Goal: Information Seeking & Learning: Compare options

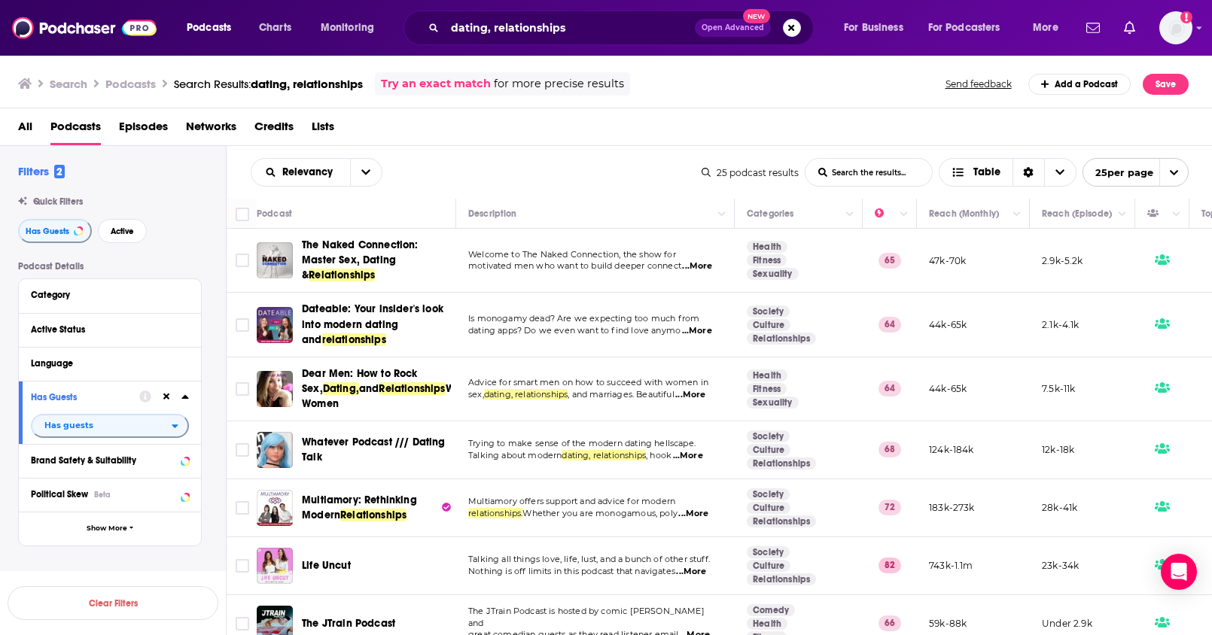
scroll to position [443, 0]
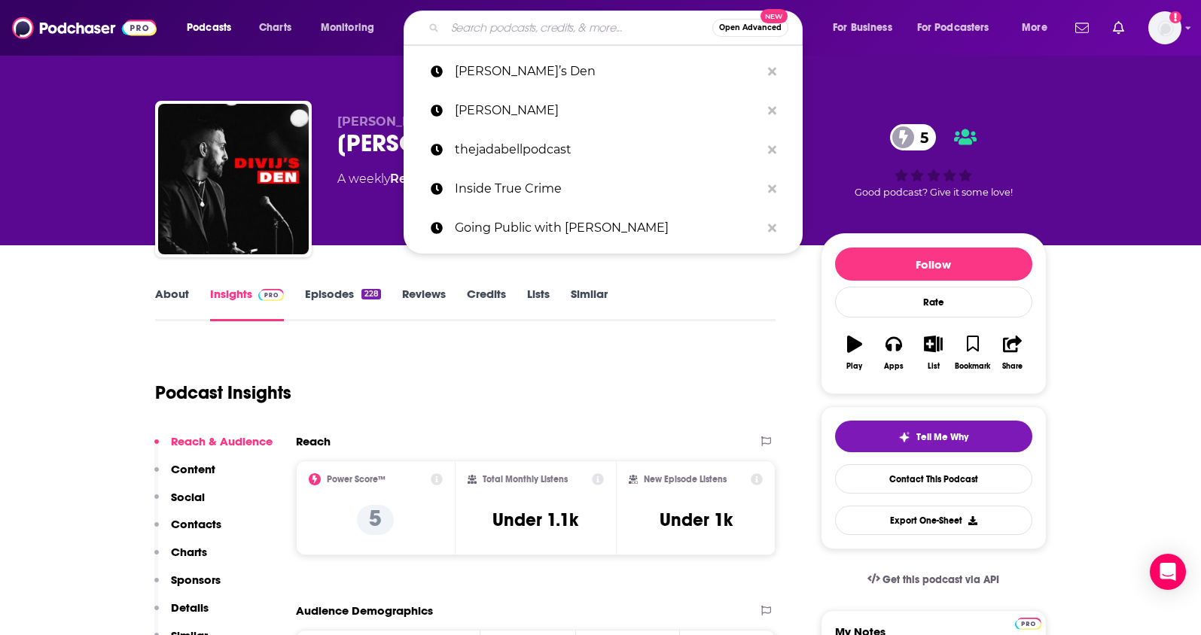
click at [488, 26] on input "Search podcasts, credits, & more..." at bounding box center [578, 28] width 267 height 24
paste input "The [PERSON_NAME] Podcast"
type input "The [PERSON_NAME] Podcast"
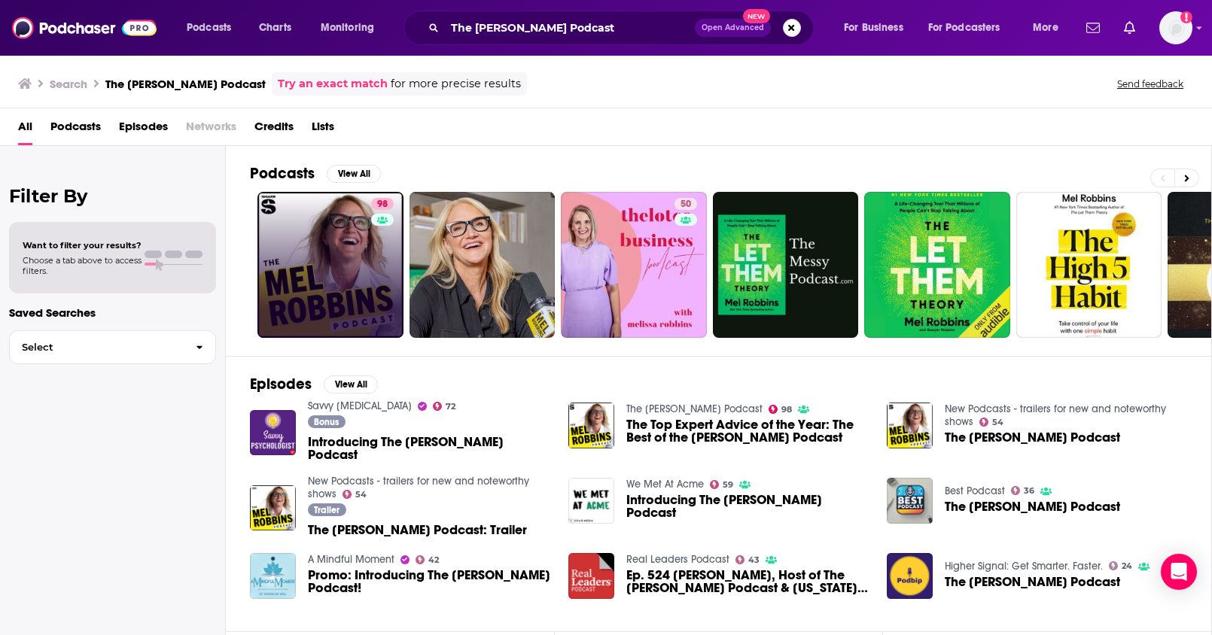
click at [339, 242] on link "98" at bounding box center [330, 265] width 146 height 146
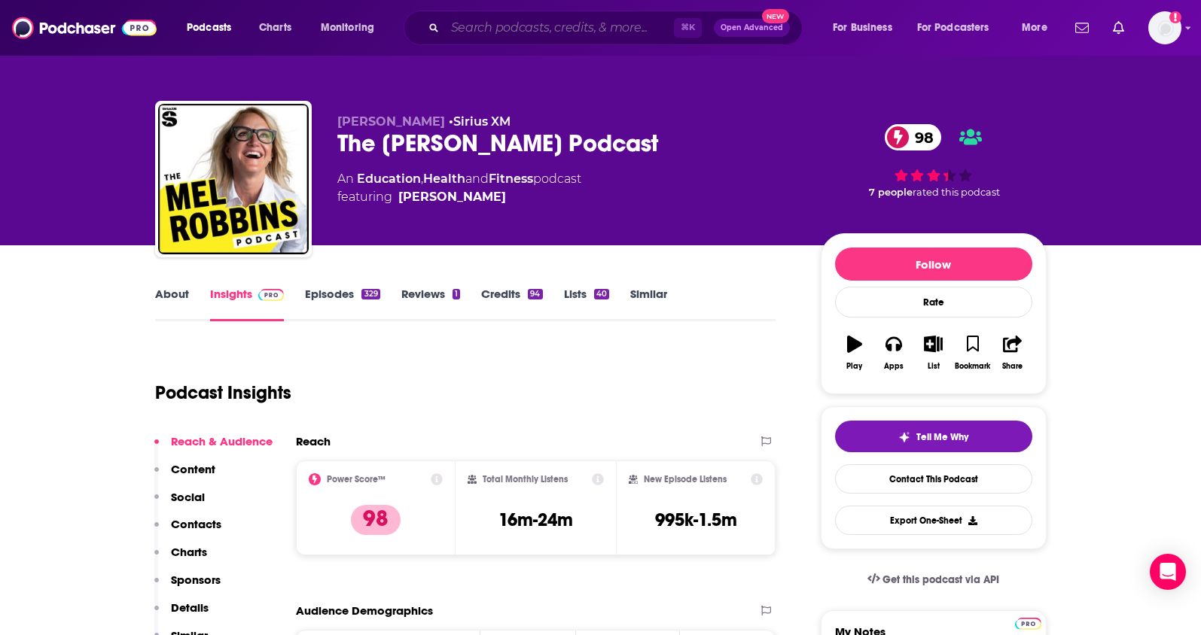
click at [456, 28] on input "Search podcasts, credits, & more..." at bounding box center [559, 28] width 229 height 24
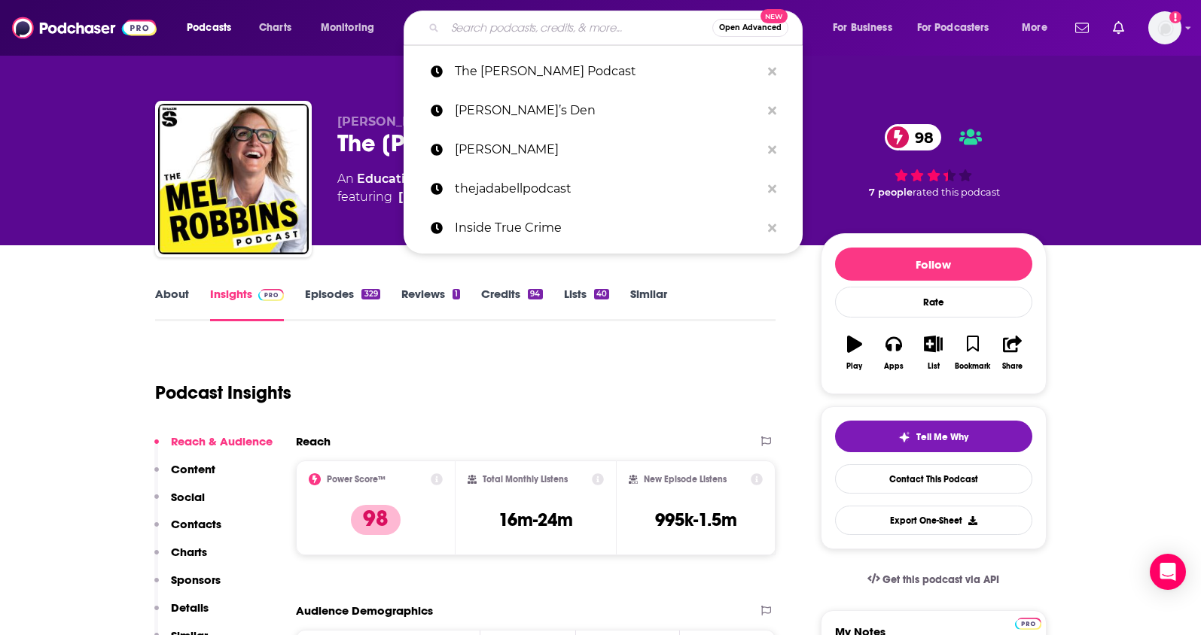
paste input "On Purpose with [PERSON_NAME]"
type input "On Purpose with [PERSON_NAME]"
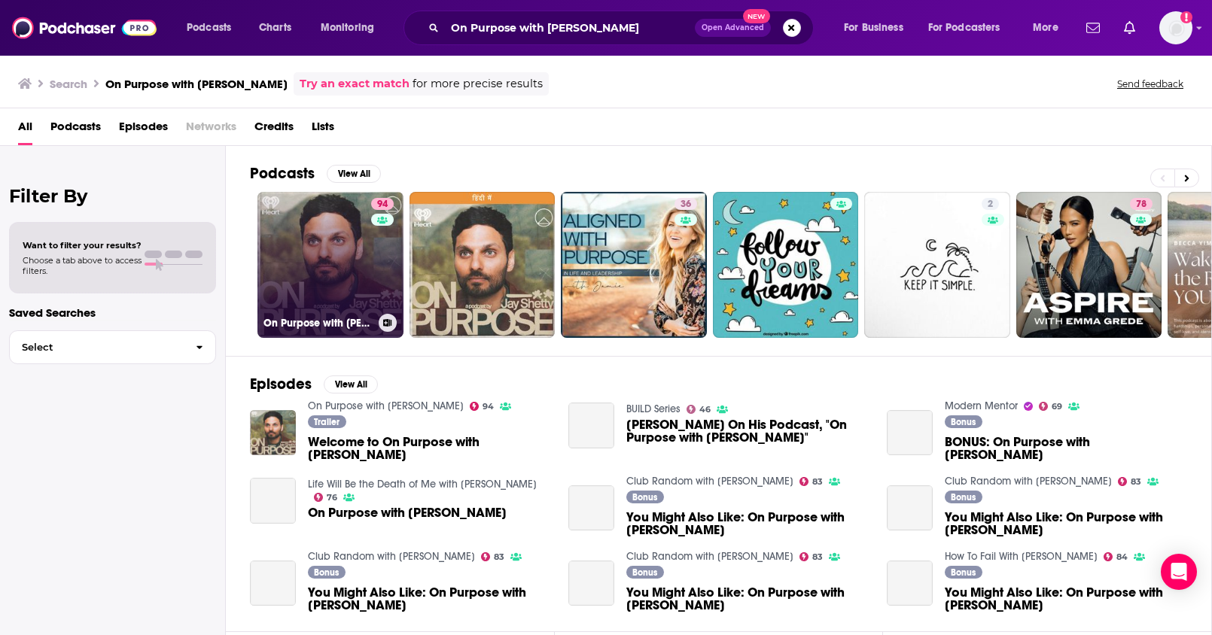
click at [369, 270] on link "94 On Purpose with [PERSON_NAME]" at bounding box center [330, 265] width 146 height 146
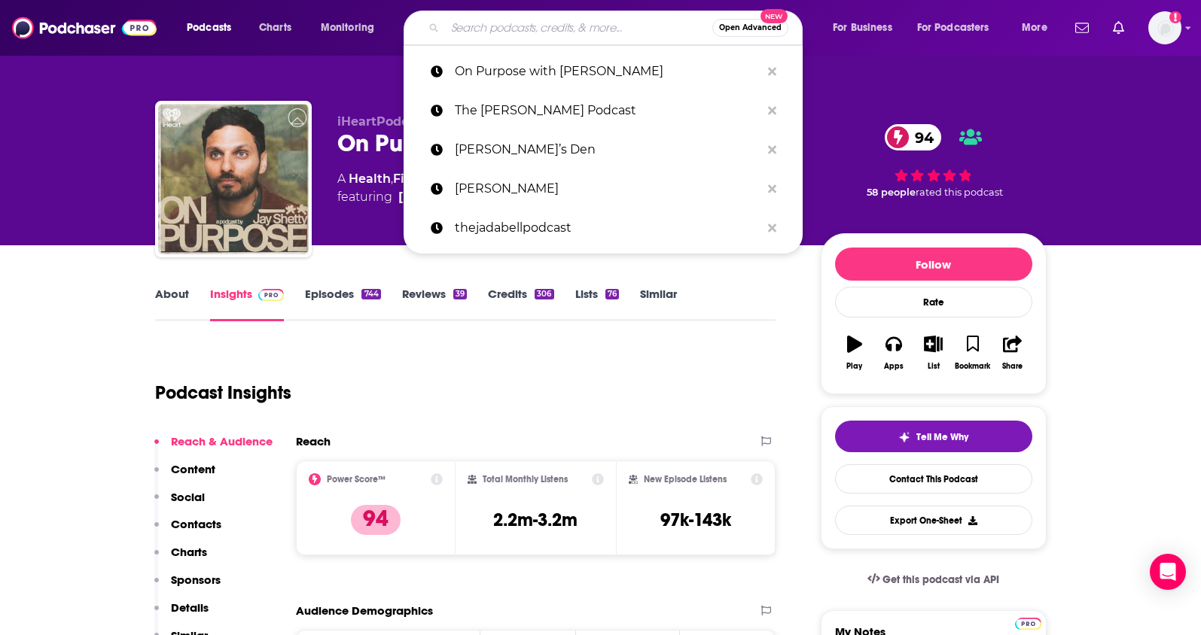
click at [463, 28] on input "Search podcasts, credits, & more..." at bounding box center [578, 28] width 267 height 24
paste input "Call Her Daddy"
type input "Call Her Daddy"
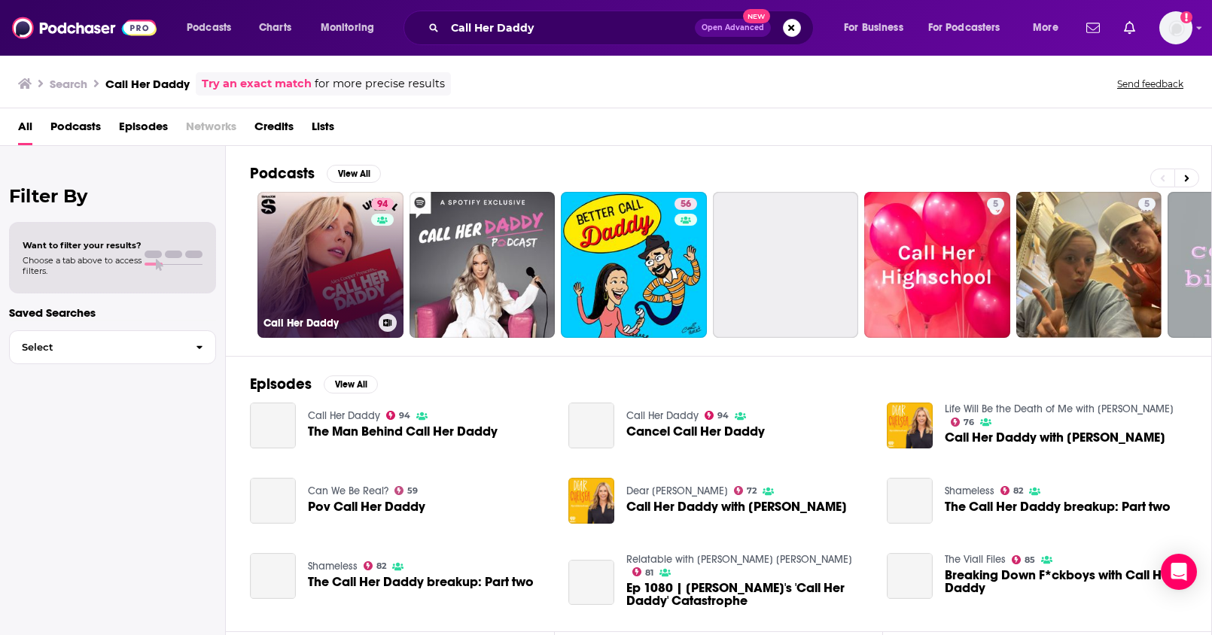
click at [371, 240] on div "94" at bounding box center [384, 256] width 26 height 116
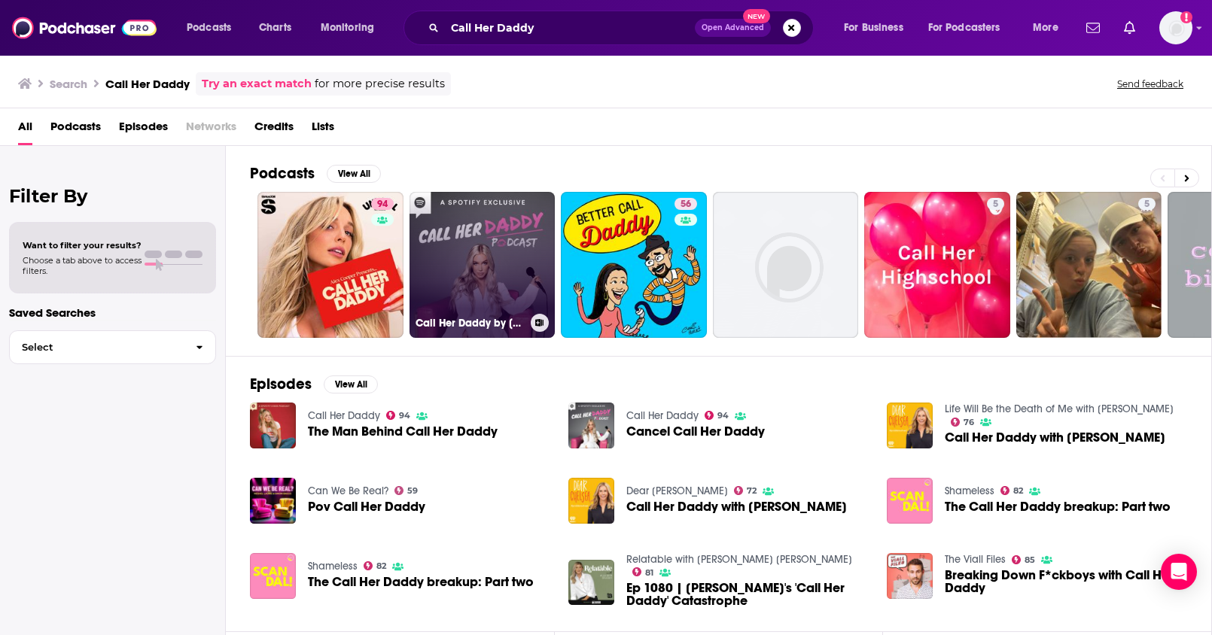
click at [488, 248] on link "Call Her Daddy by [PERSON_NAME], Podcast Summary" at bounding box center [483, 265] width 146 height 146
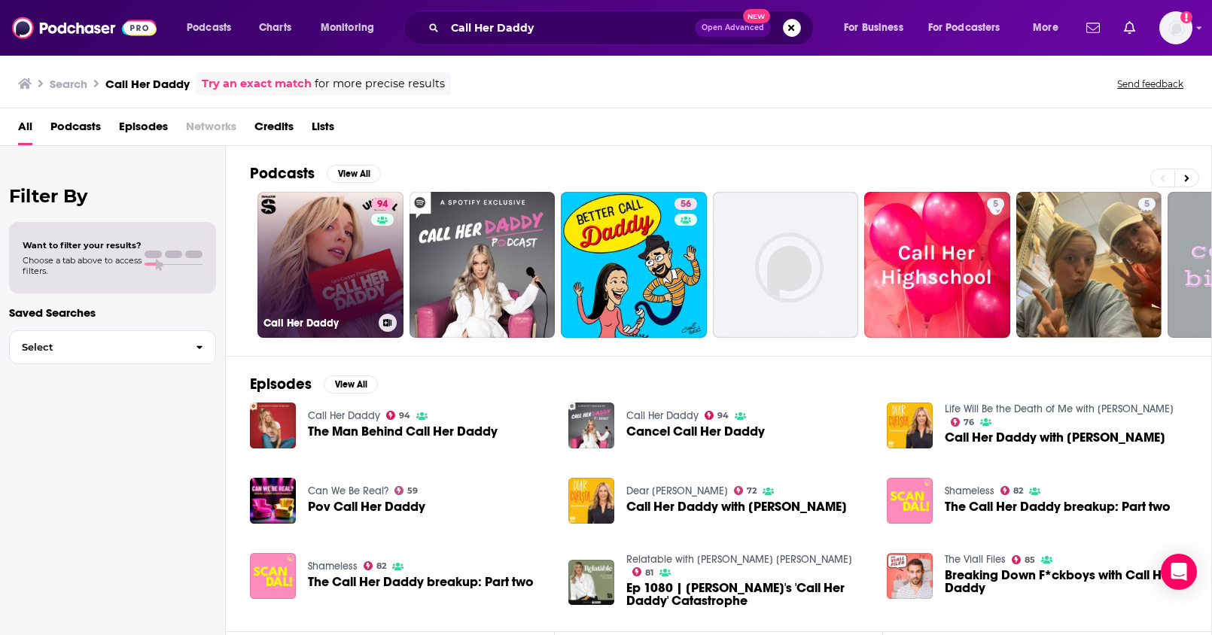
click at [358, 241] on link "94 Call Her Daddy" at bounding box center [330, 265] width 146 height 146
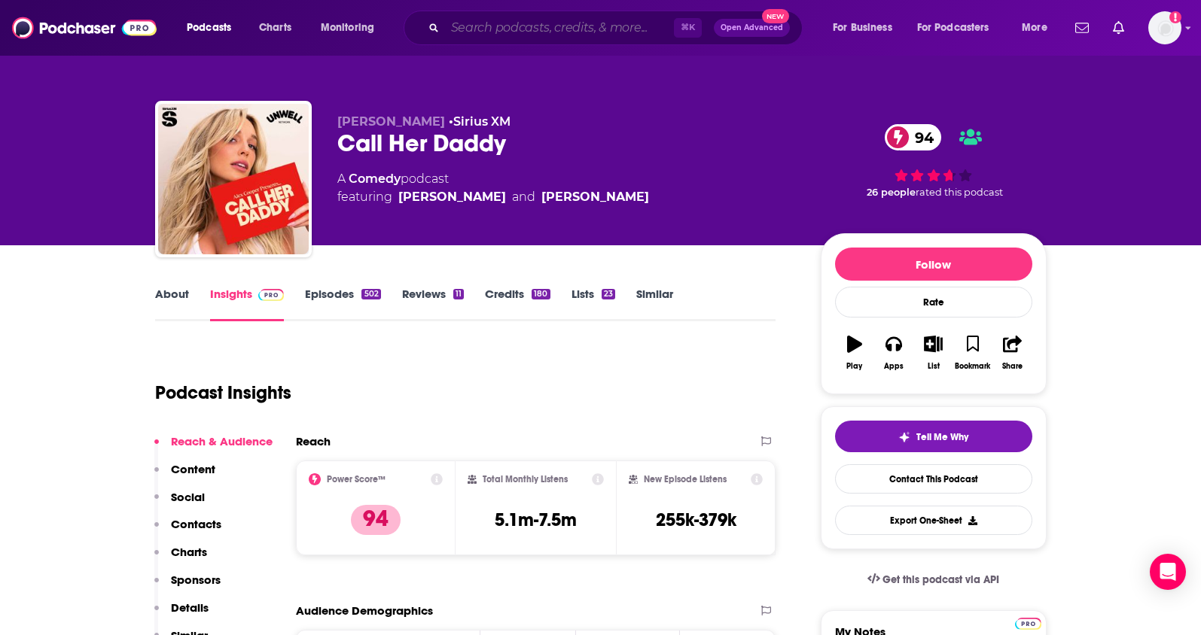
click at [479, 34] on input "Search podcasts, credits, & more..." at bounding box center [559, 28] width 229 height 24
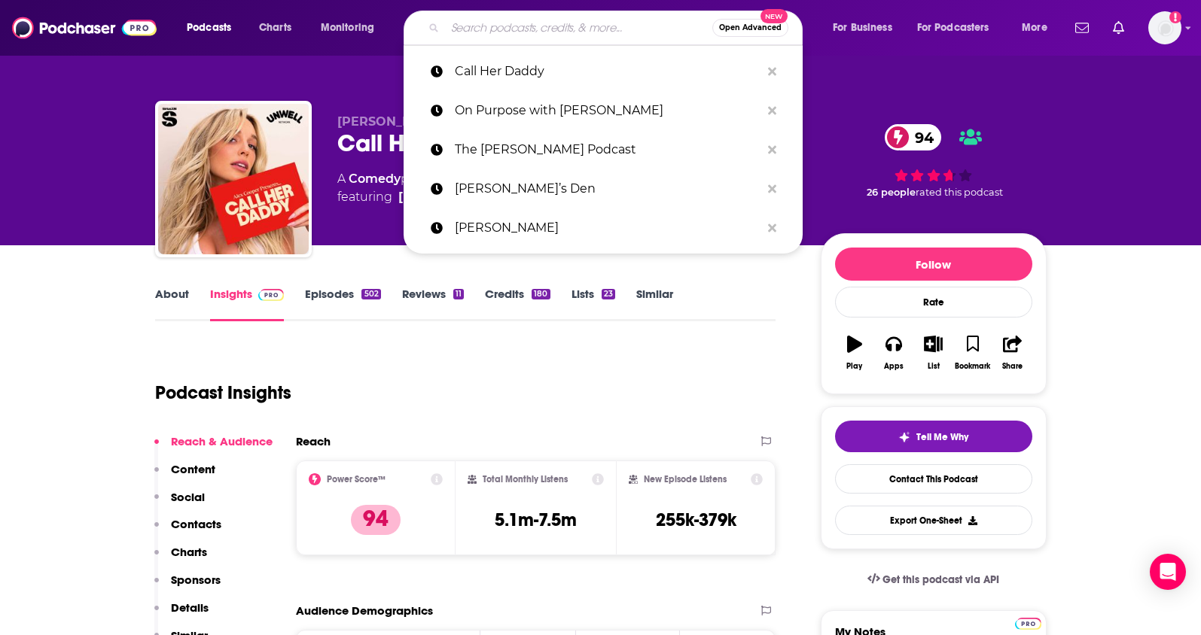
paste input "Digital Social Hour"
type input "Digital Social Hour"
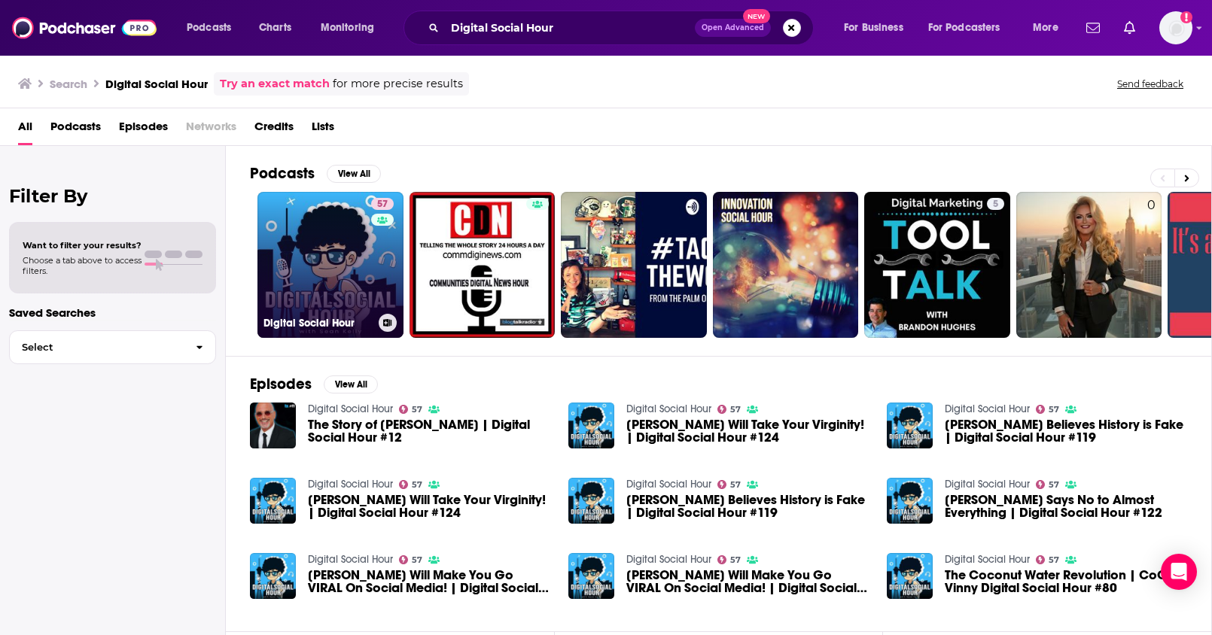
click at [314, 244] on link "57 Digital Social Hour" at bounding box center [330, 265] width 146 height 146
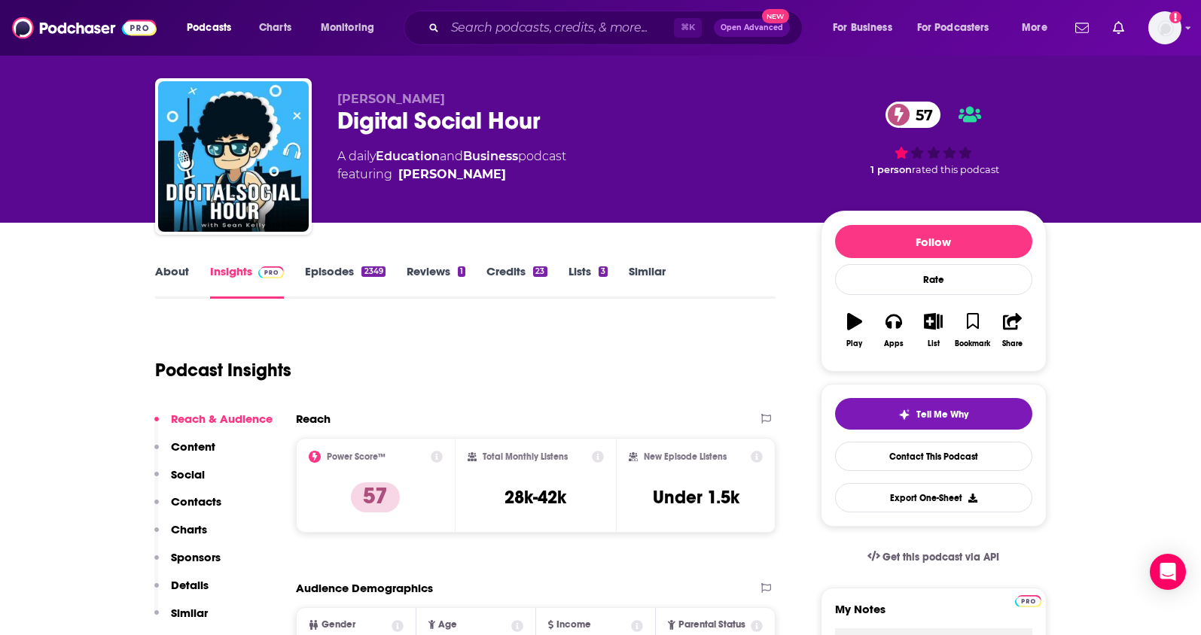
scroll to position [24, 0]
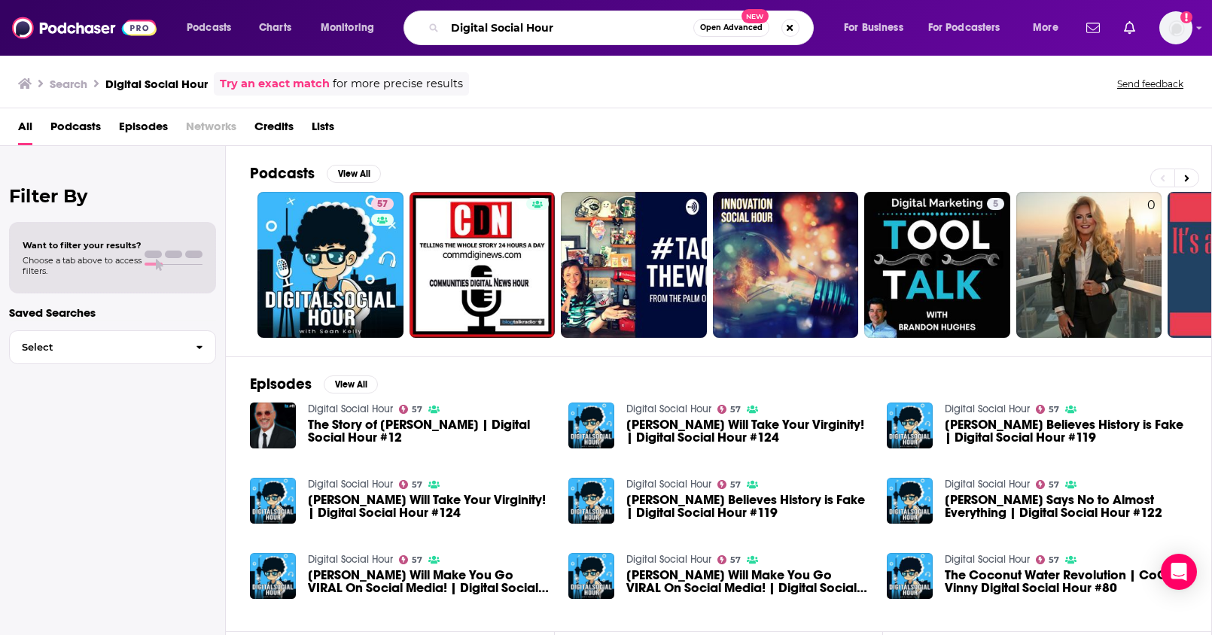
drag, startPoint x: 570, startPoint y: 29, endPoint x: 425, endPoint y: 31, distance: 145.3
click at [425, 31] on div "Digital Social Hour Open Advanced New" at bounding box center [609, 28] width 410 height 35
paste input "The [PERSON_NAME] Show"
type input "The [PERSON_NAME] Show"
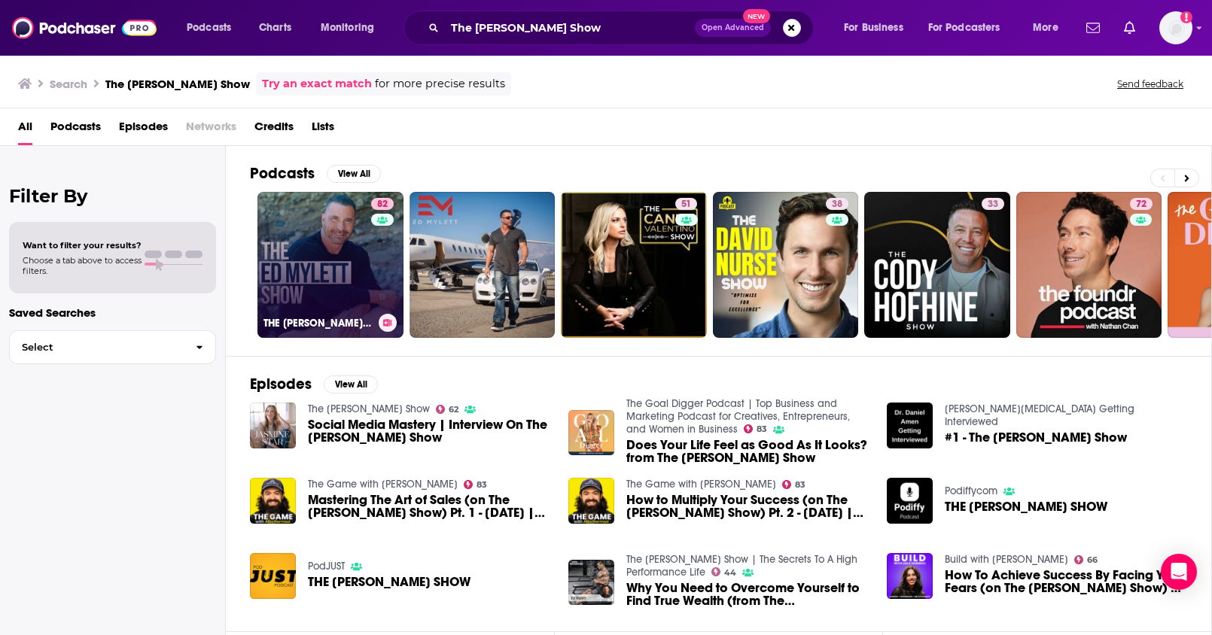
click at [334, 256] on link "82 THE [PERSON_NAME] SHOW" at bounding box center [330, 265] width 146 height 146
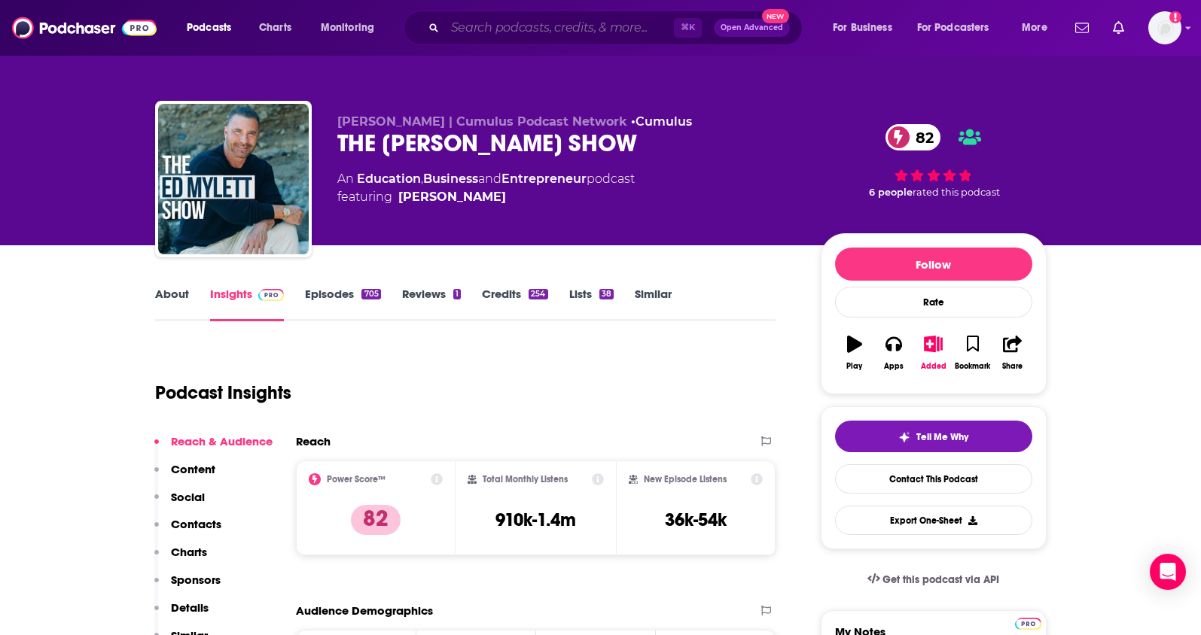
click at [539, 32] on input "Search podcasts, credits, & more..." at bounding box center [559, 28] width 229 height 24
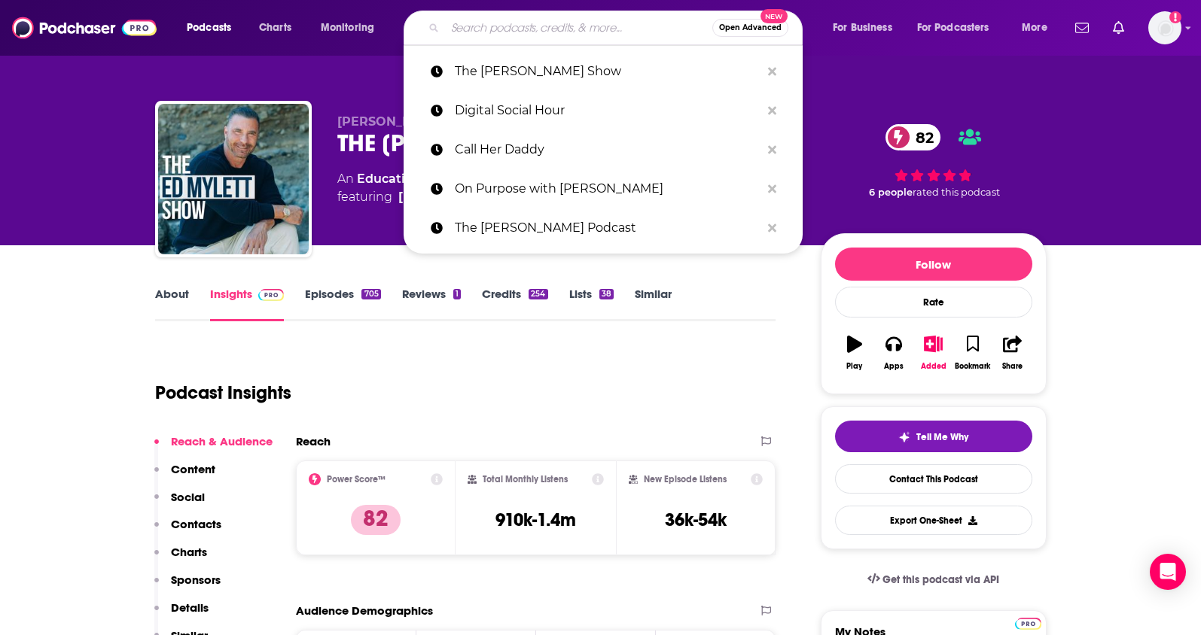
paste input "Modern Love"
type input "Modern Love"
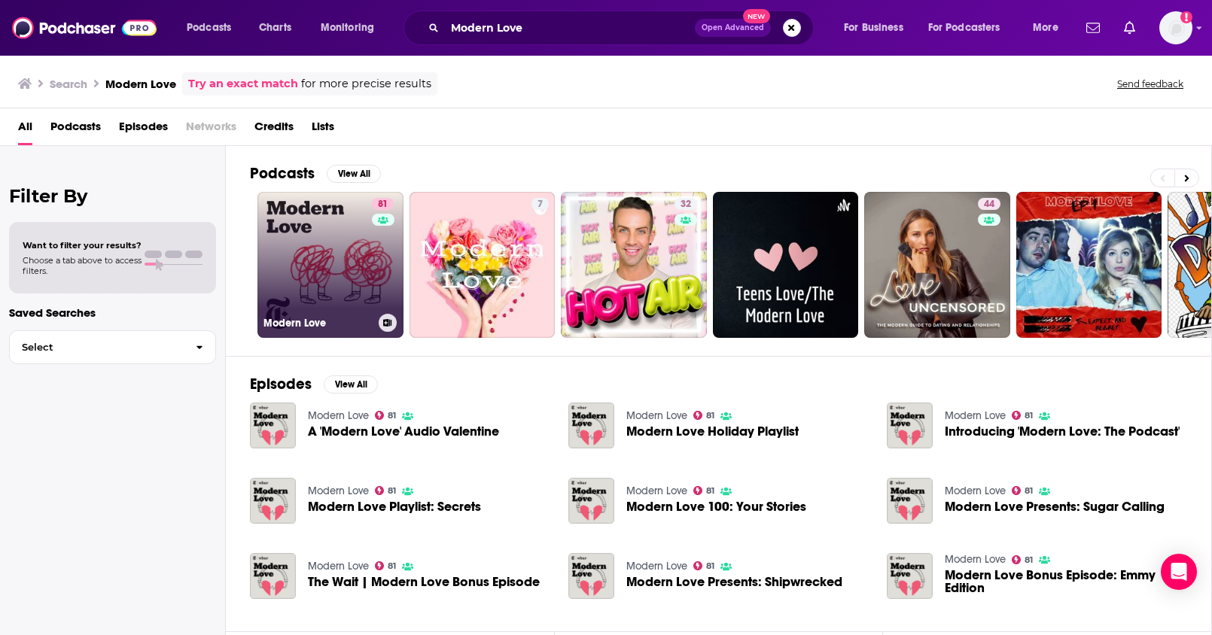
click at [341, 245] on link "81 Modern Love" at bounding box center [330, 265] width 146 height 146
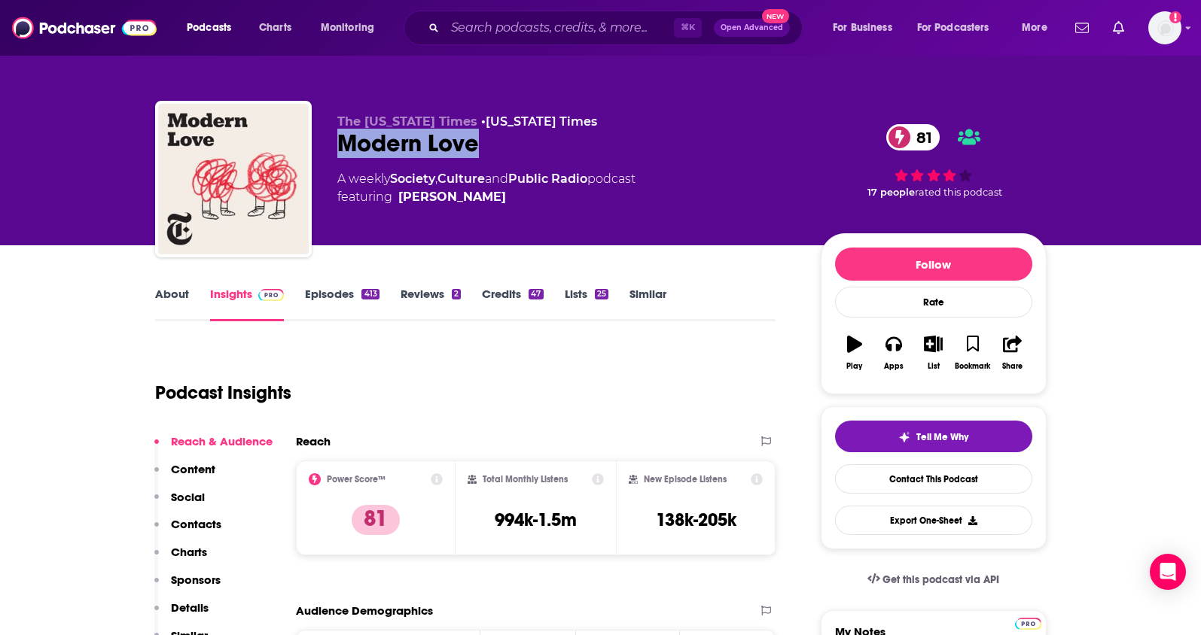
drag, startPoint x: 495, startPoint y: 145, endPoint x: 762, endPoint y: 16, distance: 296.7
click at [341, 143] on div "Modern Love 81" at bounding box center [566, 143] width 459 height 29
copy h2 "Modern Love"
click at [520, 23] on input "Search podcasts, credits, & more..." at bounding box center [559, 28] width 229 height 24
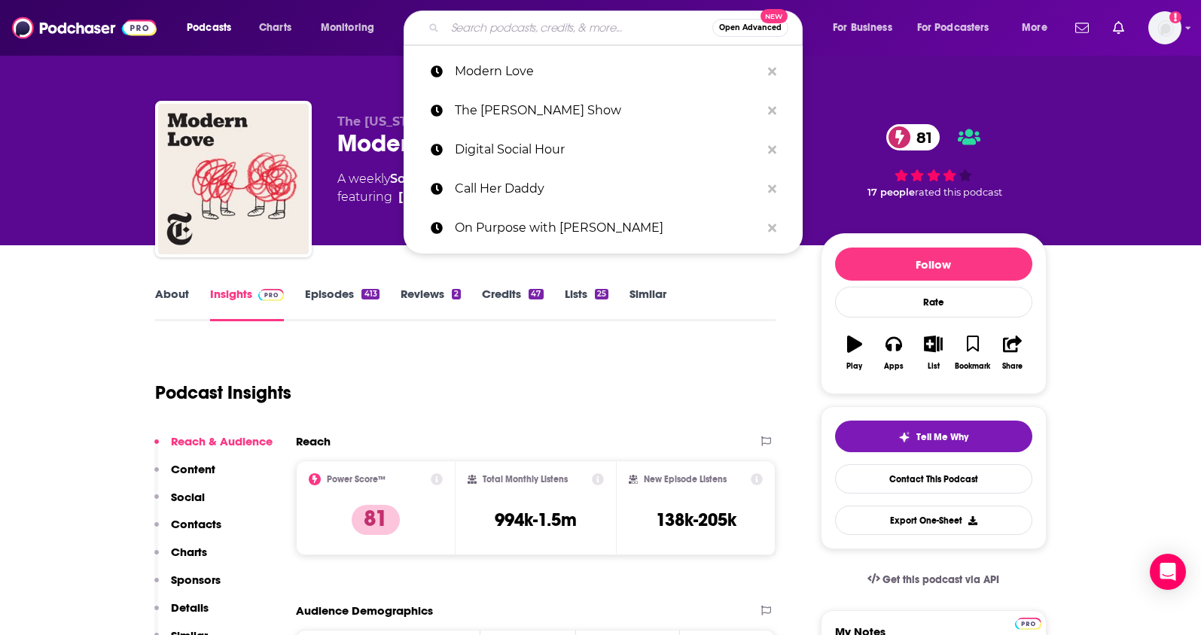
paste input "Call Her Daddy"
type input "Call Her Daddy"
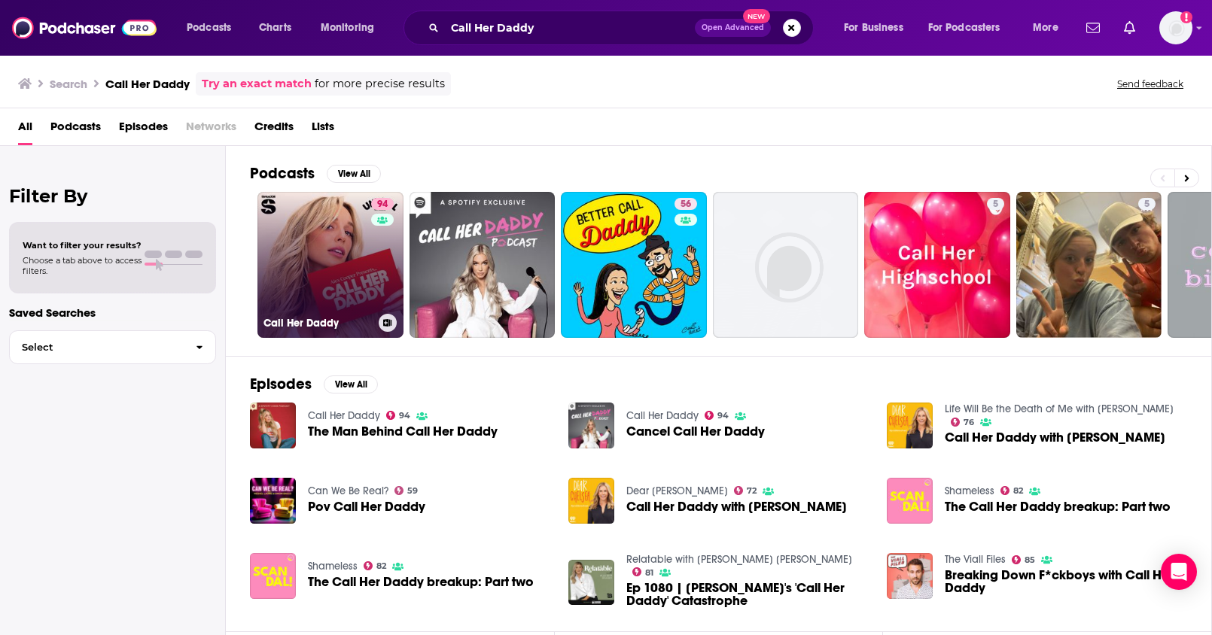
click at [332, 225] on link "94 Call Her Daddy" at bounding box center [330, 265] width 146 height 146
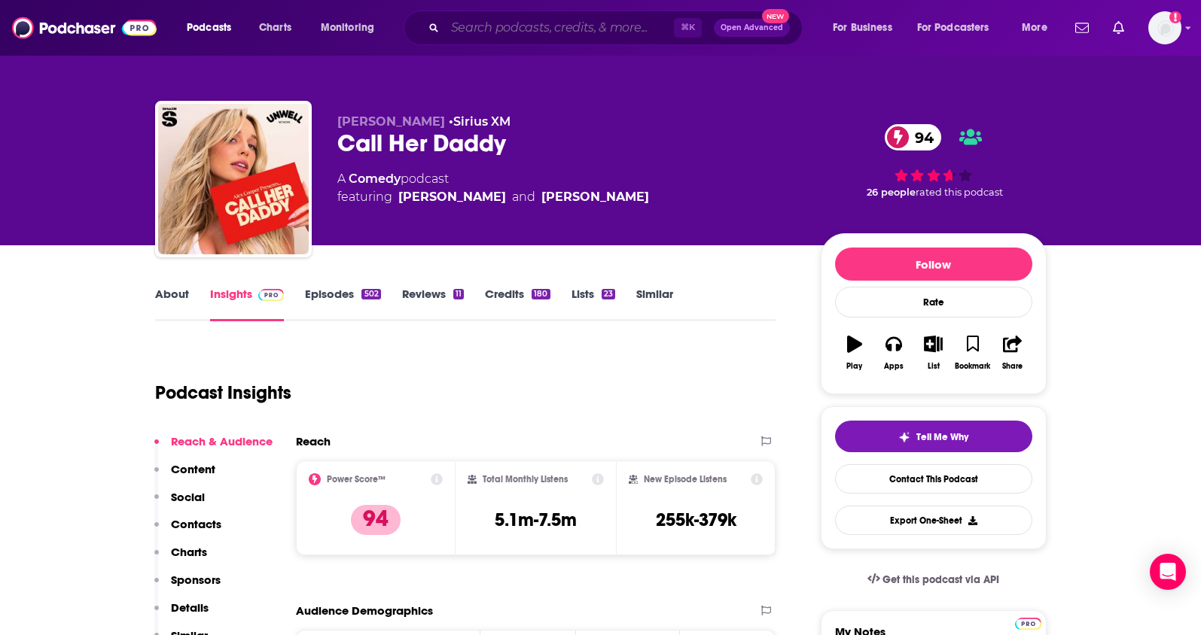
click at [538, 20] on input "Search podcasts, credits, & more..." at bounding box center [559, 28] width 229 height 24
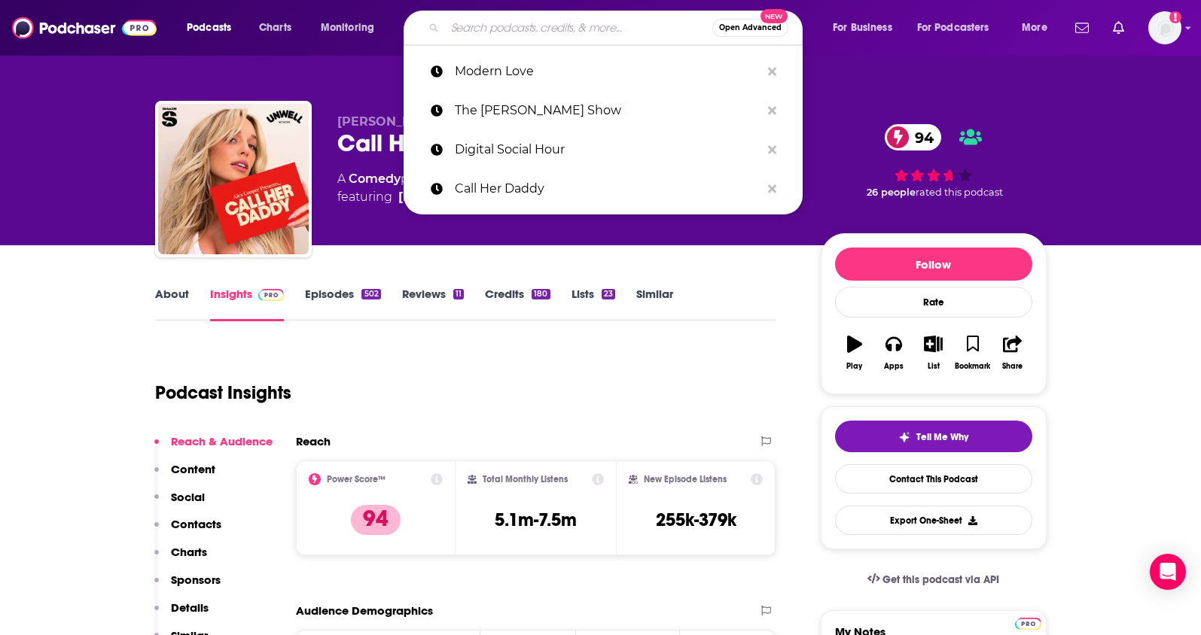
paste input "We Can Do Hard Things with [PERSON_NAME]"
type input "We Can Do Hard Things with [PERSON_NAME]"
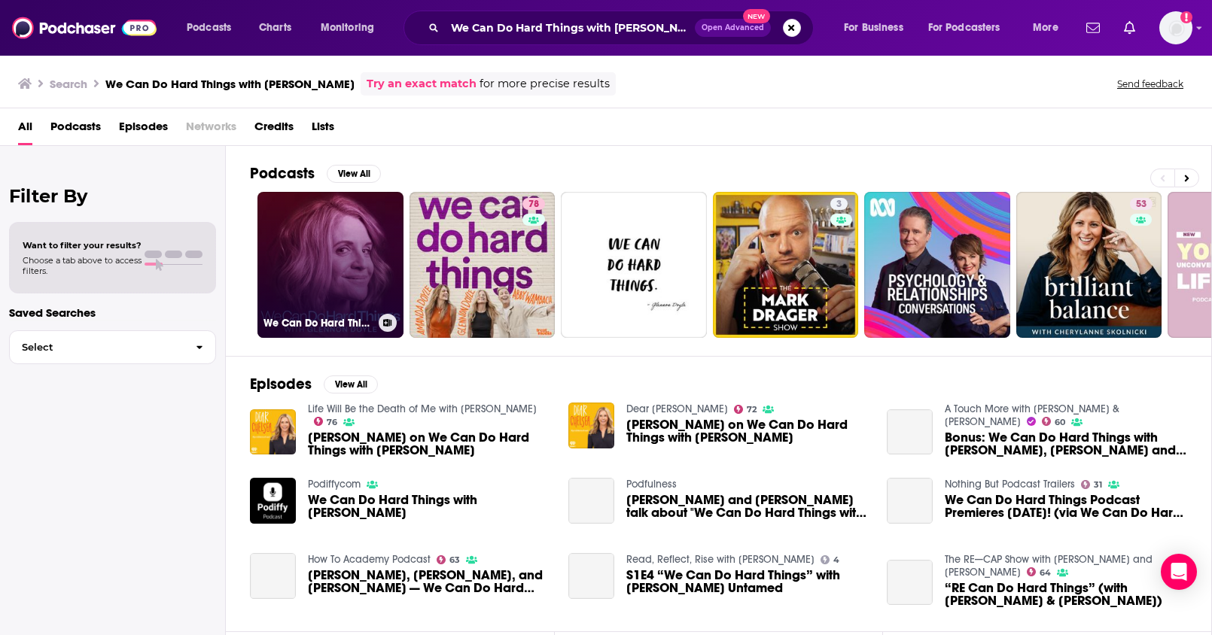
click at [361, 260] on link "We Can Do Hard Things with [PERSON_NAME]" at bounding box center [330, 265] width 146 height 146
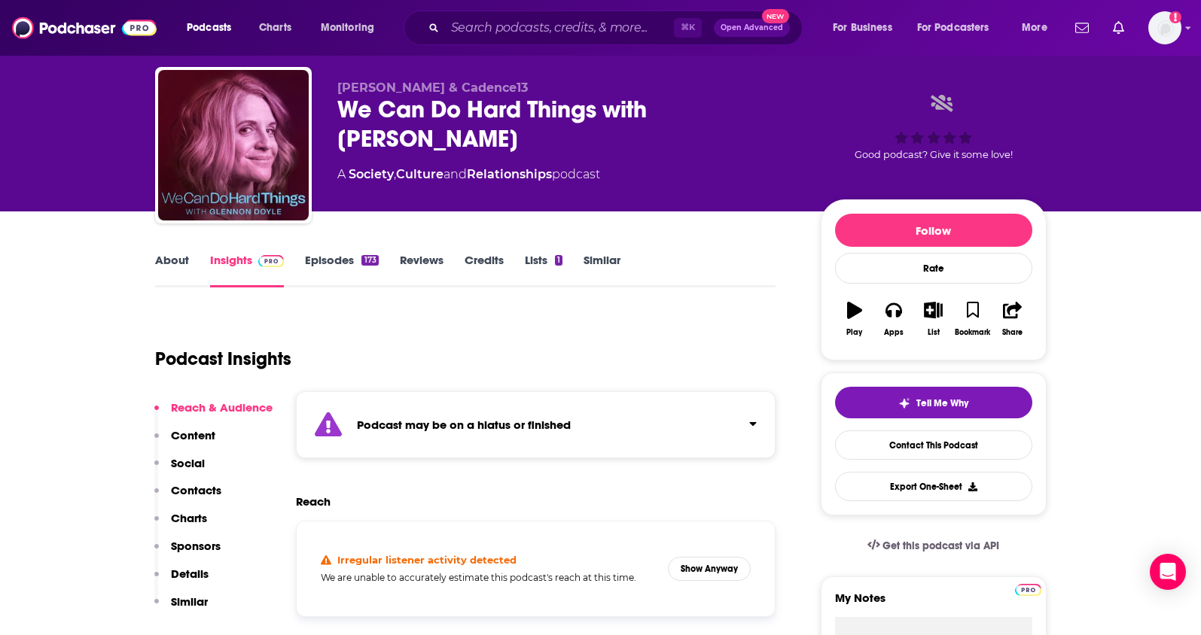
scroll to position [230, 0]
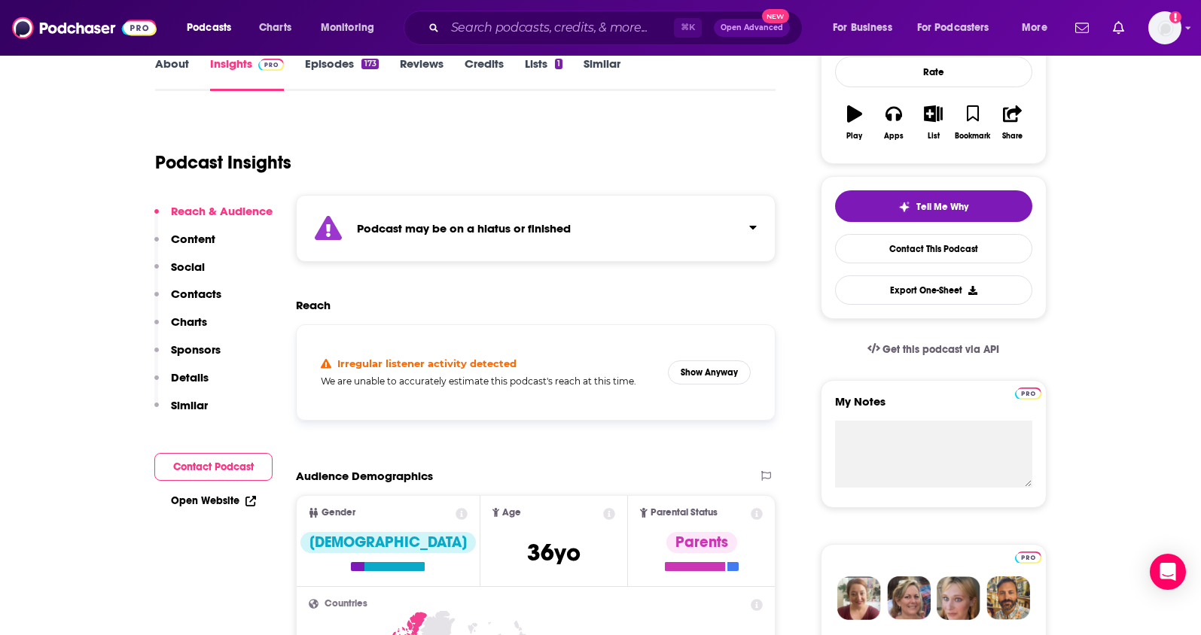
click at [752, 223] on icon "Click to expand status details" at bounding box center [753, 227] width 8 height 12
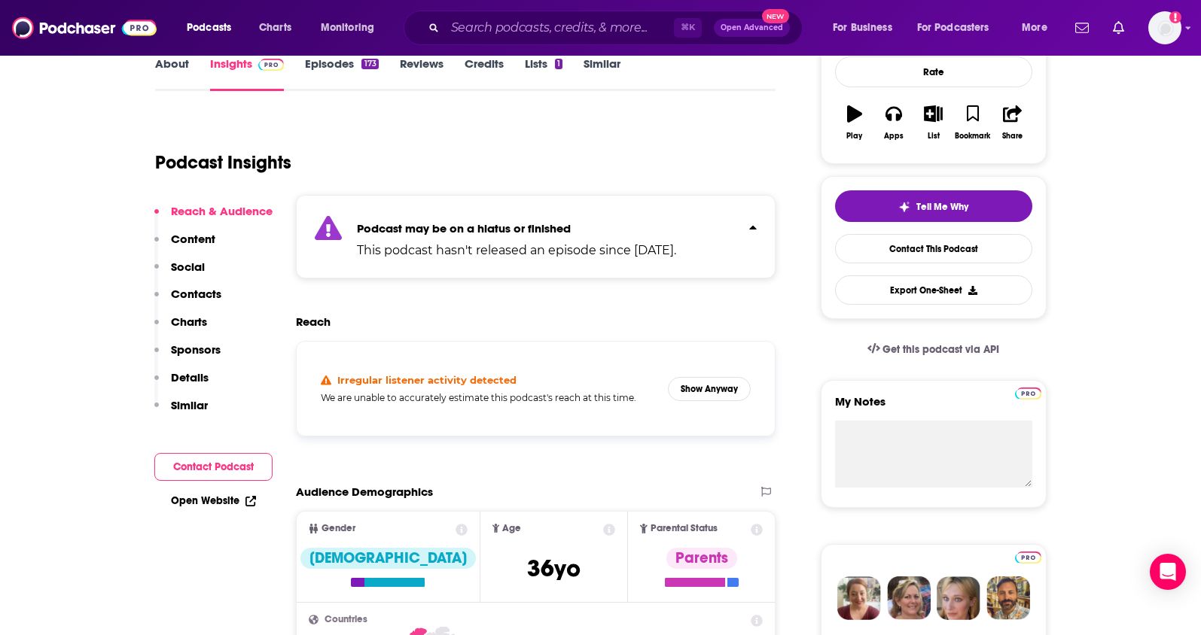
click at [752, 223] on icon "Click to expand status details" at bounding box center [753, 227] width 8 height 12
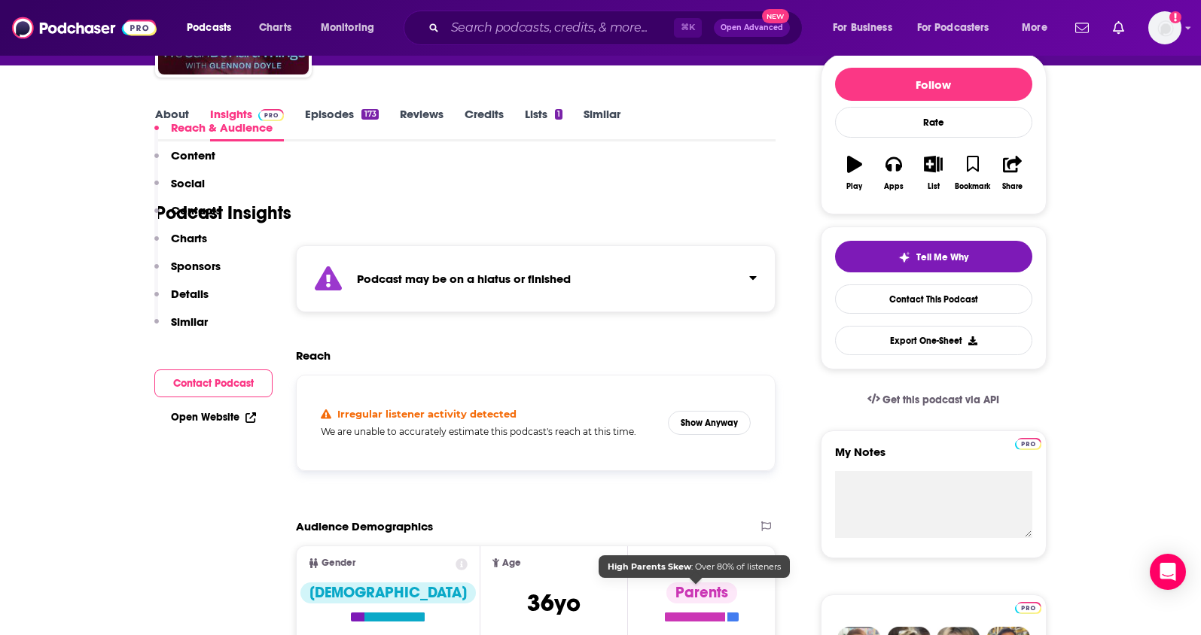
scroll to position [117, 0]
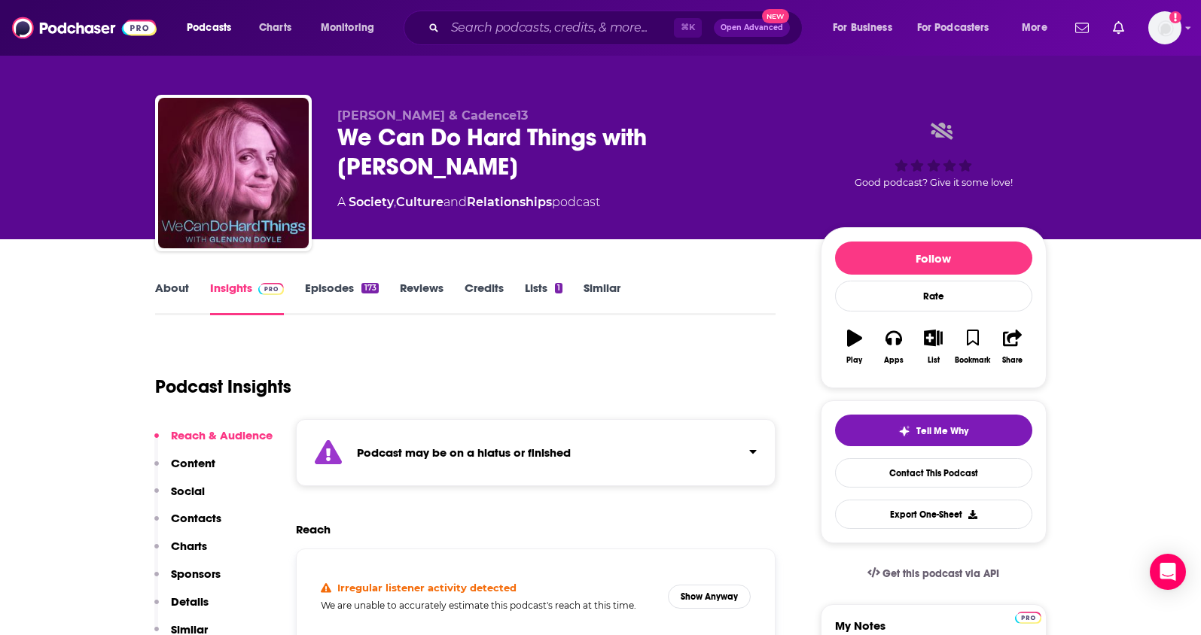
scroll to position [0, 0]
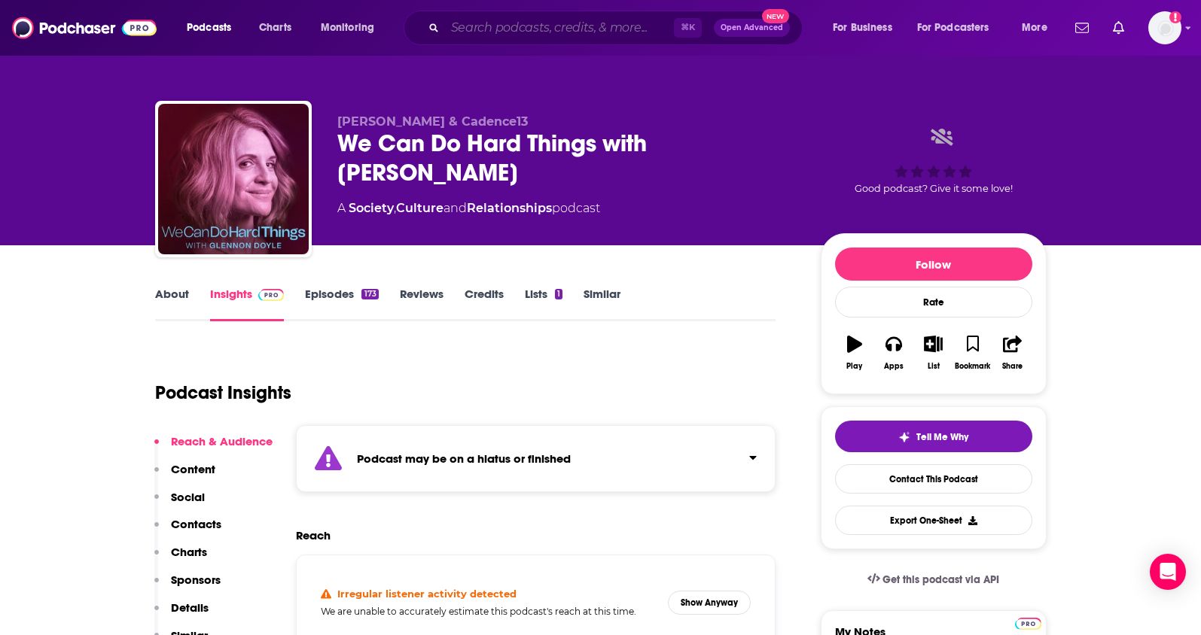
click at [529, 25] on input "Search podcasts, credits, & more..." at bounding box center [559, 28] width 229 height 24
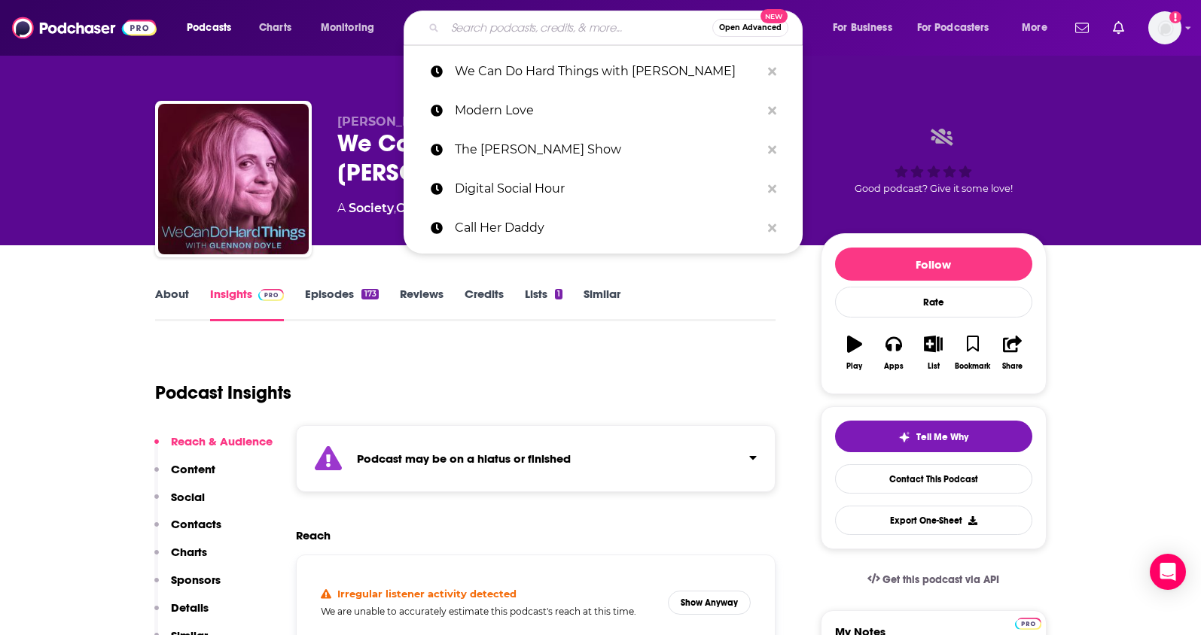
paste input "Armchair Expert with [PERSON_NAME]"
type input "Armchair Expert with [PERSON_NAME]"
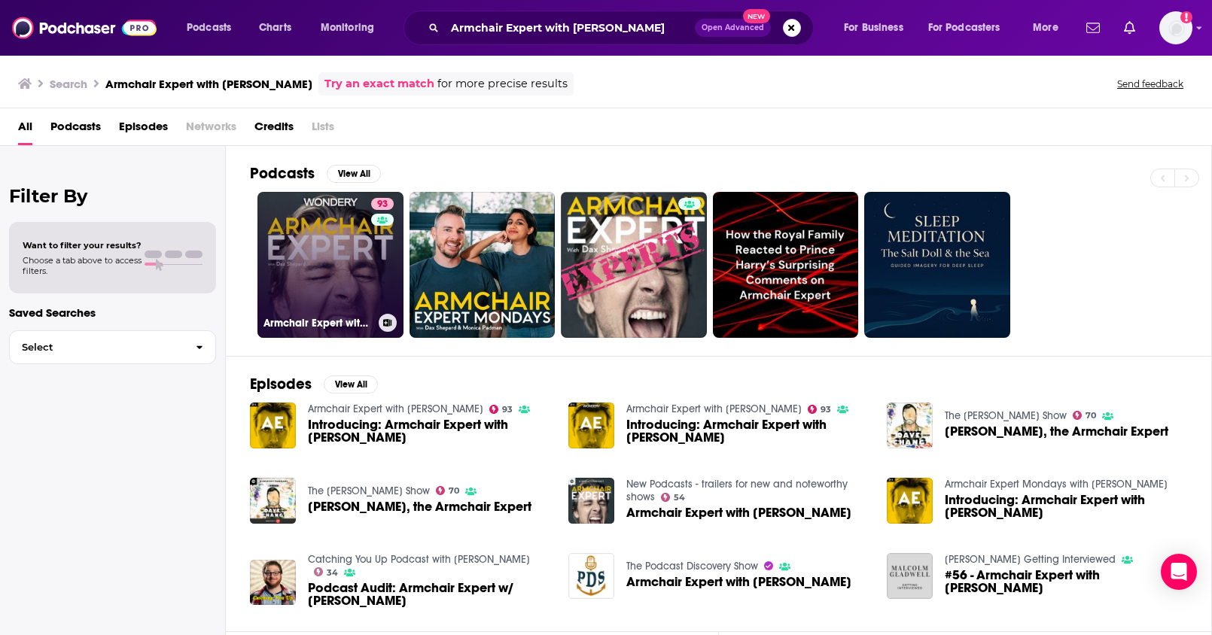
click at [340, 254] on link "93 Armchair Expert with [PERSON_NAME]" at bounding box center [330, 265] width 146 height 146
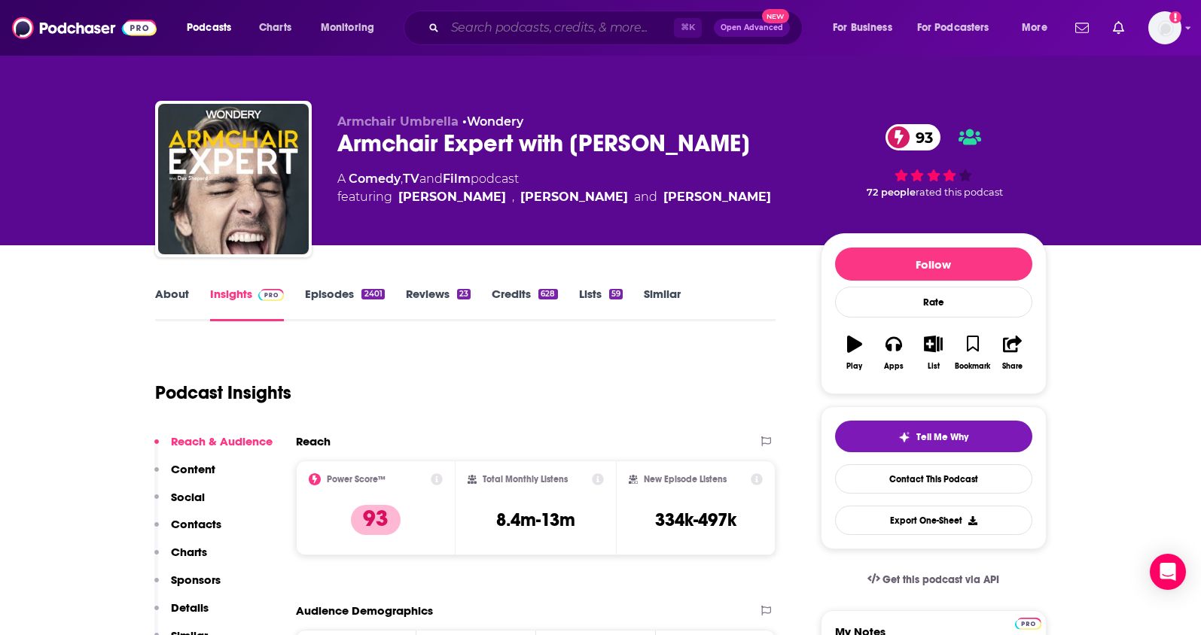
click at [528, 28] on input "Search podcasts, credits, & more..." at bounding box center [559, 28] width 229 height 24
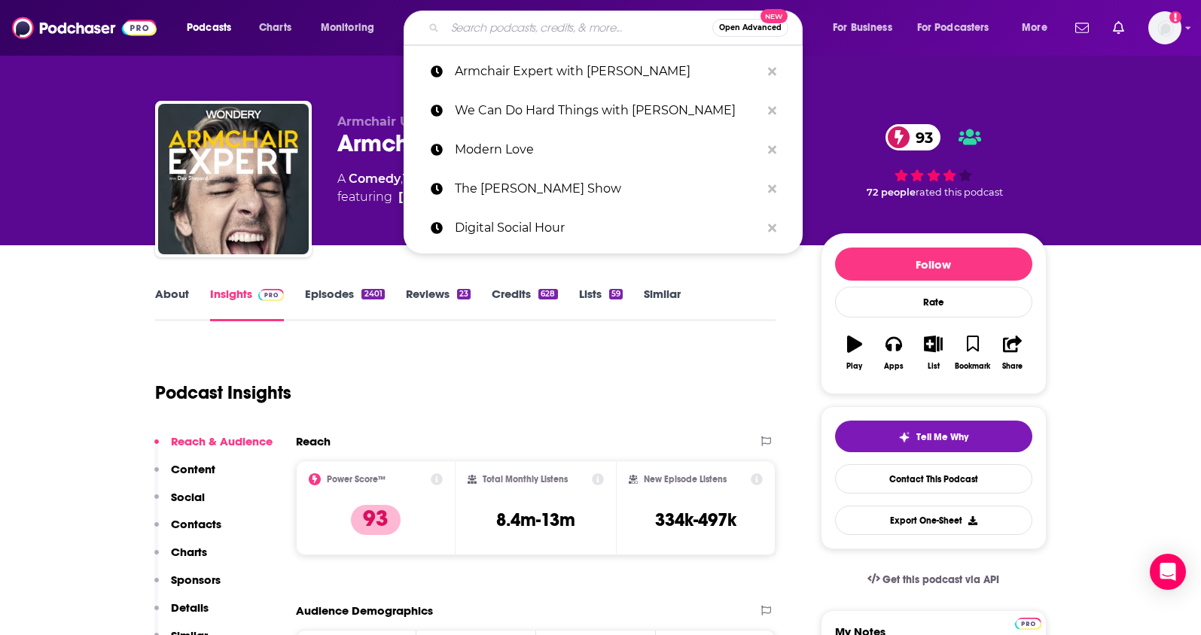
paste input "The School of Greatness"
type input "The School of Greatness"
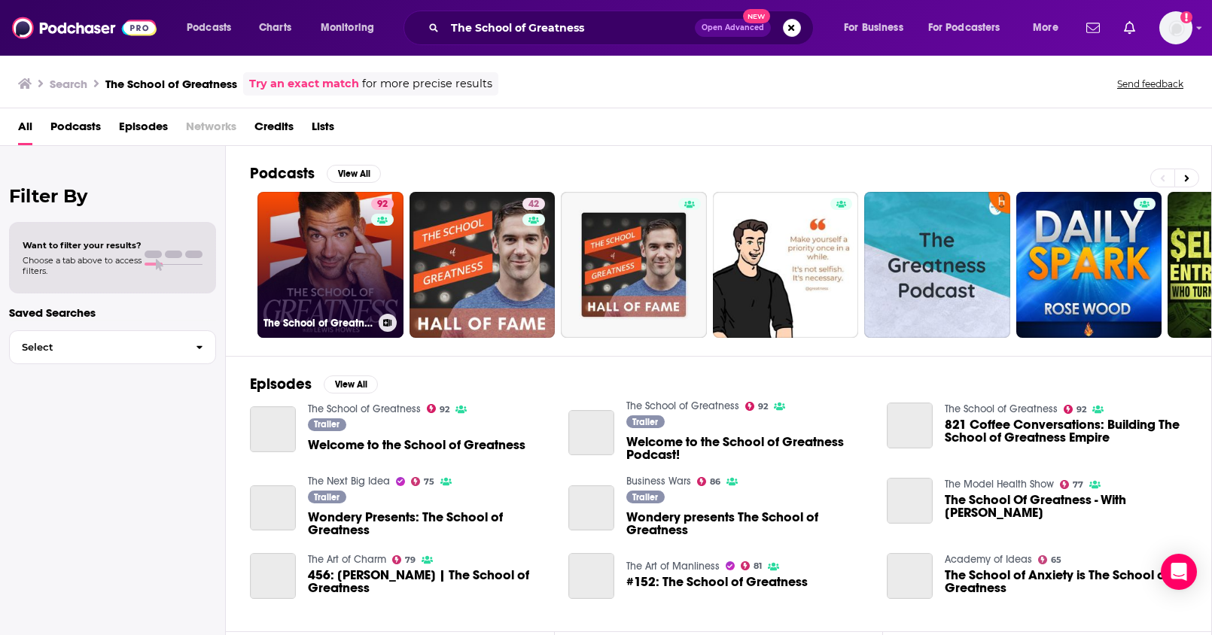
click at [334, 250] on link "92 The School of Greatness" at bounding box center [330, 265] width 146 height 146
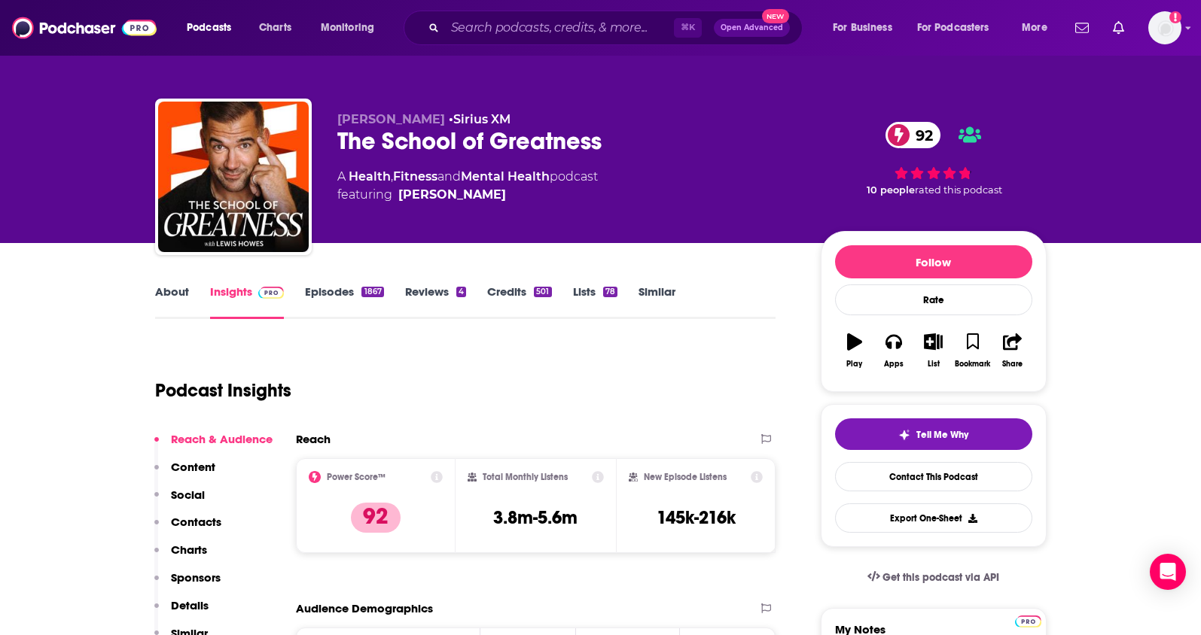
scroll to position [3, 0]
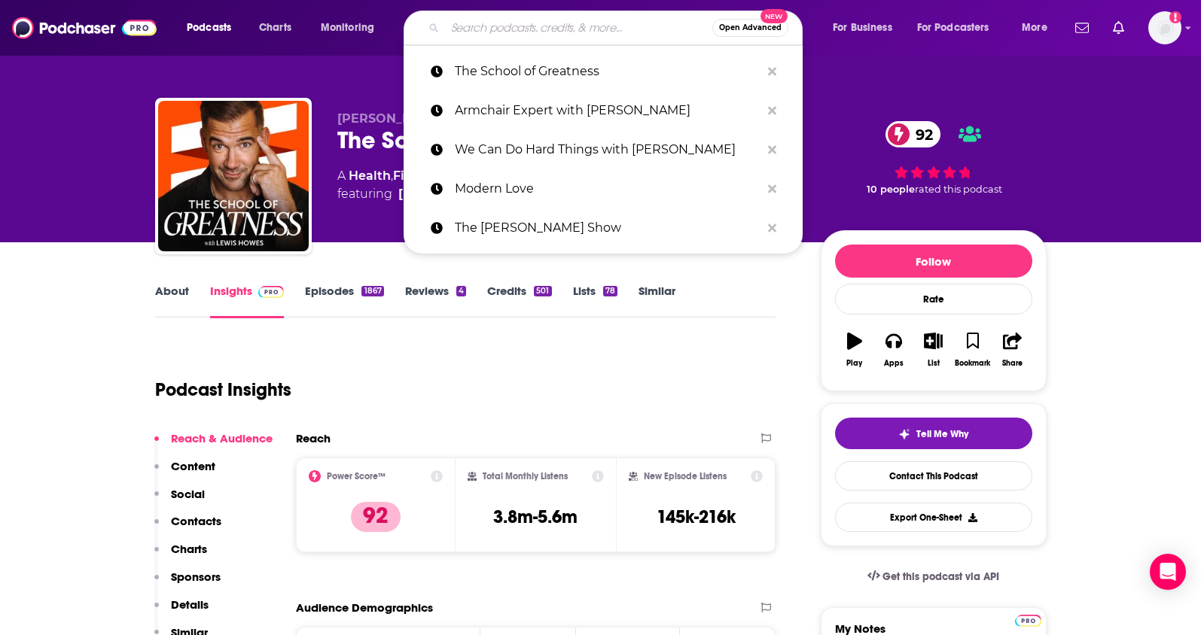
click at [474, 32] on input "Search podcasts, credits, & more..." at bounding box center [578, 28] width 267 height 24
paste input "Ten Percent Happier with [PERSON_NAME],"
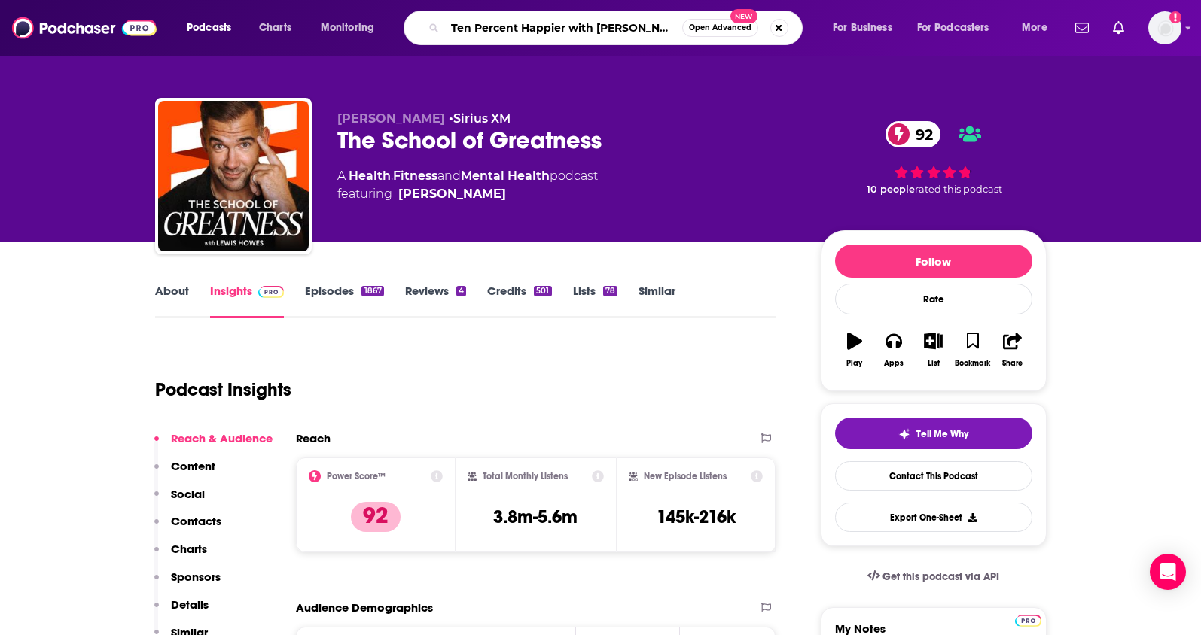
type input "Ten Percent Happier with [PERSON_NAME]"
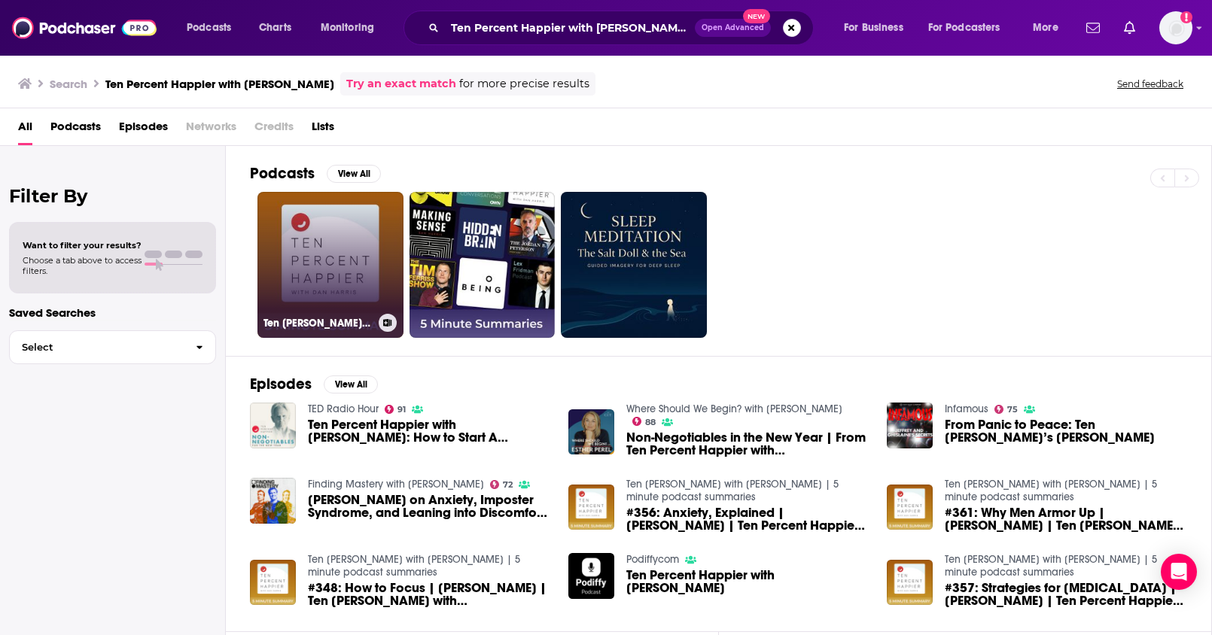
click at [346, 263] on link "Ten [PERSON_NAME] with [PERSON_NAME] | 5 minute podcast summaries" at bounding box center [330, 265] width 146 height 146
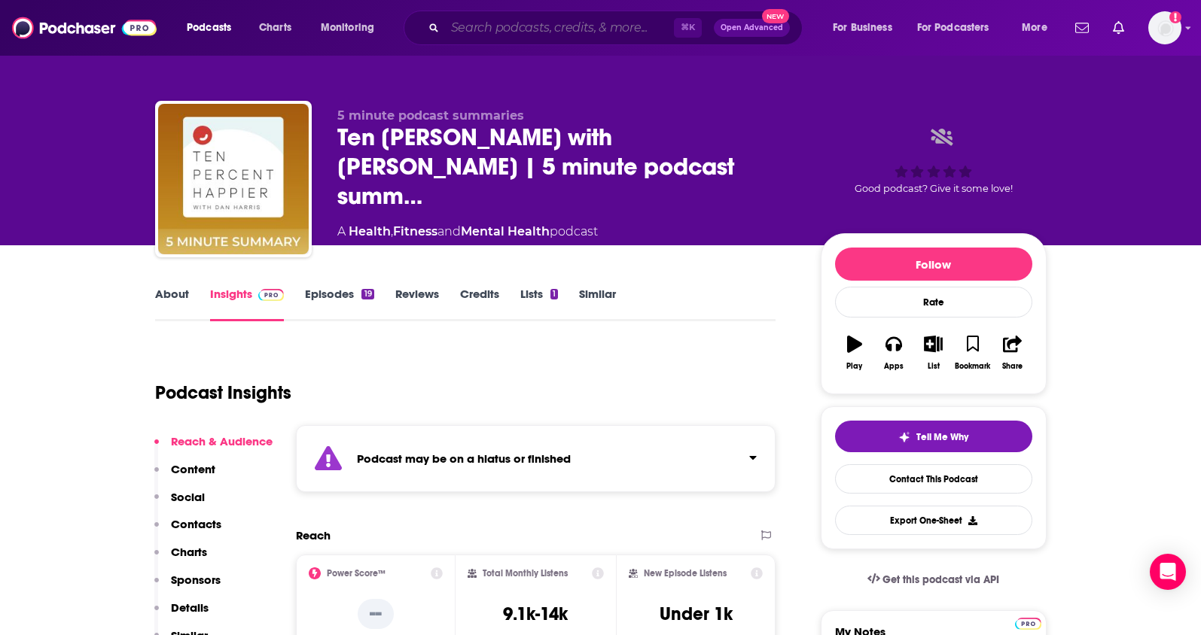
click at [538, 23] on input "Search podcasts, credits, & more..." at bounding box center [559, 28] width 229 height 24
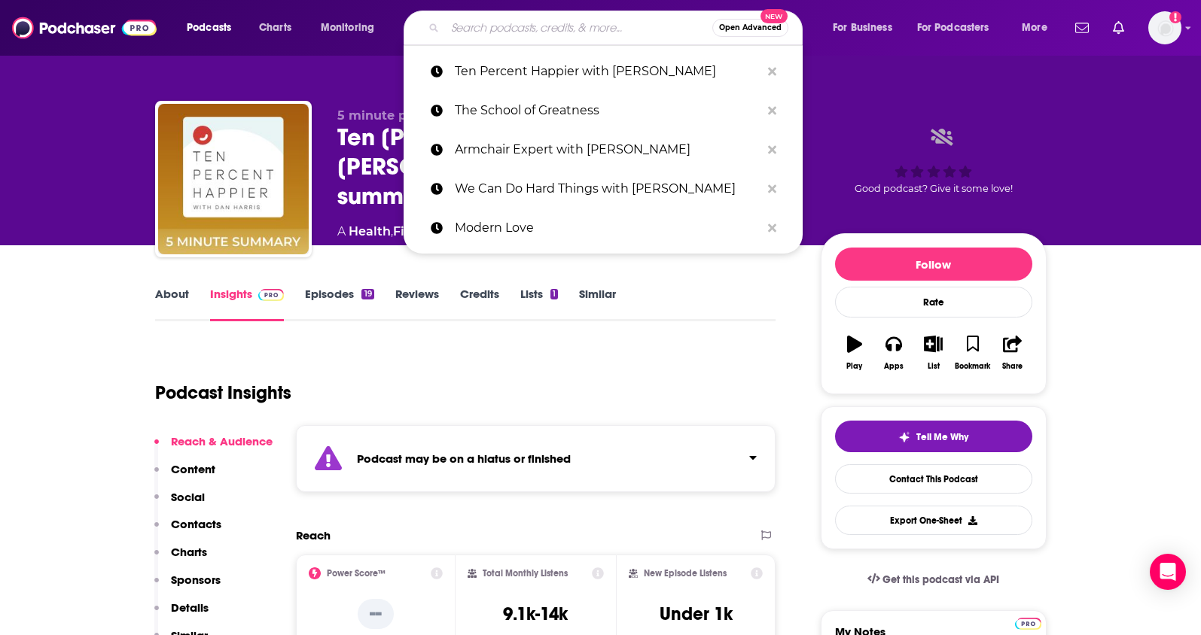
paste input "Dear Therapists with [PERSON_NAME] & [PERSON_NAME]"
type input "Dear Therapists with [PERSON_NAME] & [PERSON_NAME]"
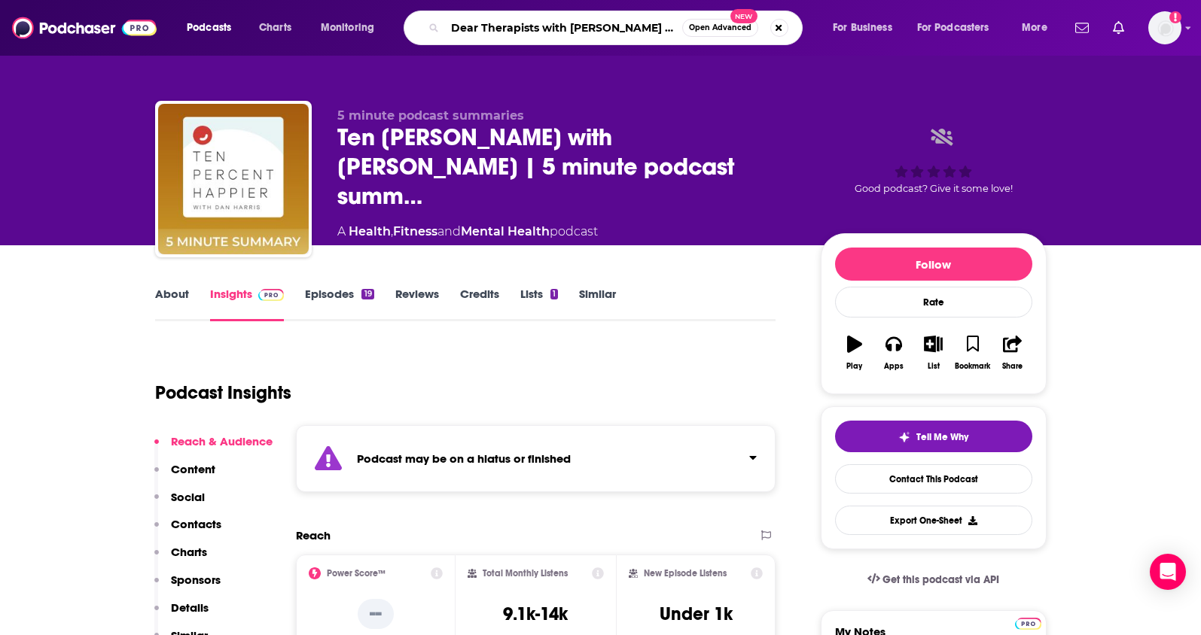
scroll to position [0, 37]
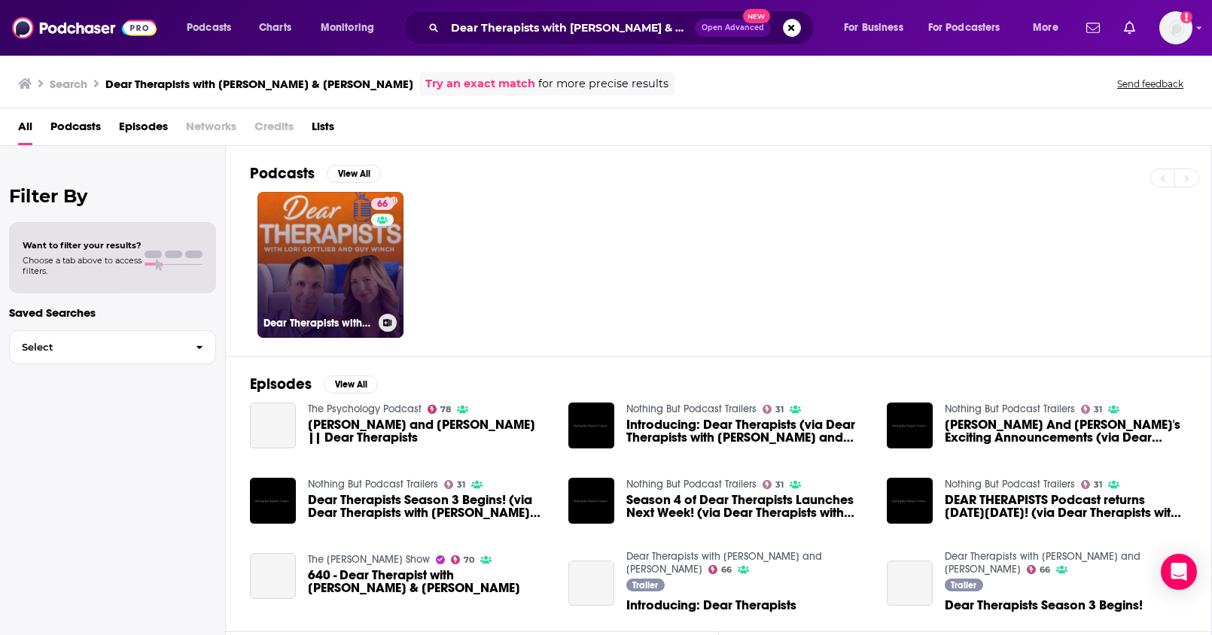
click at [288, 233] on link "66 Dear Therapists with [PERSON_NAME] and [PERSON_NAME]" at bounding box center [330, 265] width 146 height 146
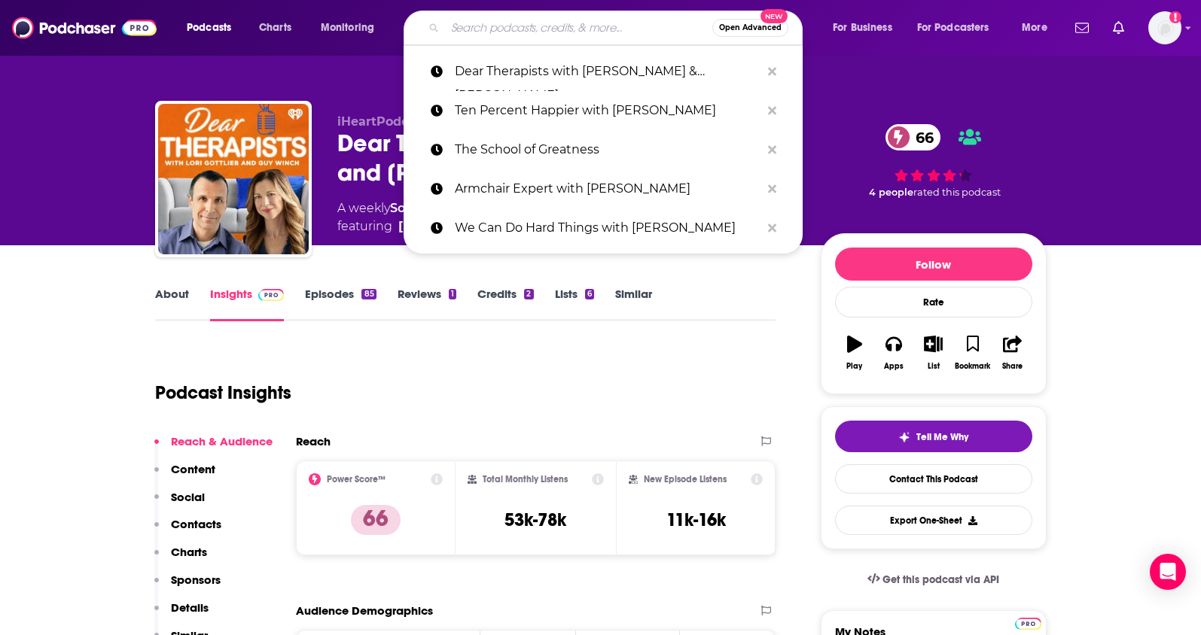
click at [494, 23] on input "Search podcasts, credits, & more..." at bounding box center [578, 28] width 267 height 24
paste input "The Diary Of A CEO"
type input "The Diary Of A CEO"
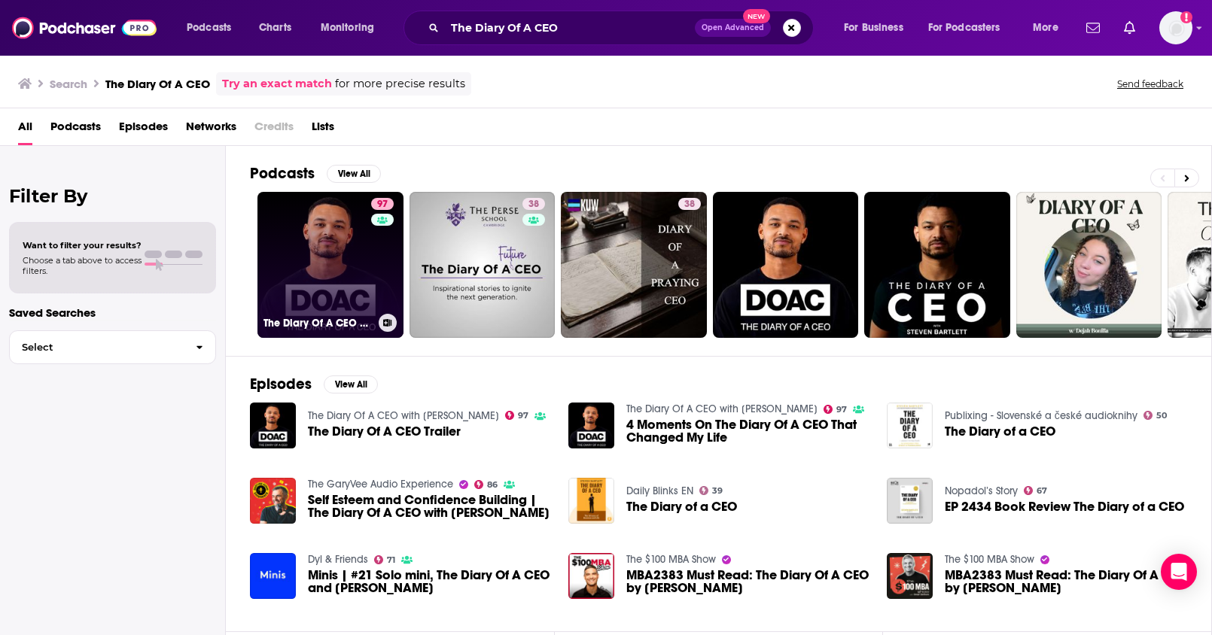
click at [327, 248] on link "97 The Diary Of A CEO with [PERSON_NAME]" at bounding box center [330, 265] width 146 height 146
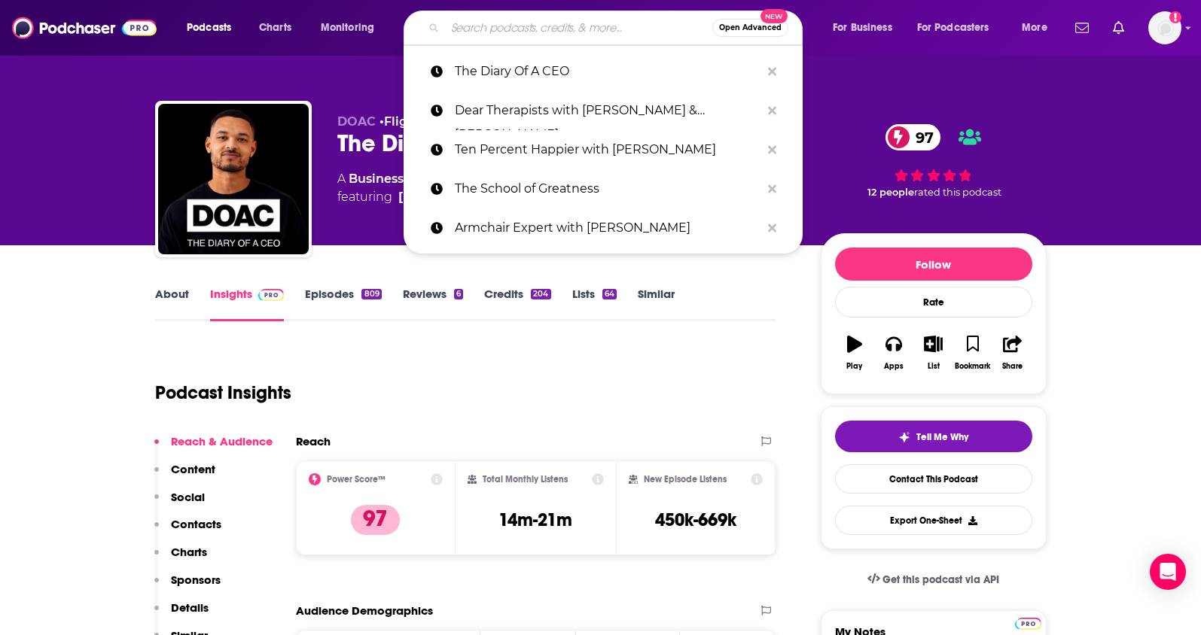
click at [575, 24] on input "Search podcasts, credits, & more..." at bounding box center [578, 28] width 267 height 24
paste input "Digital Social Hour"
type input "Digital Social Hour"
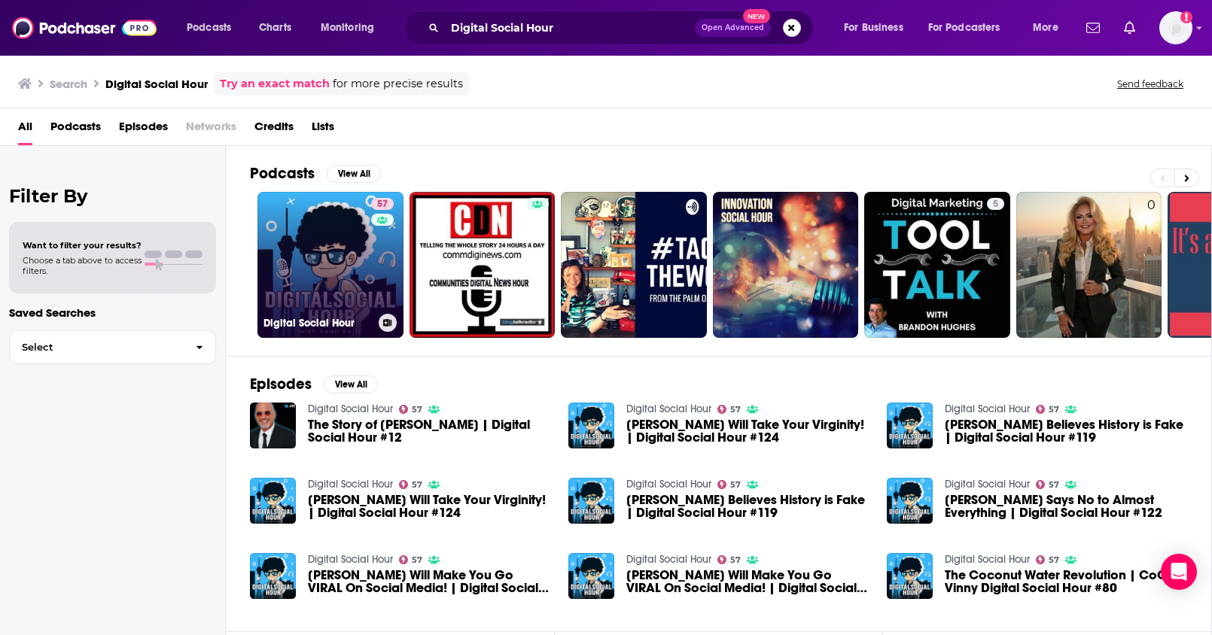
click at [325, 228] on link "57 Digital Social Hour" at bounding box center [330, 265] width 146 height 146
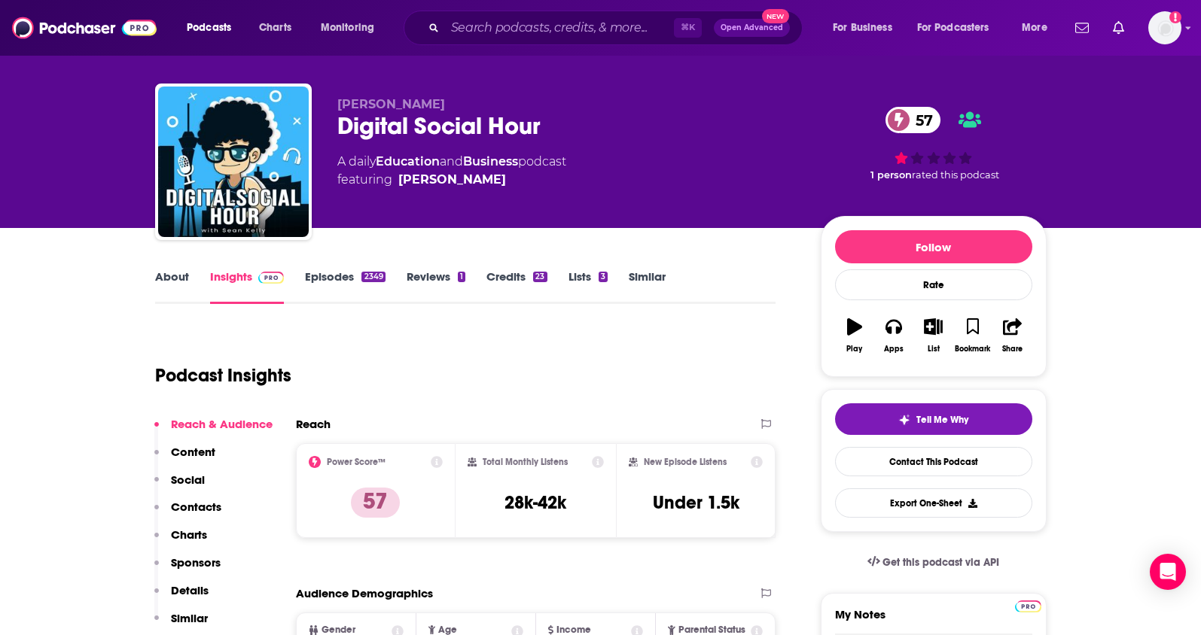
scroll to position [17, 0]
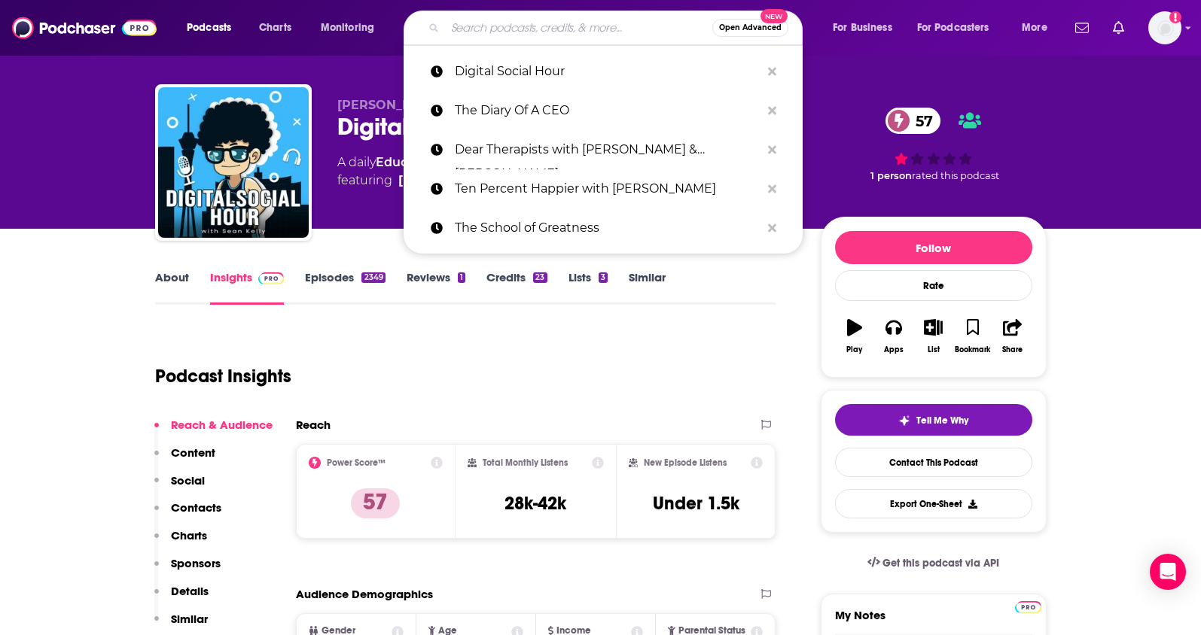
click at [490, 39] on input "Search podcasts, credits, & more..." at bounding box center [578, 28] width 267 height 24
paste input "We Can Do Hard Things with [PERSON_NAME]"
type input "We Can Do Hard Things with [PERSON_NAME]"
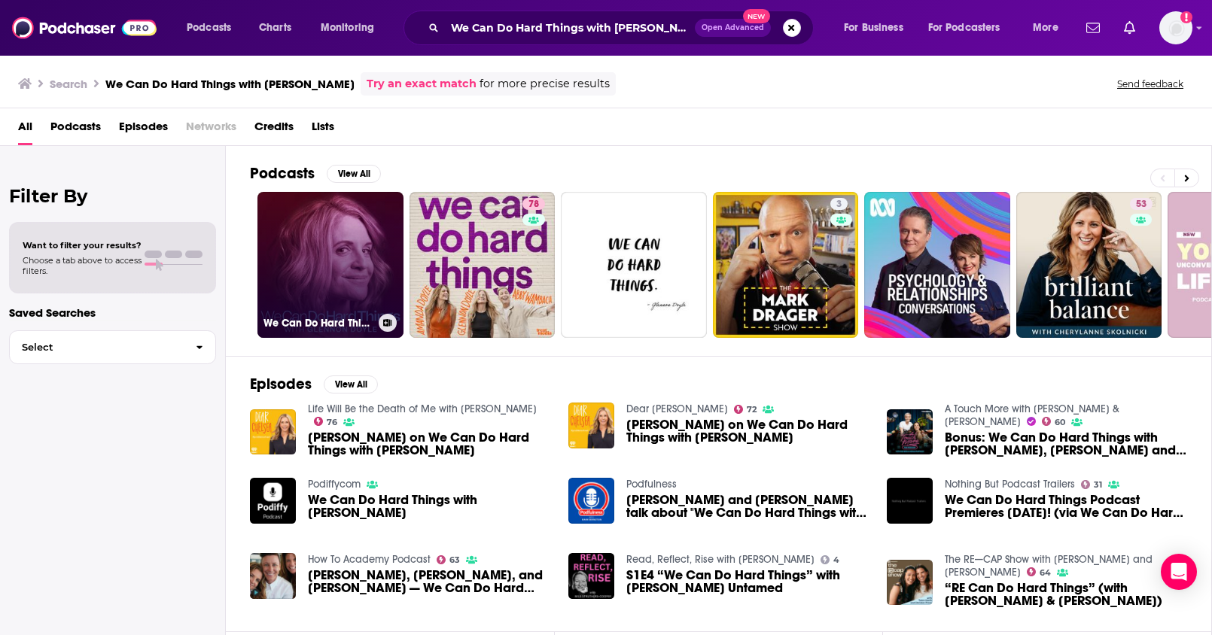
click at [315, 280] on link "We Can Do Hard Things with [PERSON_NAME]" at bounding box center [330, 265] width 146 height 146
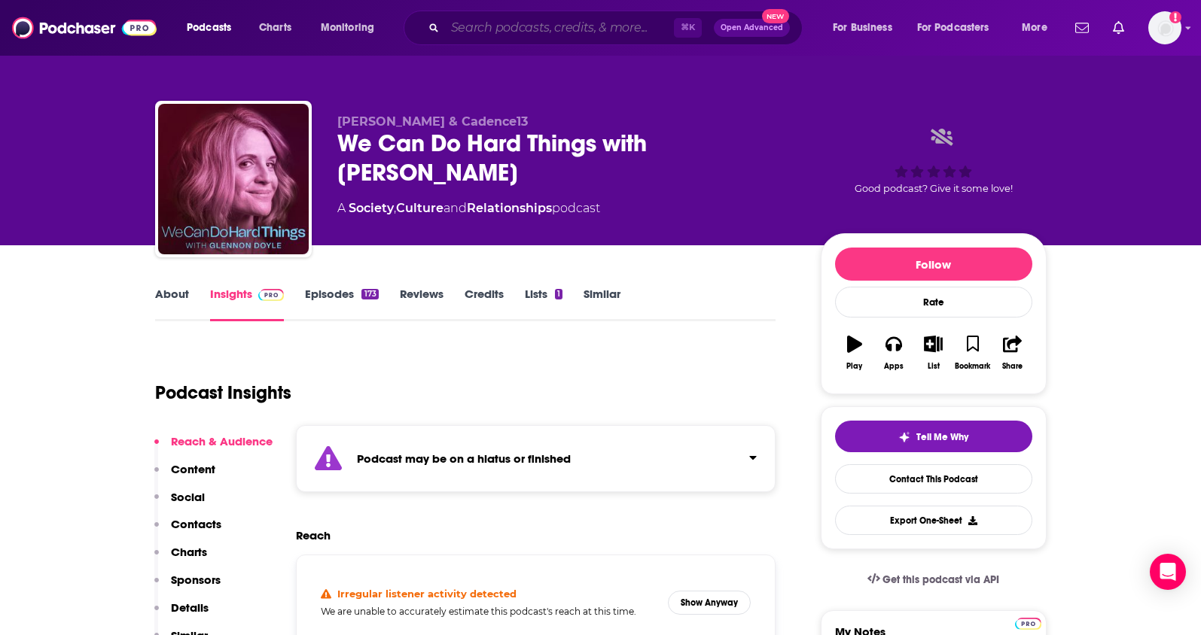
click at [574, 32] on input "Search podcasts, credits, & more..." at bounding box center [559, 28] width 229 height 24
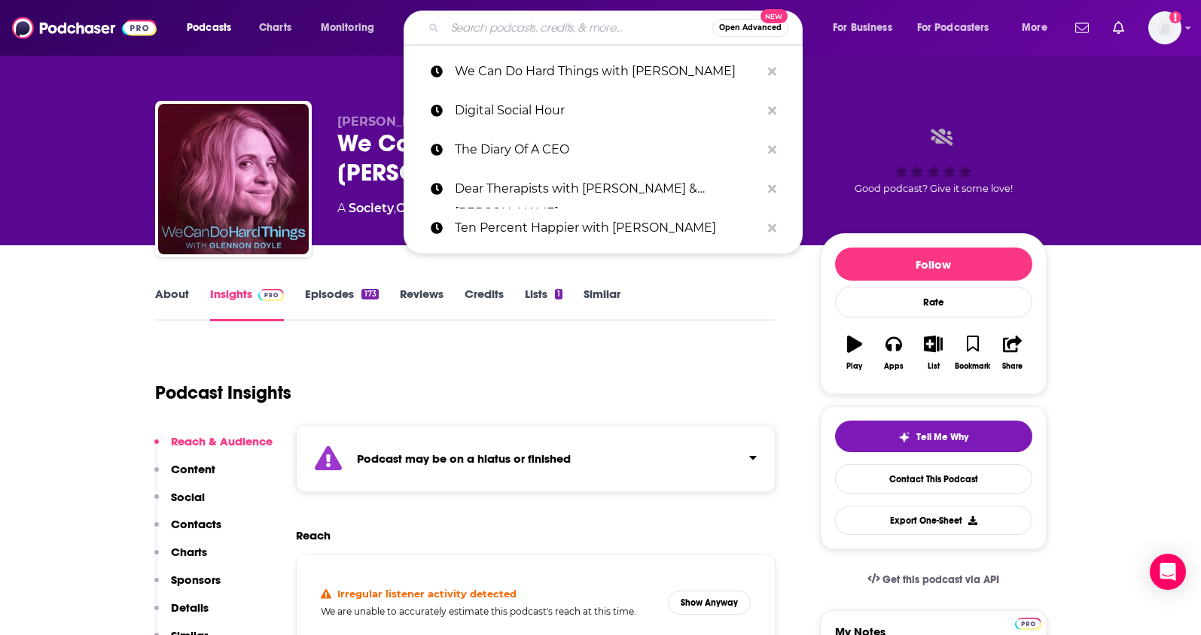
paste input "Ten Percent Happier with [PERSON_NAME]"
type input "Ten Percent Happier with [PERSON_NAME]"
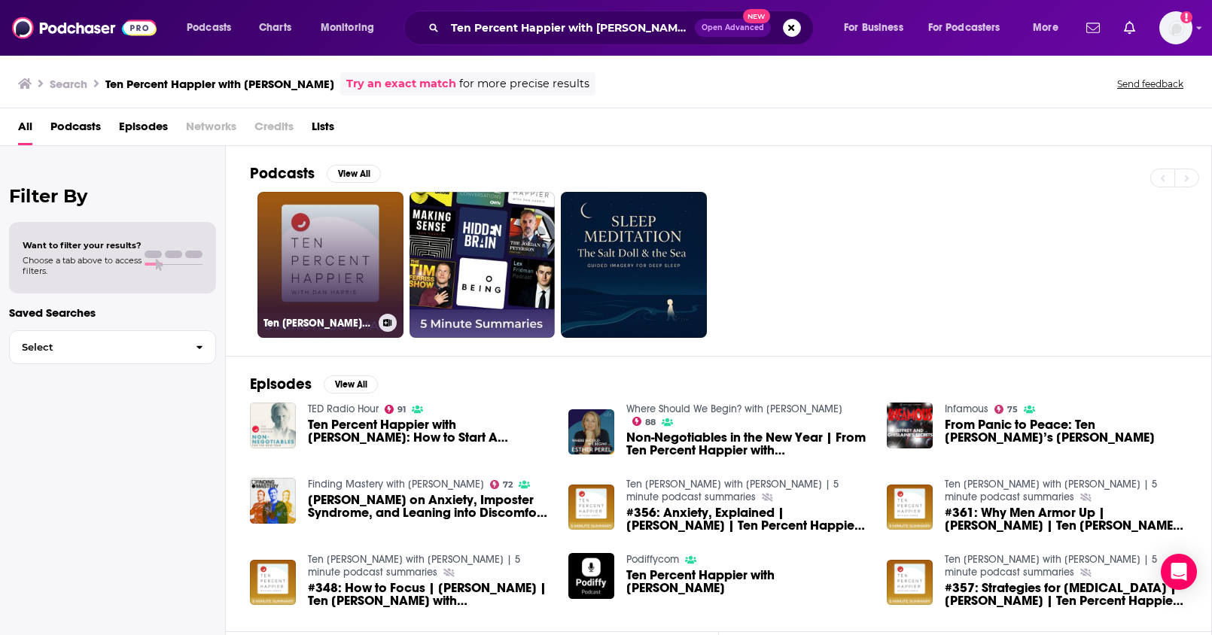
click at [318, 245] on link "Ten [PERSON_NAME] with [PERSON_NAME] | 5 minute podcast summaries" at bounding box center [330, 265] width 146 height 146
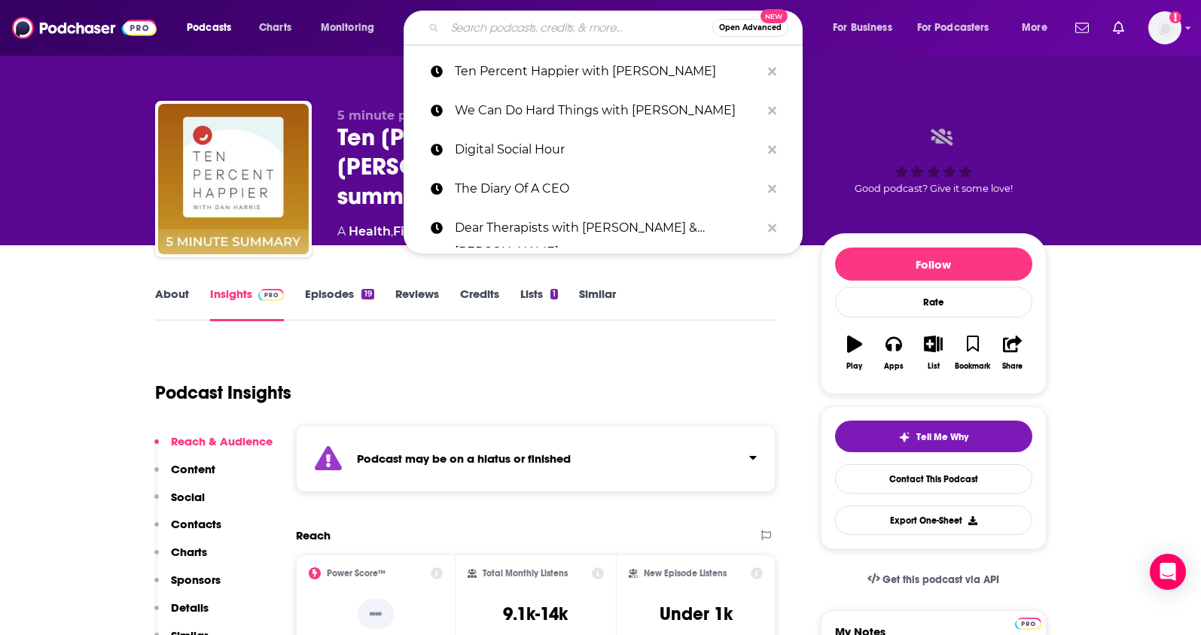
click at [564, 22] on input "Search podcasts, credits, & more..." at bounding box center [578, 28] width 267 height 24
paste input "Dear Therapists with [PERSON_NAME] & [PERSON_NAME]"
type input "Dear Therapists with [PERSON_NAME] & [PERSON_NAME]"
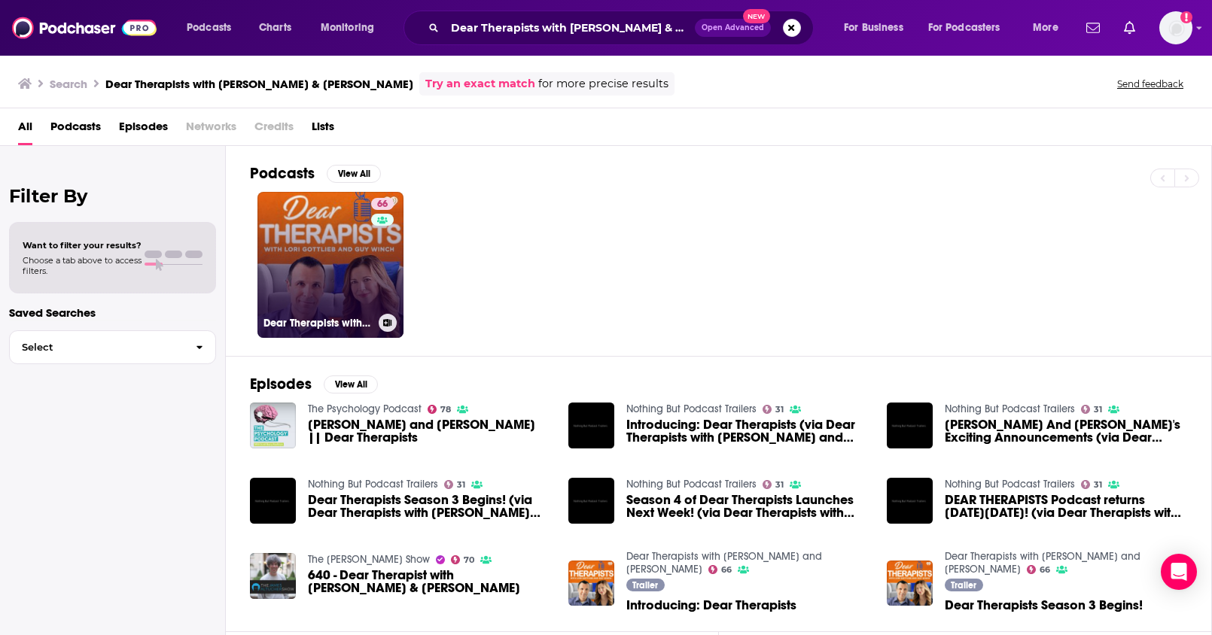
click at [311, 260] on link "66 Dear Therapists with [PERSON_NAME] and [PERSON_NAME]" at bounding box center [330, 265] width 146 height 146
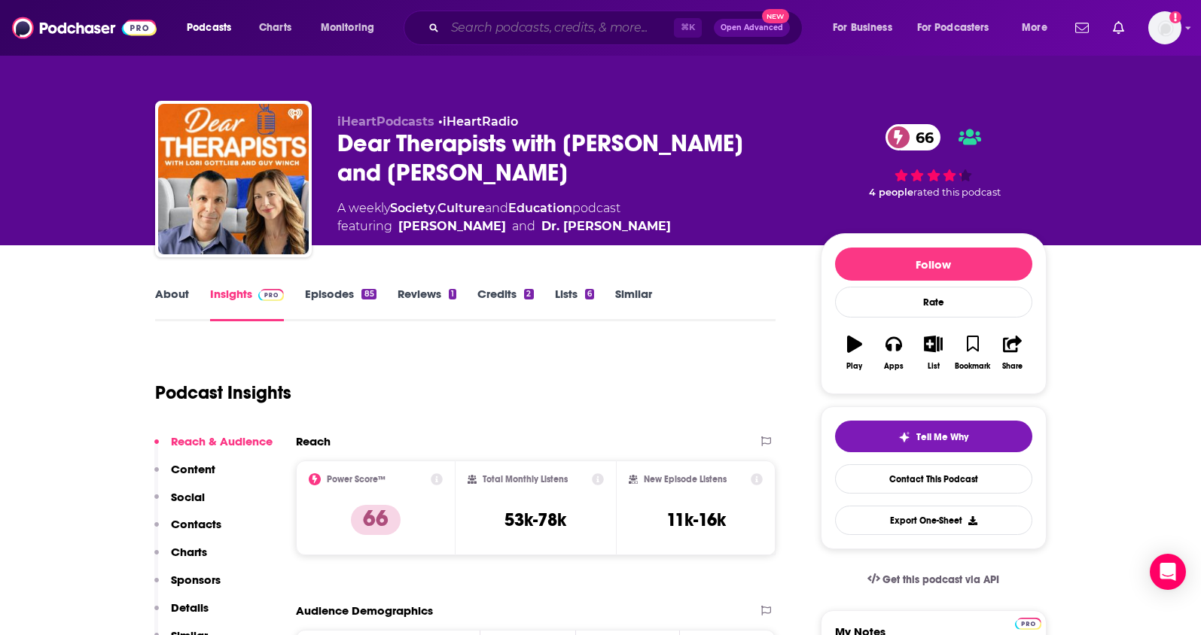
click at [579, 32] on input "Search podcasts, credits, & more..." at bounding box center [559, 28] width 229 height 24
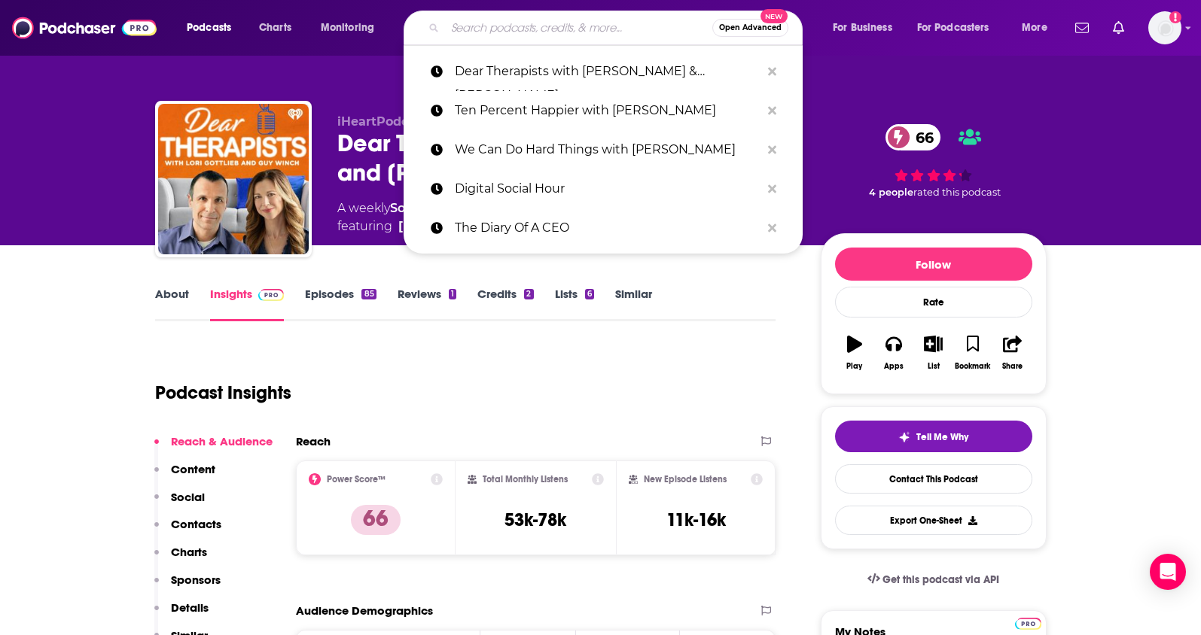
paste input "Digital Social Hour"
type input "Digital Social Hour"
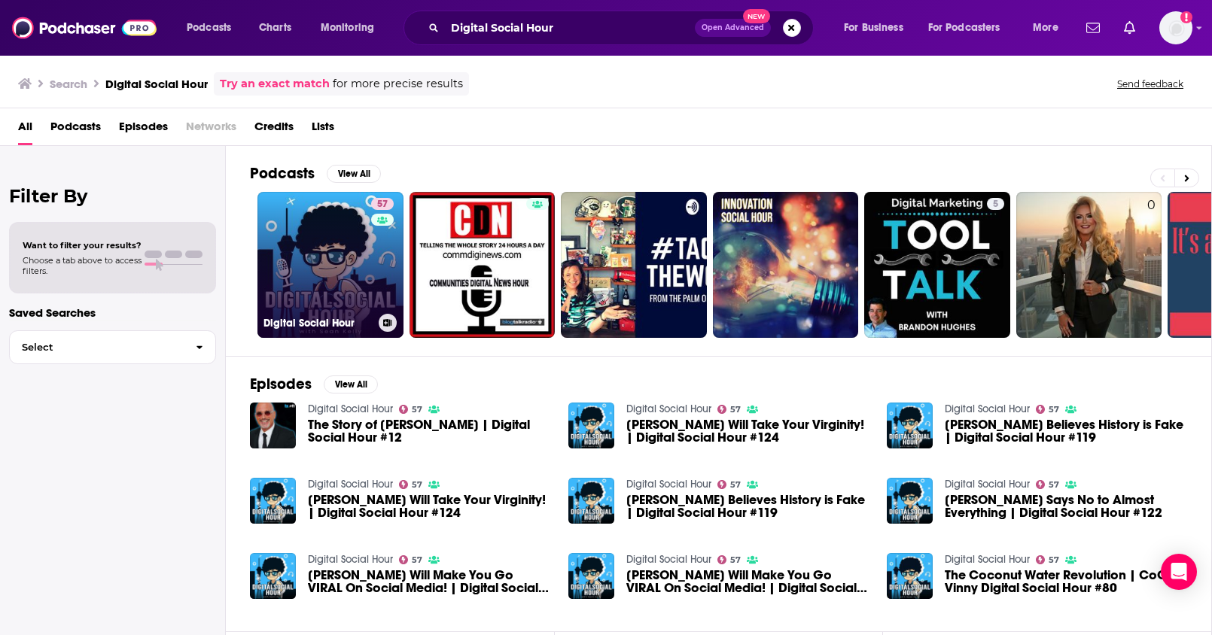
click at [319, 249] on link "57 Digital Social Hour" at bounding box center [330, 265] width 146 height 146
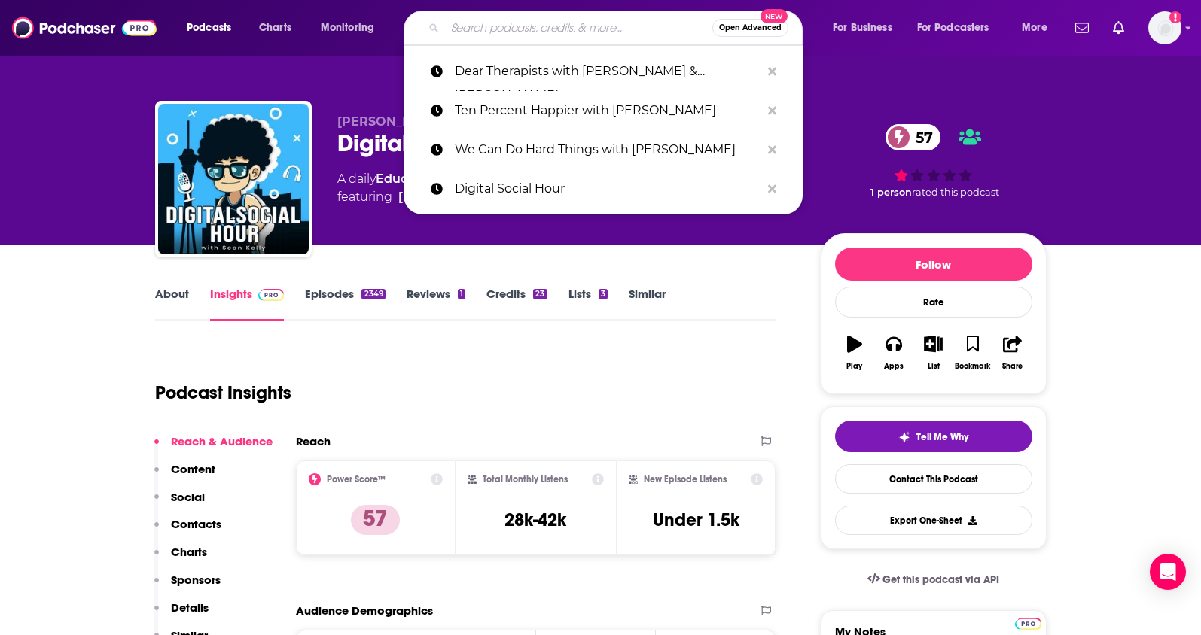
click at [564, 29] on input "Search podcasts, credits, & more..." at bounding box center [578, 28] width 267 height 24
paste input "Life Uncut"
type input "Life Uncut"
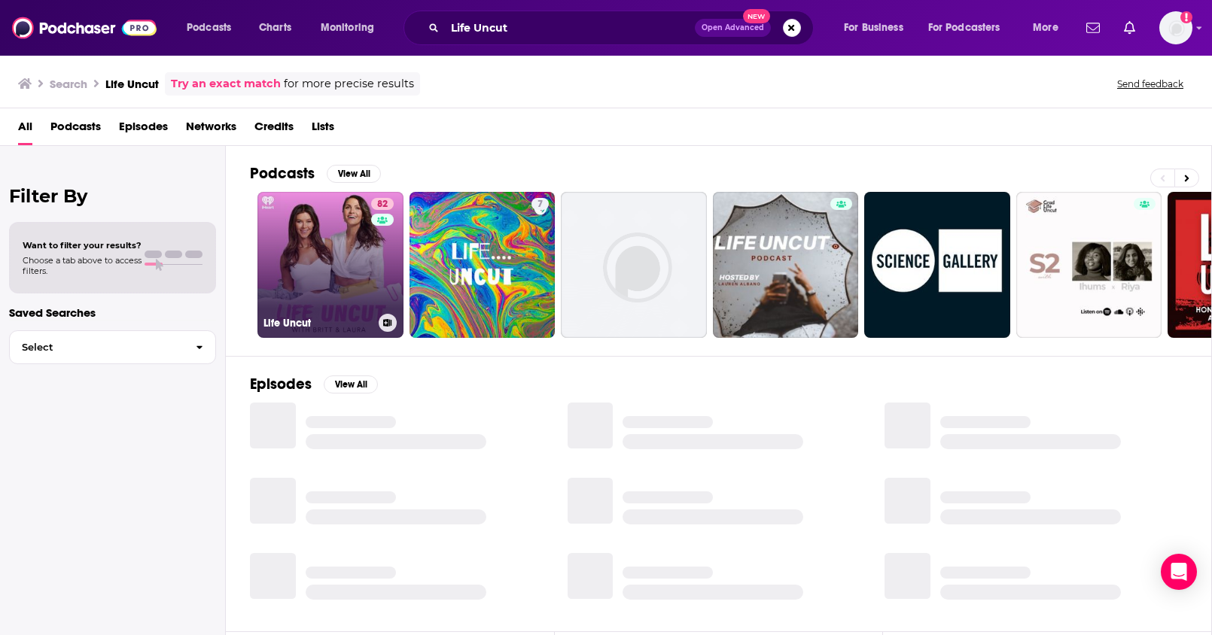
click at [312, 276] on link "82 Life Uncut" at bounding box center [330, 265] width 146 height 146
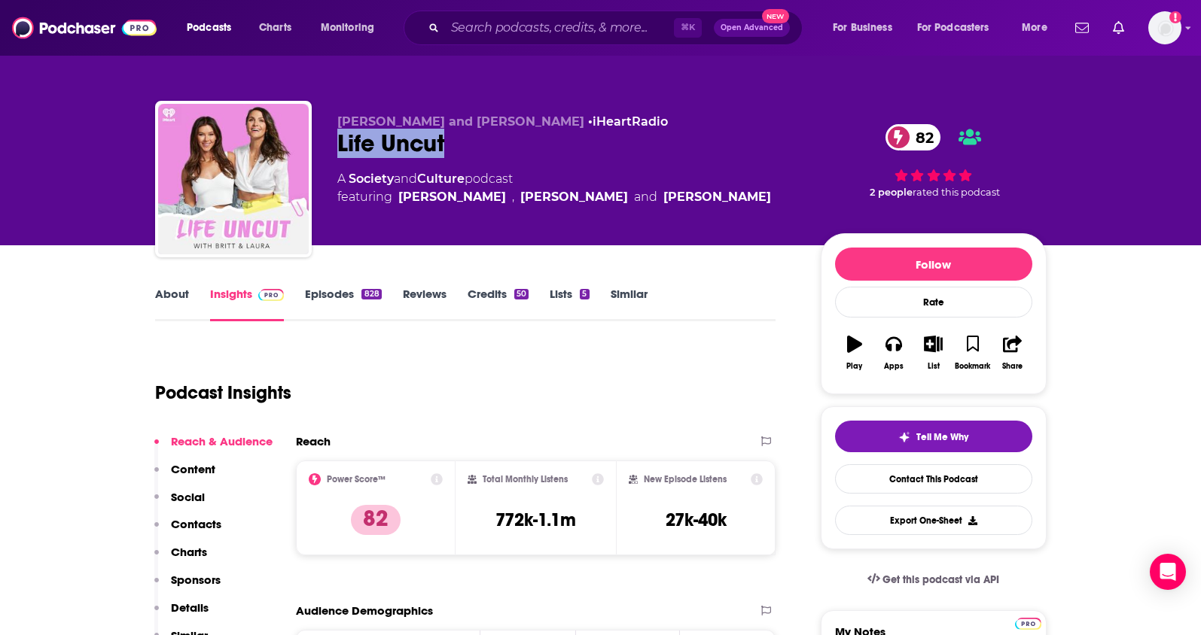
drag, startPoint x: 461, startPoint y: 145, endPoint x: 750, endPoint y: 2, distance: 322.9
click at [339, 152] on div "Life Uncut 82" at bounding box center [566, 143] width 459 height 29
copy h2 "Life Uncut"
click at [626, 23] on input "Search podcasts, credits, & more..." at bounding box center [559, 28] width 229 height 24
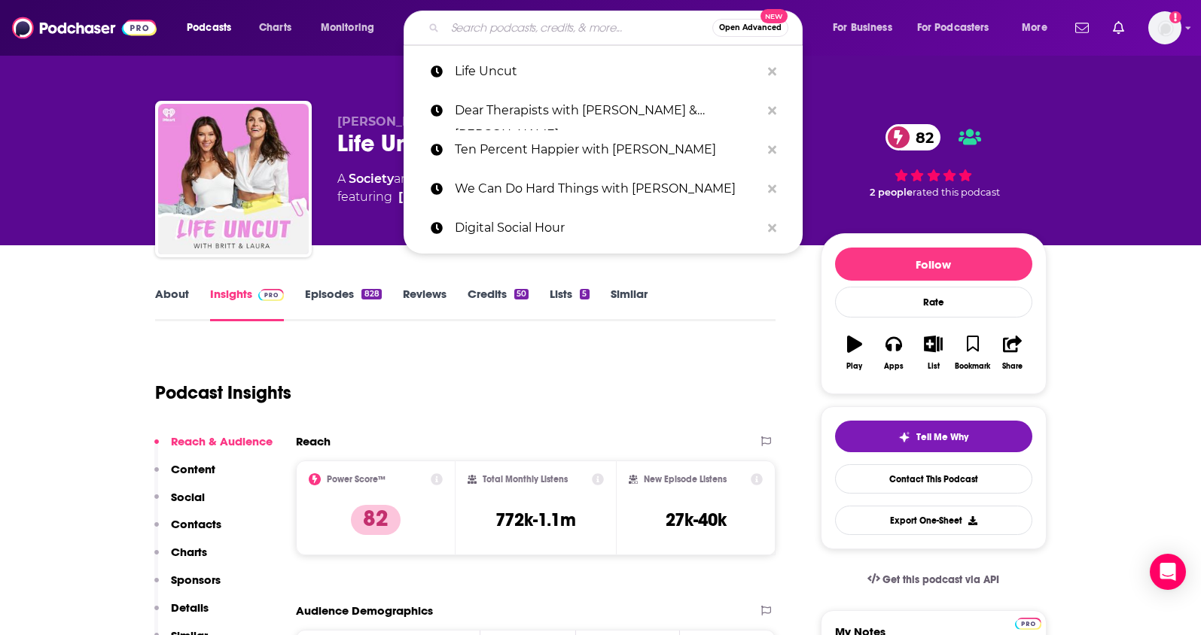
paste input "Multiamory: Rethinking Modern Relationships"
type input "Multiamory: Rethinking Modern Relationships"
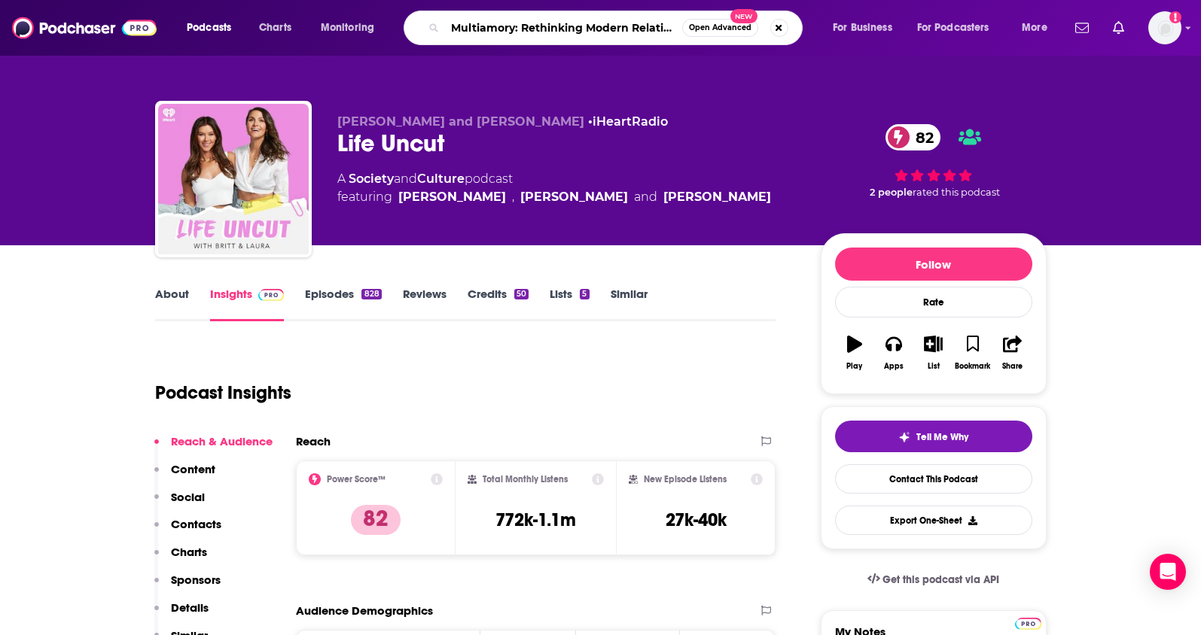
scroll to position [0, 32]
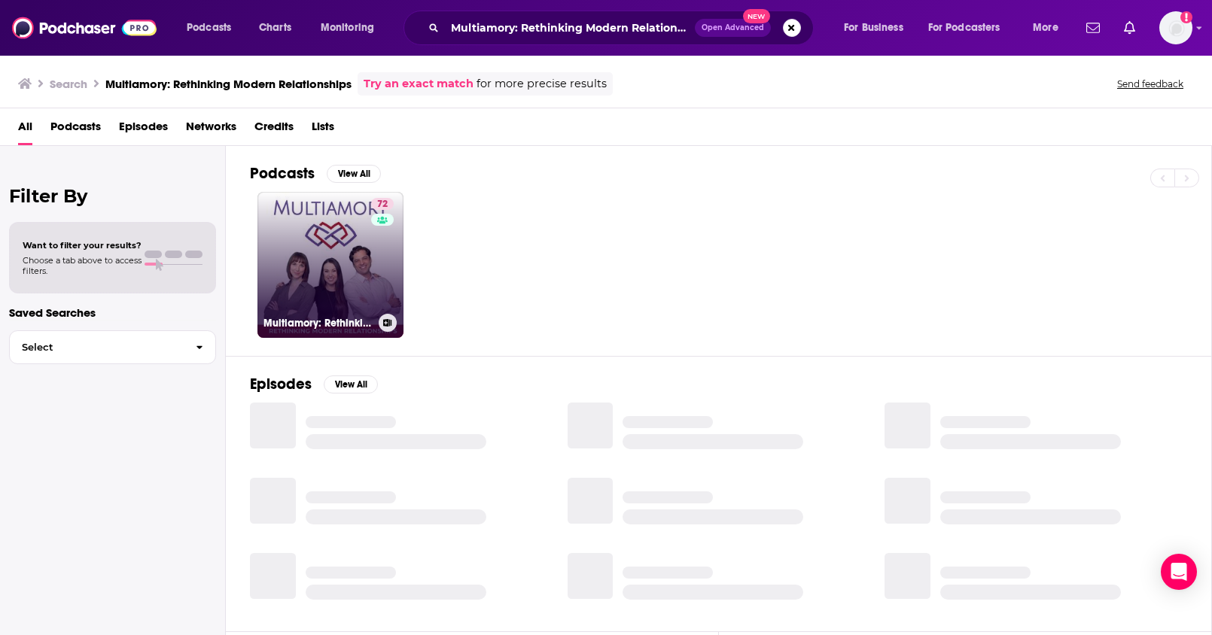
click at [313, 251] on link "72 Multiamory: Rethinking Modern Relationships" at bounding box center [330, 265] width 146 height 146
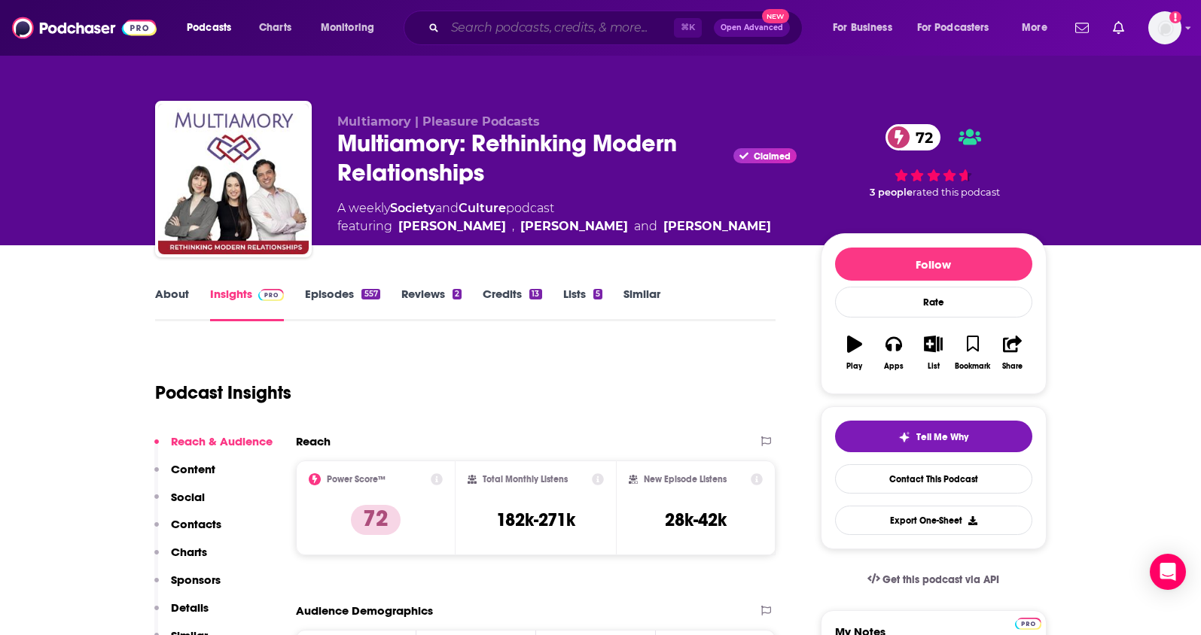
click at [543, 28] on input "Search podcasts, credits, & more..." at bounding box center [559, 28] width 229 height 24
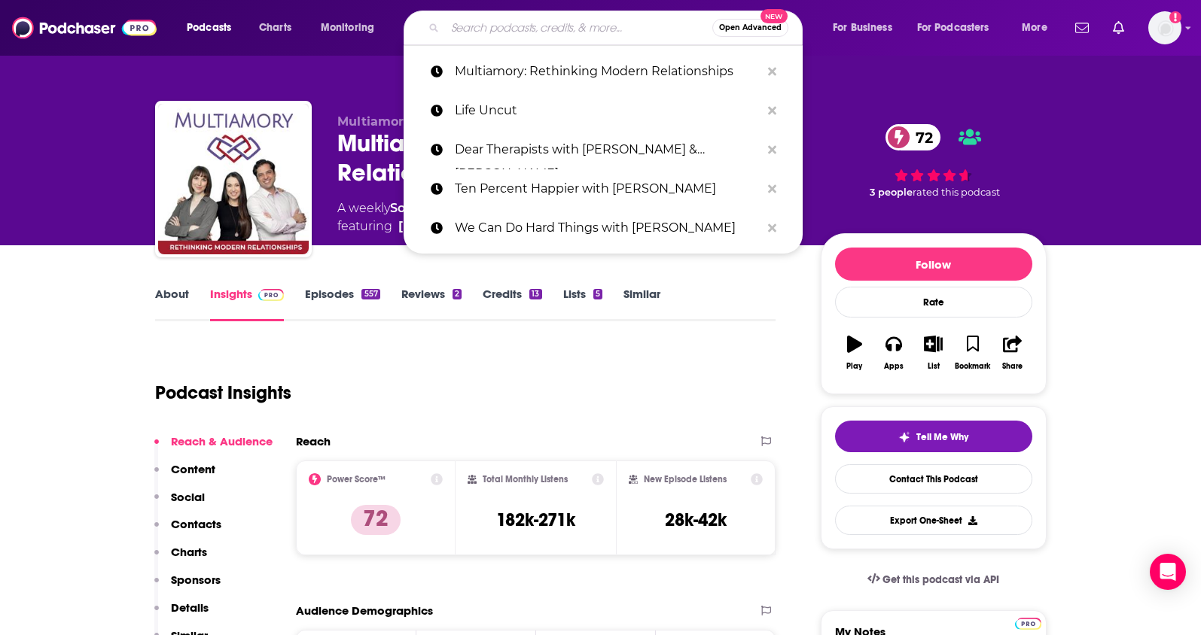
paste input "Dear Sugars"
type input "Dear Sugars"
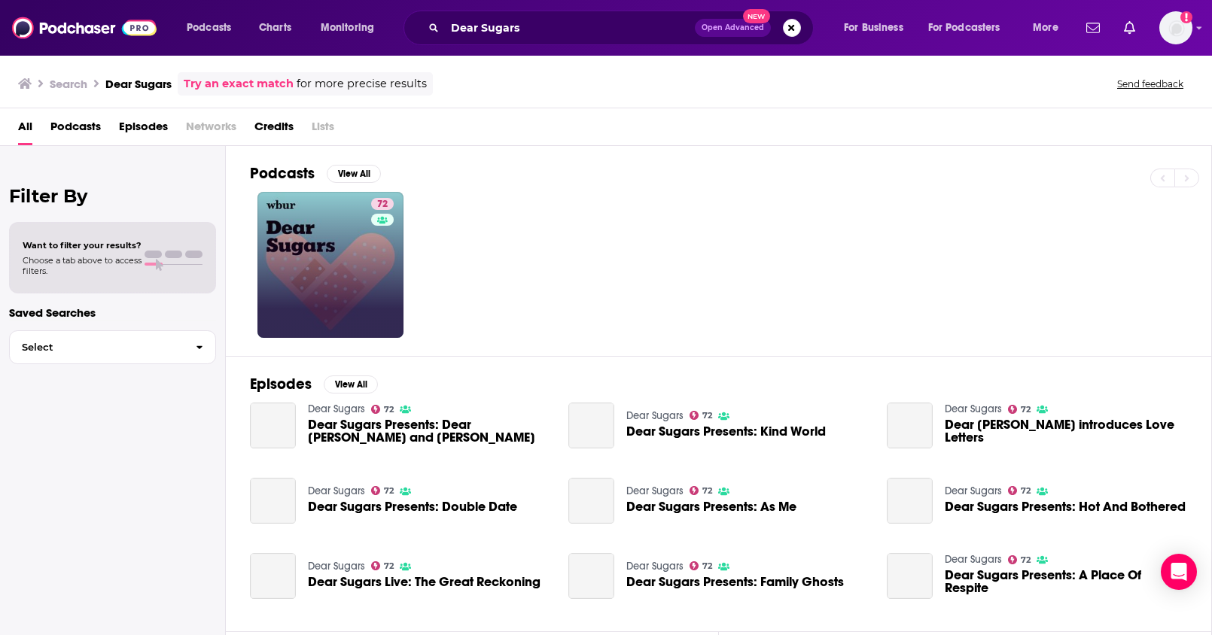
click at [354, 245] on link "72" at bounding box center [330, 265] width 146 height 146
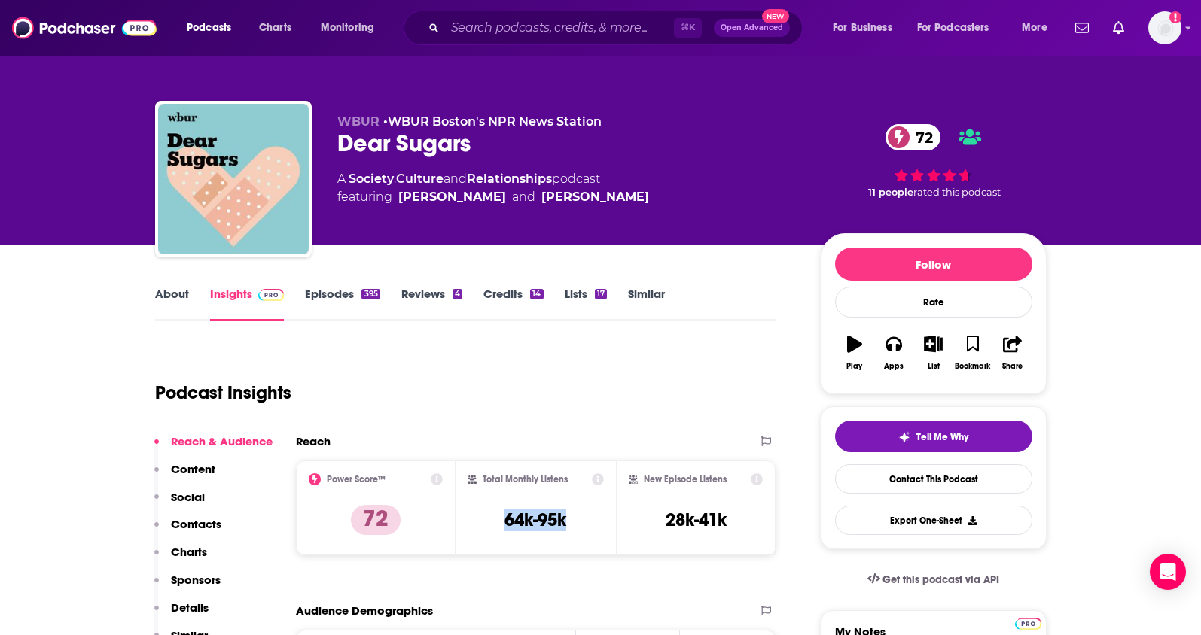
drag, startPoint x: 535, startPoint y: 520, endPoint x: 490, endPoint y: 520, distance: 45.2
click at [490, 520] on div "Total Monthly Listens 64k-95k" at bounding box center [536, 508] width 136 height 69
copy h3 "64k-95k"
drag, startPoint x: 559, startPoint y: 177, endPoint x: 350, endPoint y: 172, distance: 208.6
click at [349, 173] on div "A Society , Culture and Relationships podcast featuring [PERSON_NAME] and [PERS…" at bounding box center [493, 188] width 312 height 36
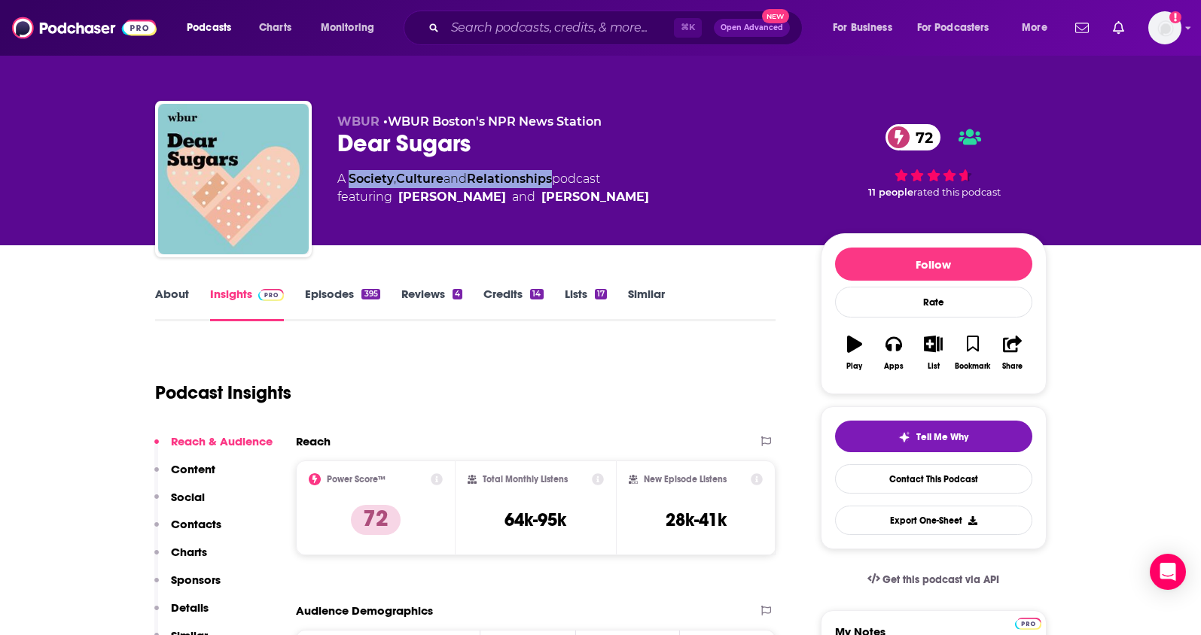
copy div "Society , Culture and Relationships"
click at [172, 296] on link "About" at bounding box center [172, 304] width 34 height 35
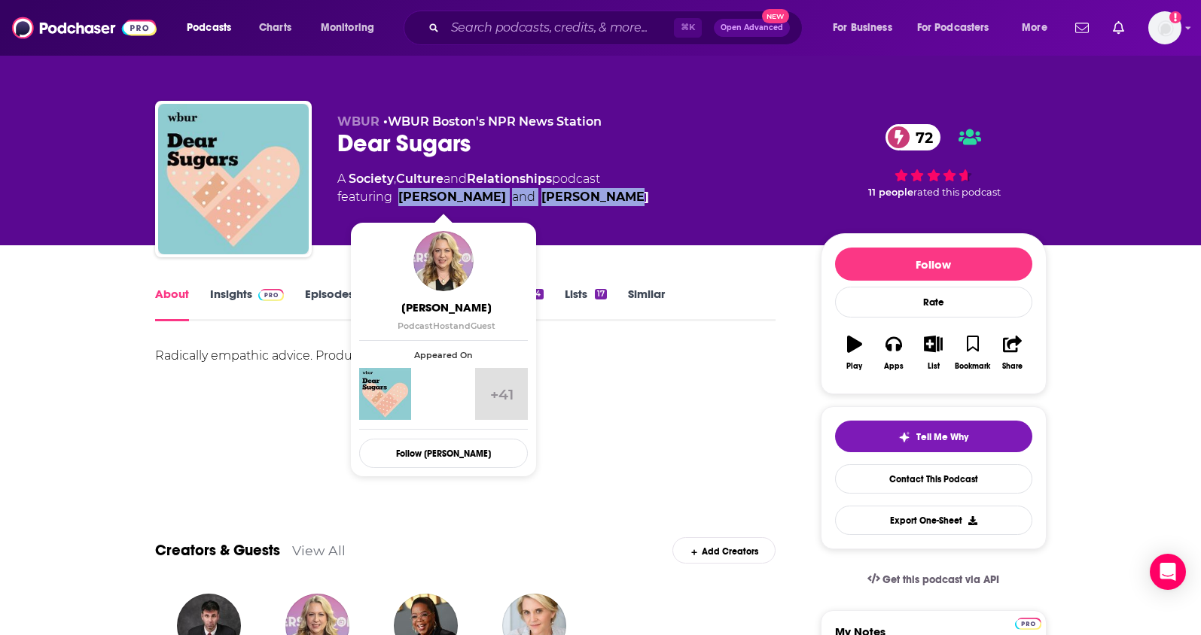
drag, startPoint x: 644, startPoint y: 190, endPoint x: 401, endPoint y: 196, distance: 242.5
click at [401, 196] on div "A Society , Culture and Relationships podcast featuring [PERSON_NAME] and [PERS…" at bounding box center [566, 188] width 459 height 36
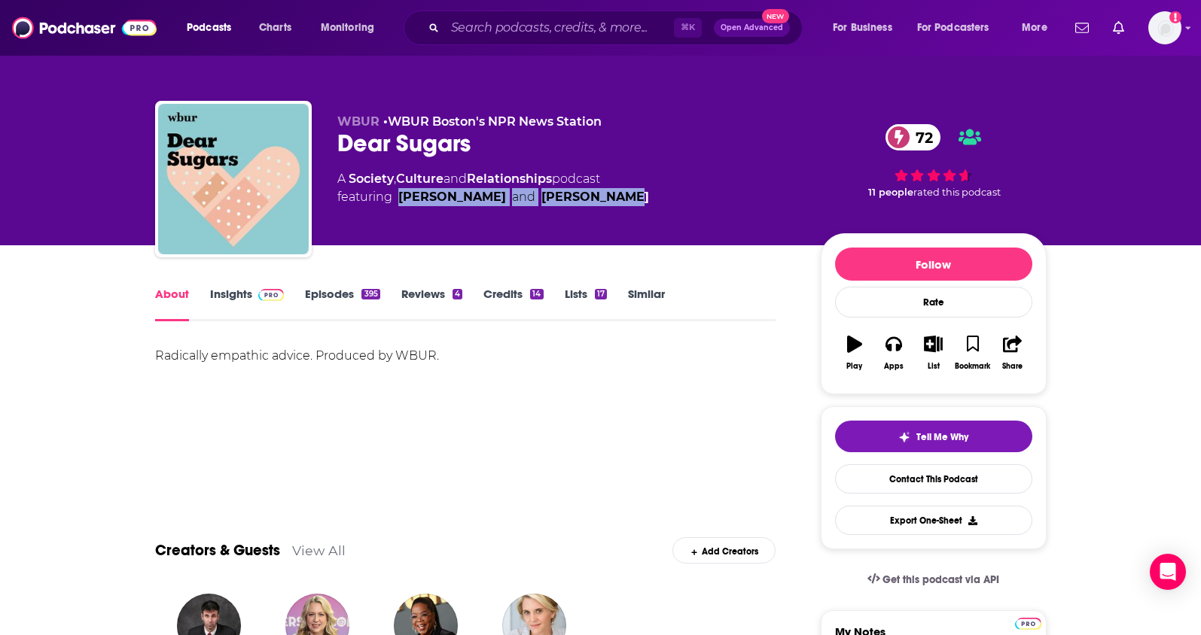
copy span "[PERSON_NAME] and [PERSON_NAME]"
click at [226, 299] on link "Insights" at bounding box center [247, 304] width 75 height 35
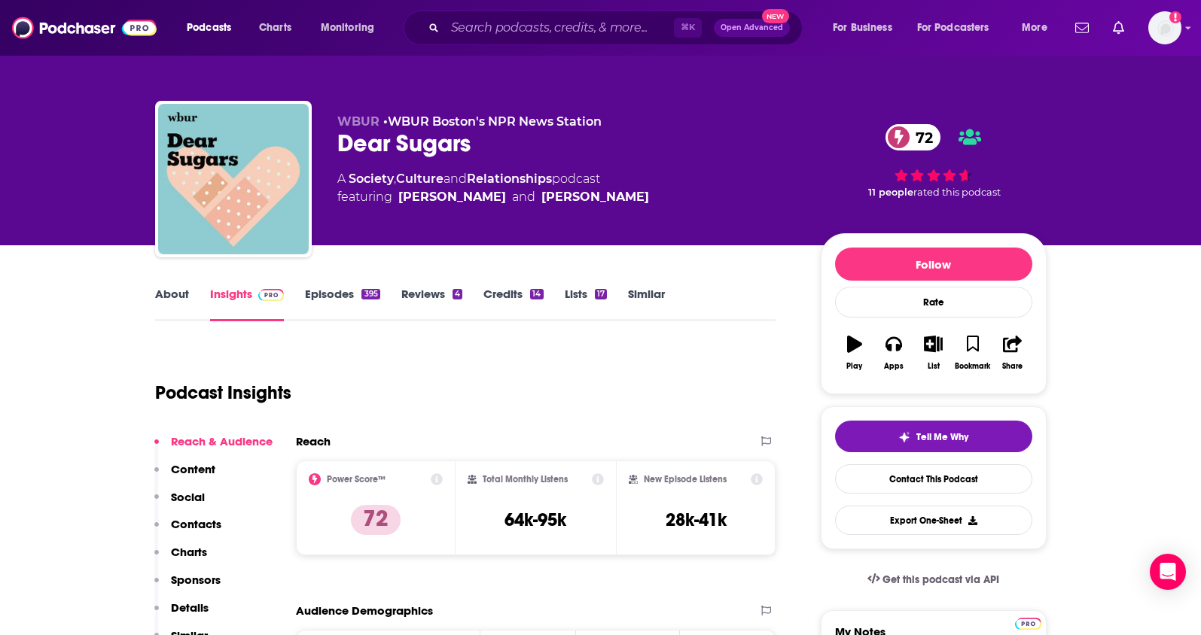
click at [182, 520] on p "Contacts" at bounding box center [196, 524] width 50 height 14
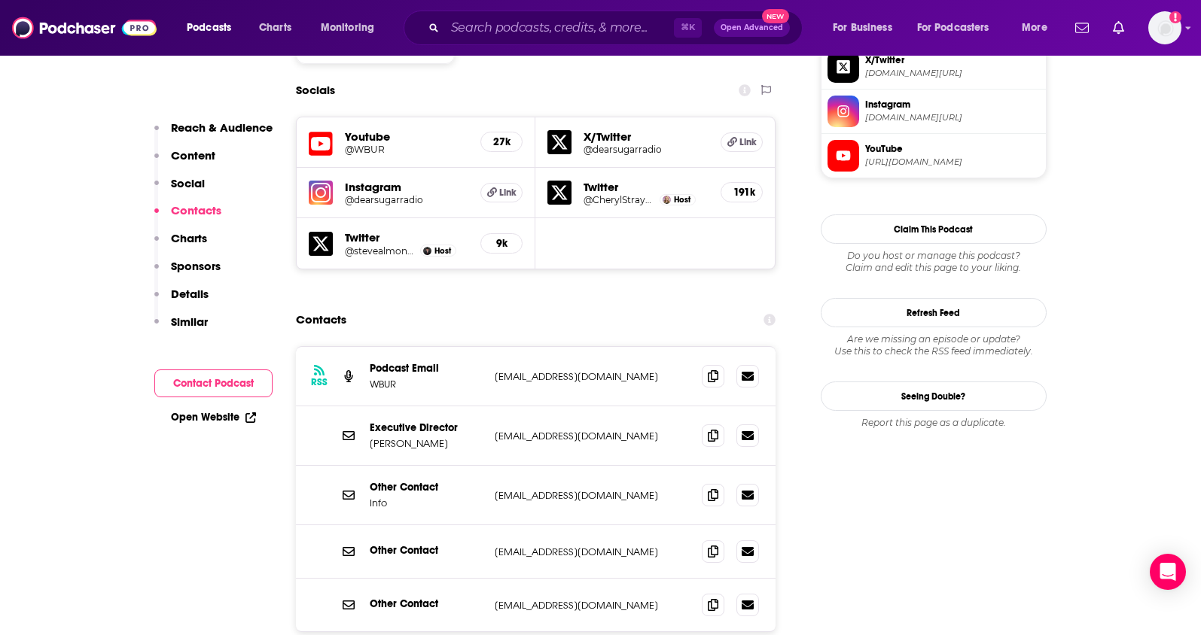
scroll to position [1324, 0]
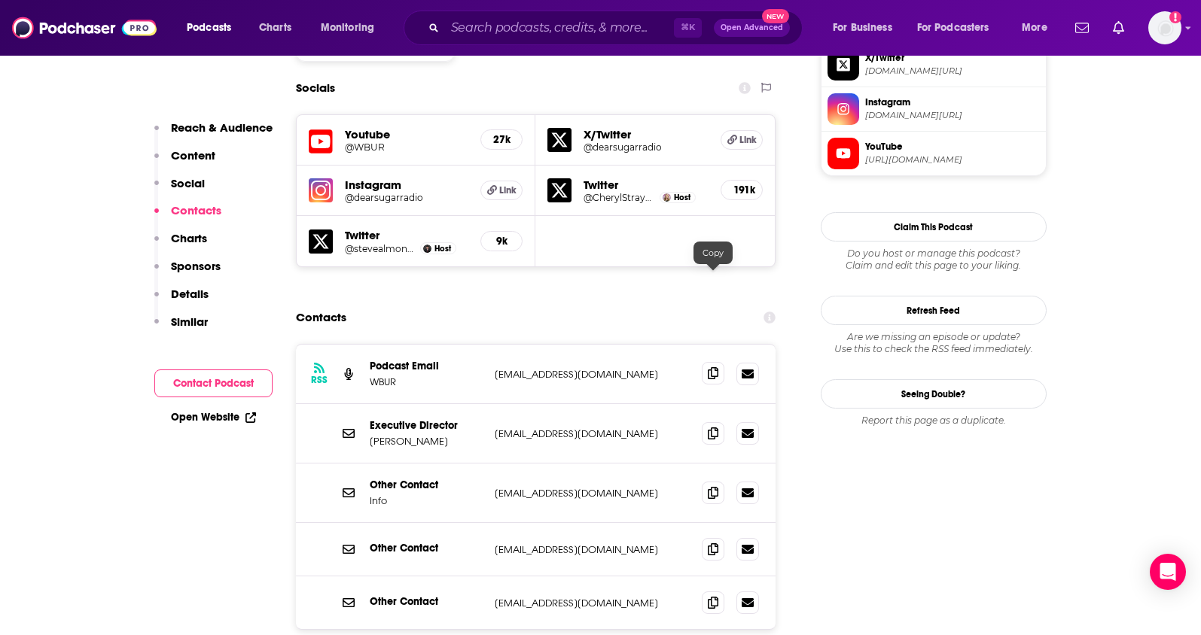
click at [715, 367] on icon at bounding box center [713, 373] width 11 height 12
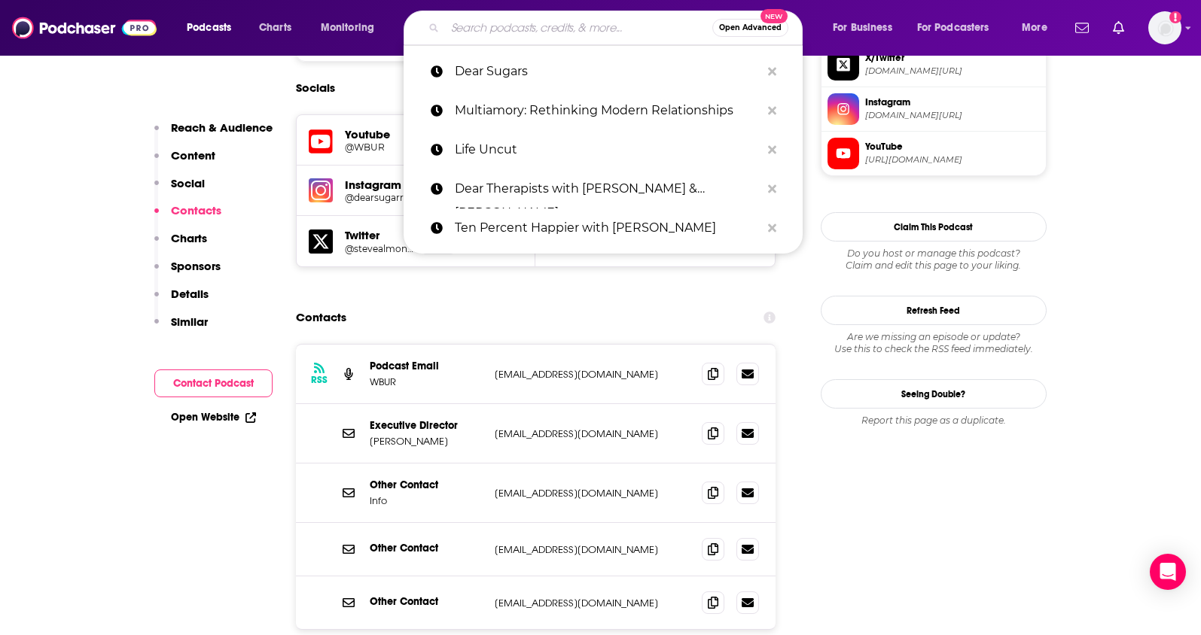
click at [519, 24] on input "Search podcasts, credits, & more..." at bounding box center [578, 28] width 267 height 24
paste input "Seeing Other People"
type input "Seeing Other People"
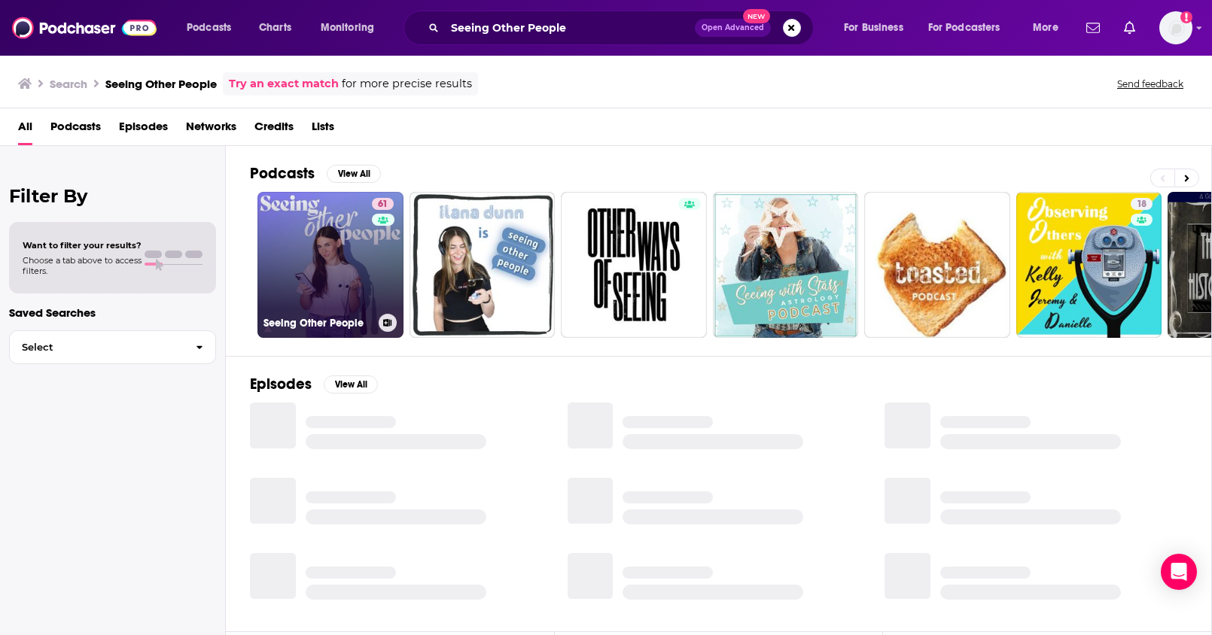
click at [329, 251] on link "61 Seeing Other People" at bounding box center [330, 265] width 146 height 146
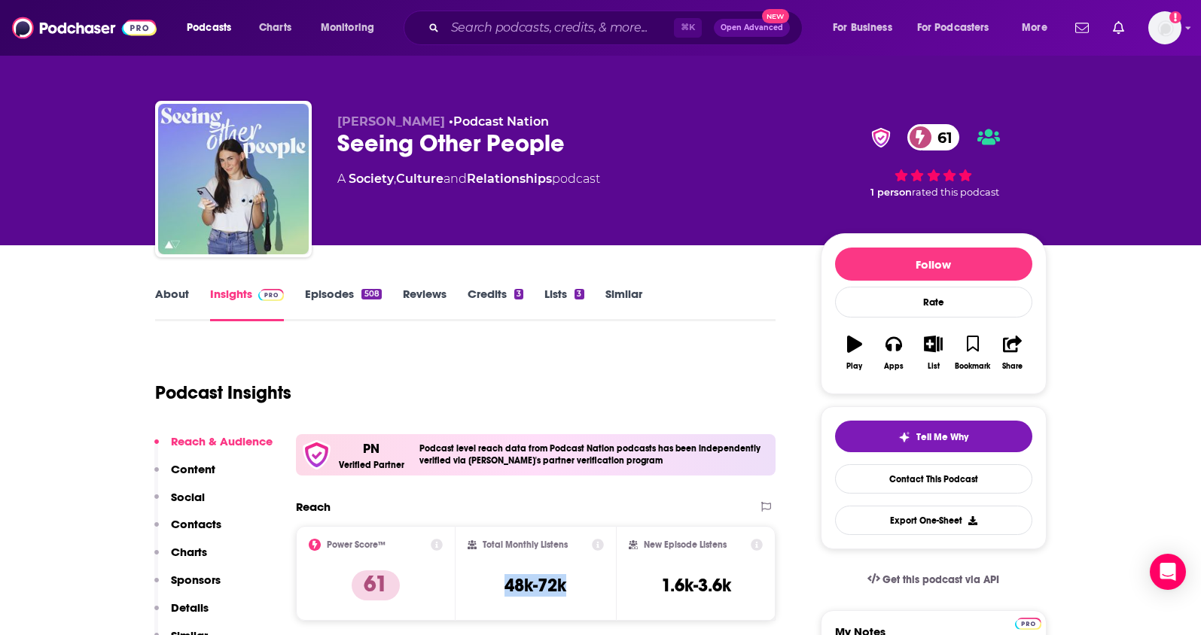
drag, startPoint x: 524, startPoint y: 589, endPoint x: 501, endPoint y: 589, distance: 22.6
click at [501, 589] on div "Total Monthly Listens 48k-72k" at bounding box center [536, 573] width 136 height 69
copy h3 "48k-72k"
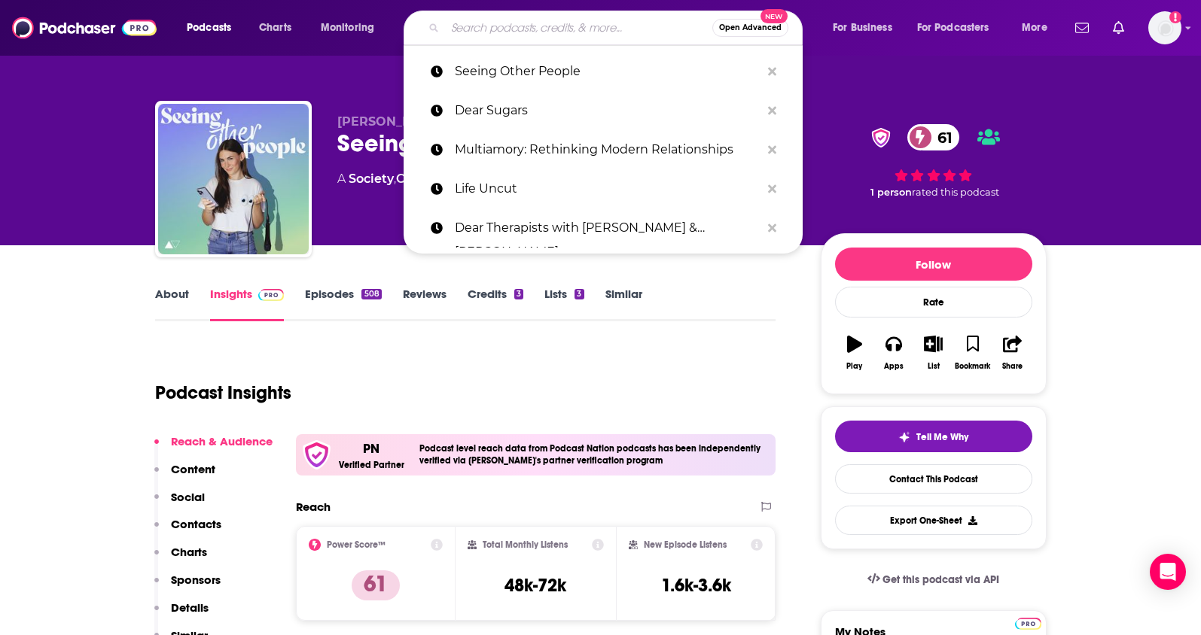
click at [513, 35] on input "Search podcasts, credits, & more..." at bounding box center [578, 28] width 267 height 24
paste input "48k-72k"
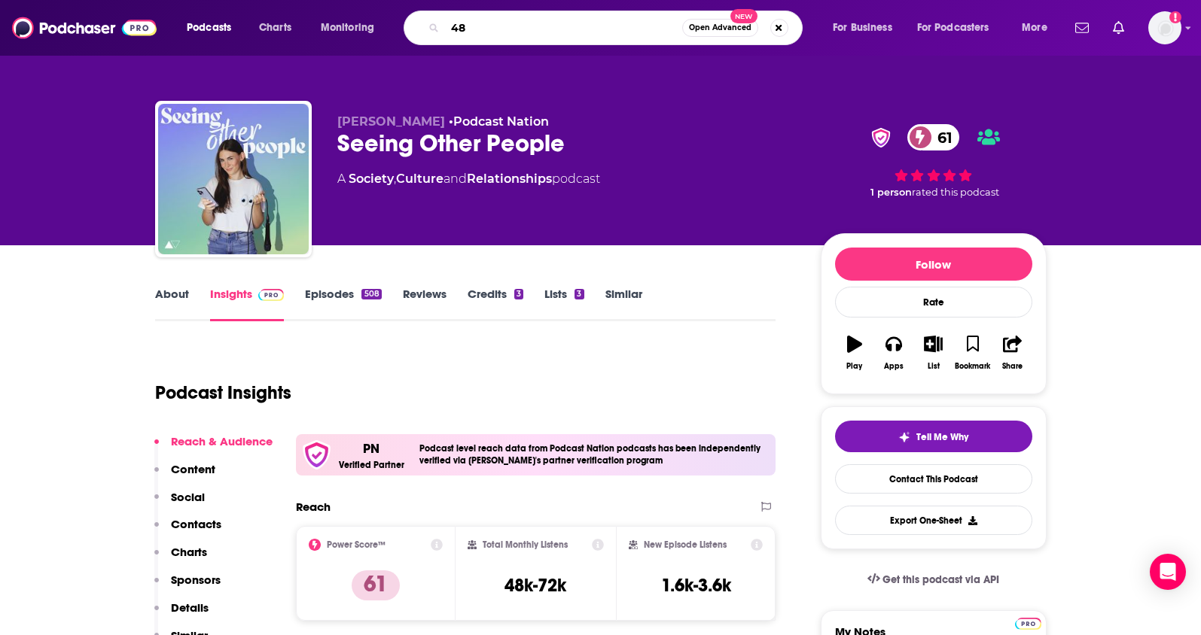
type input "4"
type input "Modern Love"
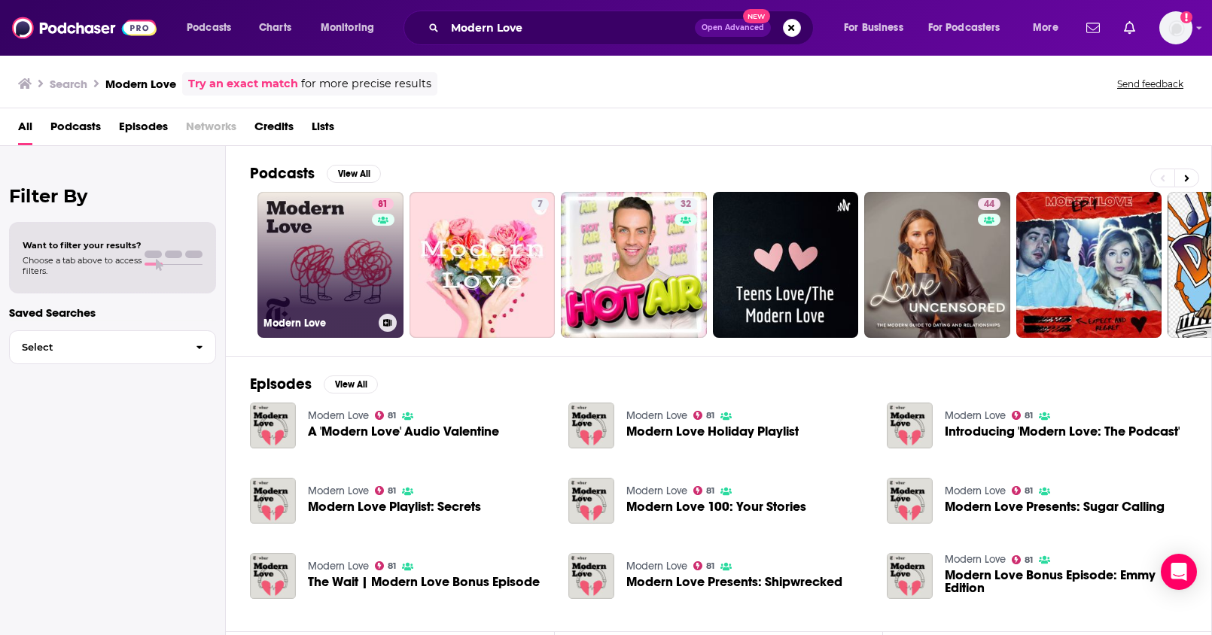
click at [355, 248] on link "81 Modern Love" at bounding box center [330, 265] width 146 height 146
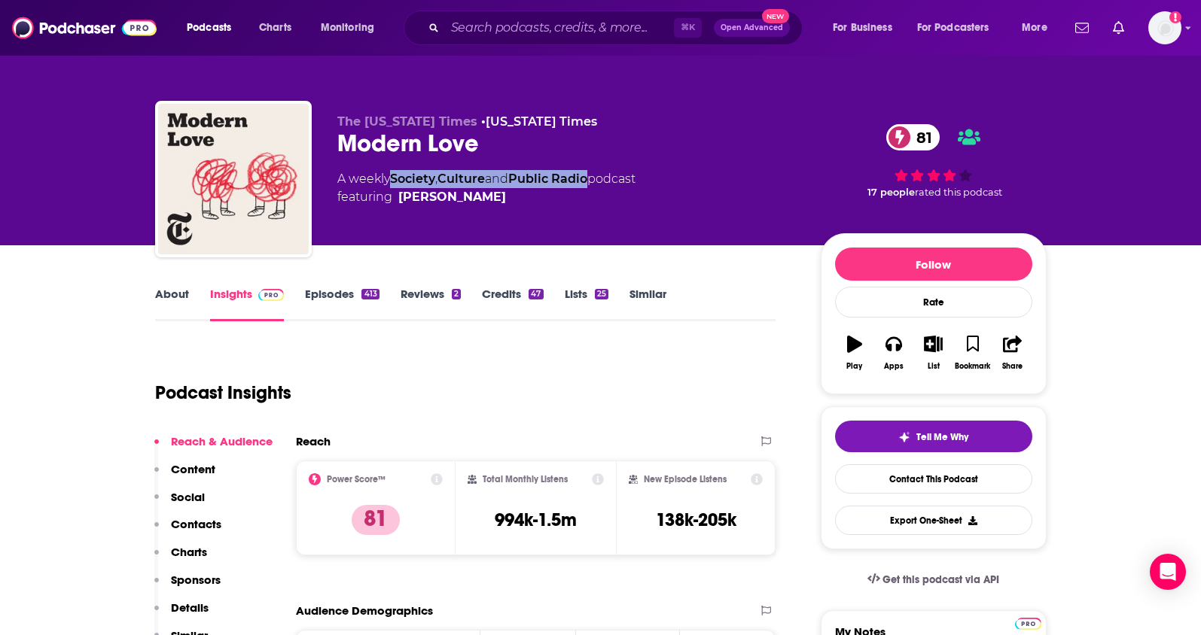
drag, startPoint x: 588, startPoint y: 179, endPoint x: 392, endPoint y: 181, distance: 195.7
click at [392, 181] on div "A weekly Society , Culture and Public Radio podcast featuring [PERSON_NAME]" at bounding box center [486, 188] width 298 height 36
copy div "Society , Culture and Public Radio"
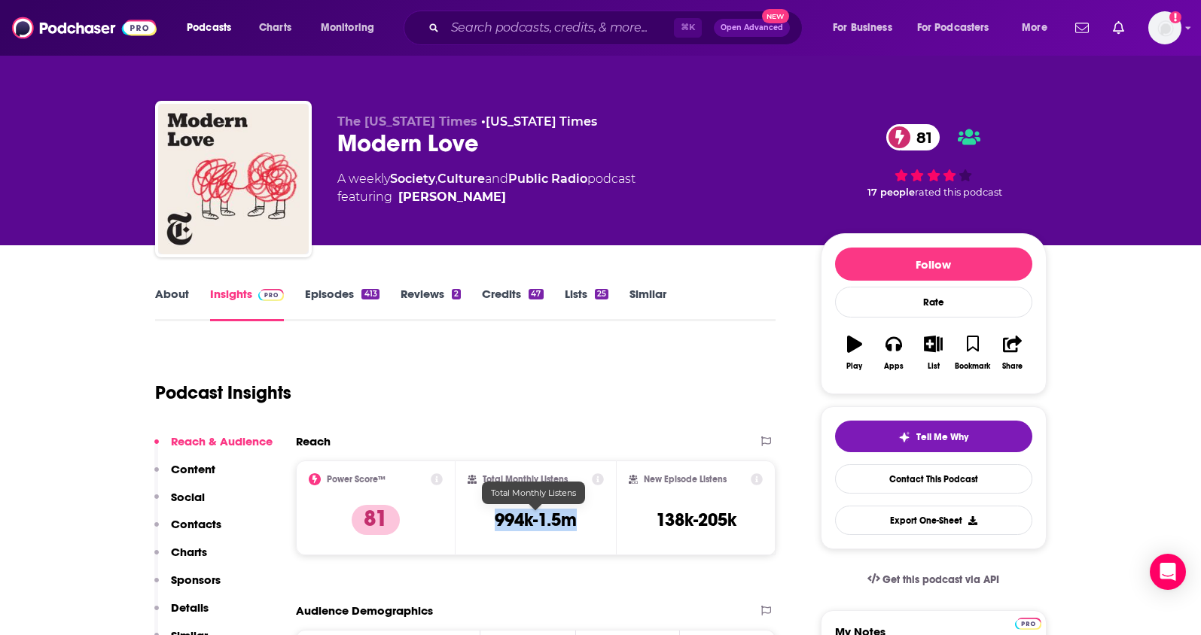
drag, startPoint x: 582, startPoint y: 524, endPoint x: 488, endPoint y: 525, distance: 94.1
click at [488, 525] on div "Total Monthly Listens 994k-1.5m" at bounding box center [536, 508] width 136 height 69
copy h3 "994k-1.5m"
click at [208, 523] on p "Contacts" at bounding box center [196, 524] width 50 height 14
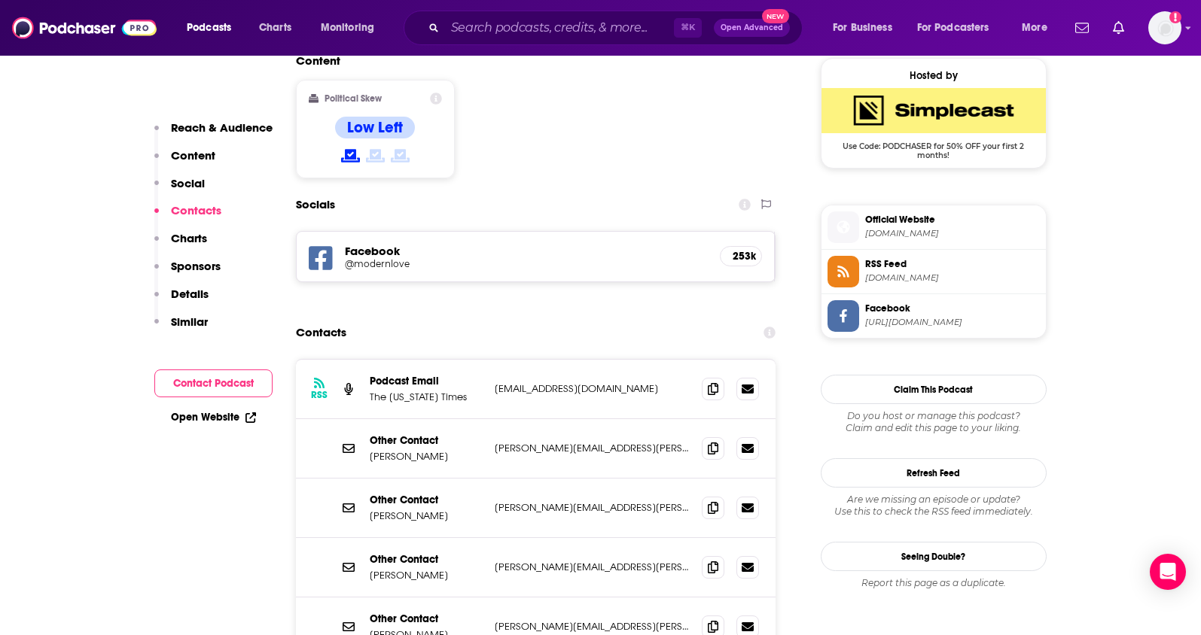
scroll to position [1223, 0]
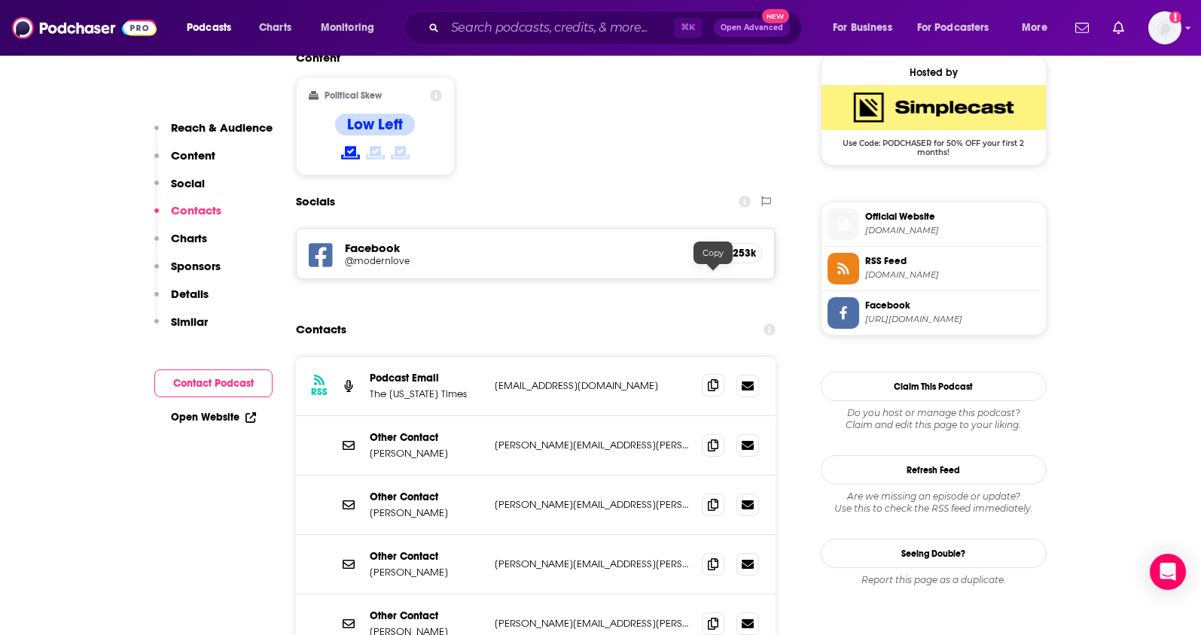
click at [714, 374] on span at bounding box center [713, 385] width 23 height 23
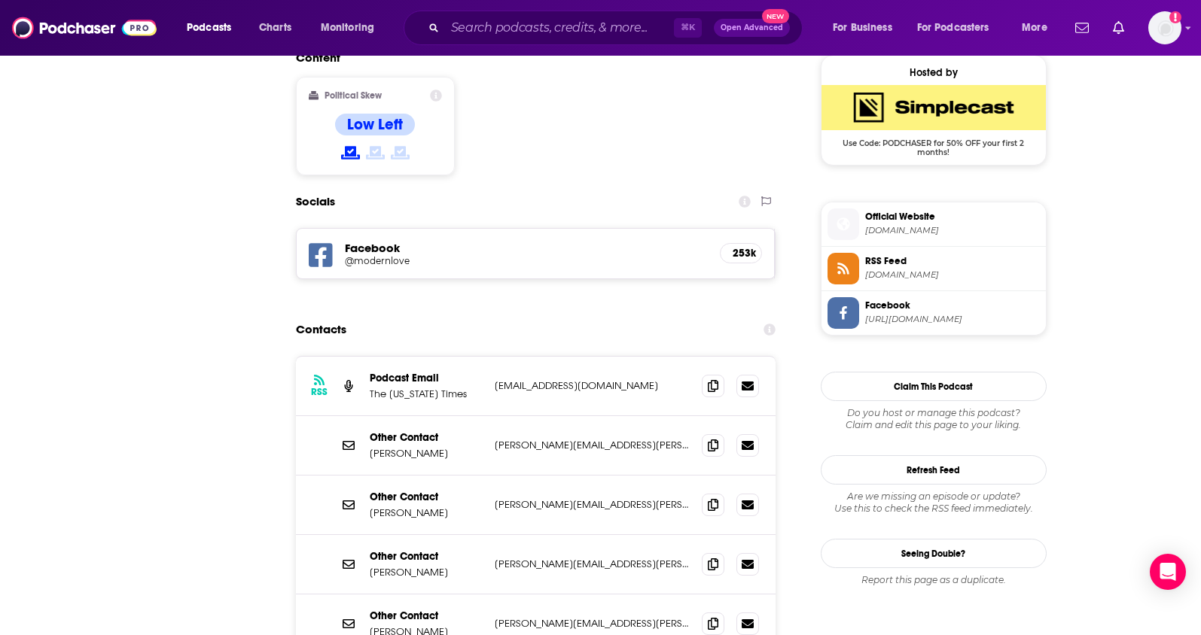
scroll to position [0, 0]
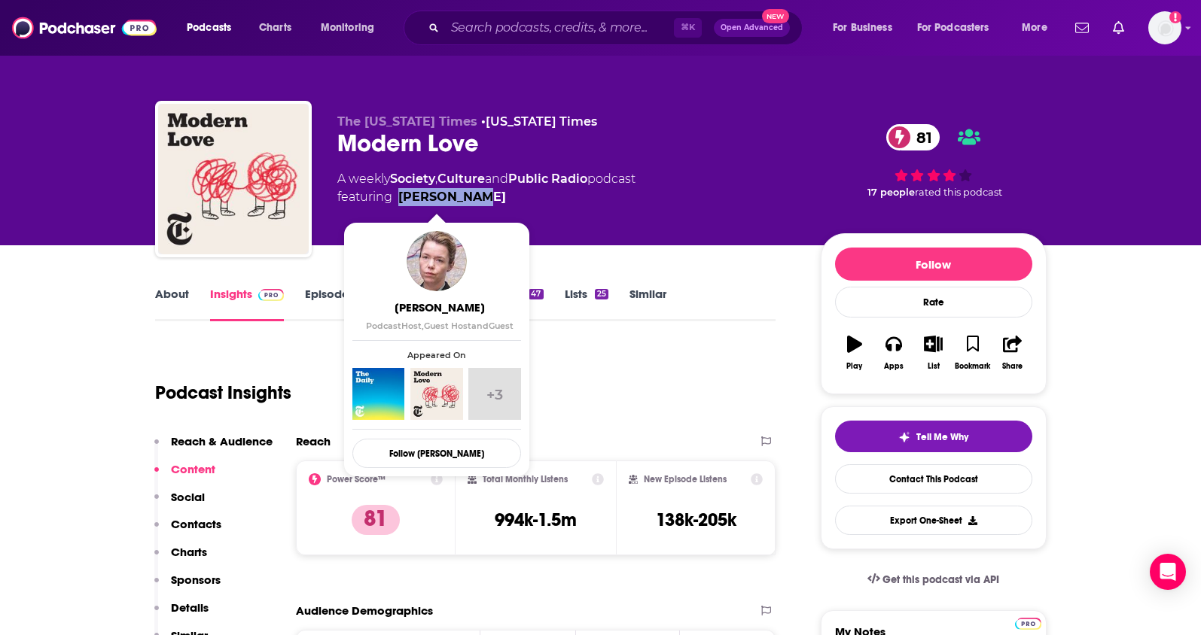
drag, startPoint x: 493, startPoint y: 195, endPoint x: 401, endPoint y: 201, distance: 92.0
click at [401, 201] on span "featuring [PERSON_NAME]" at bounding box center [486, 197] width 298 height 18
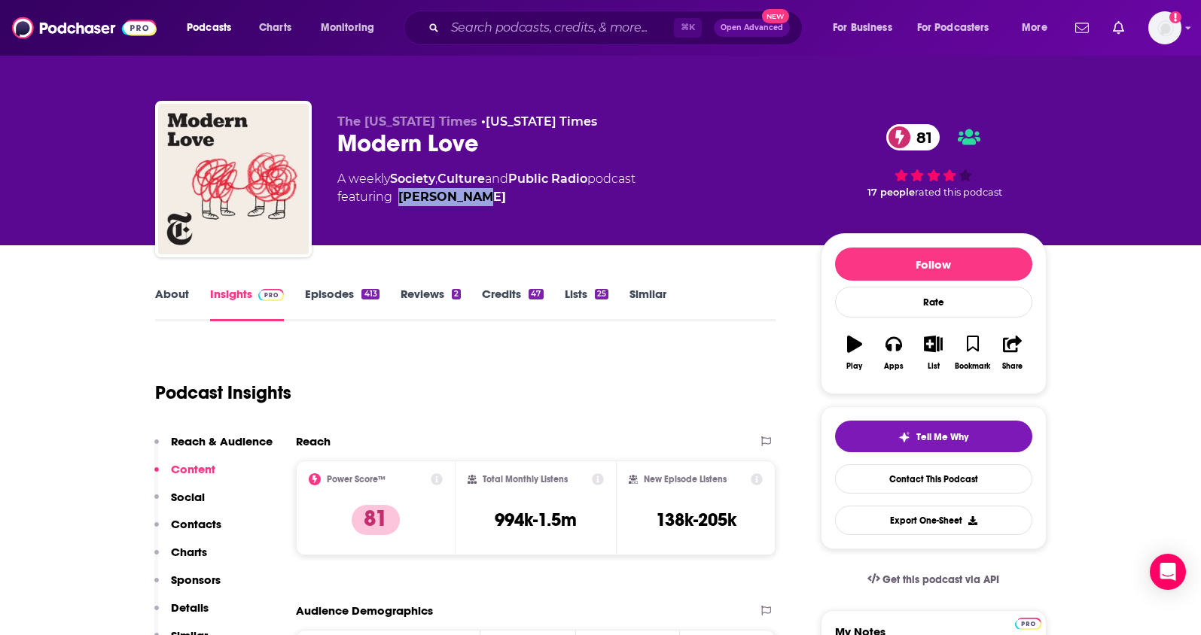
copy link "[PERSON_NAME]"
click at [596, 21] on input "Search podcasts, credits, & more..." at bounding box center [559, 28] width 229 height 24
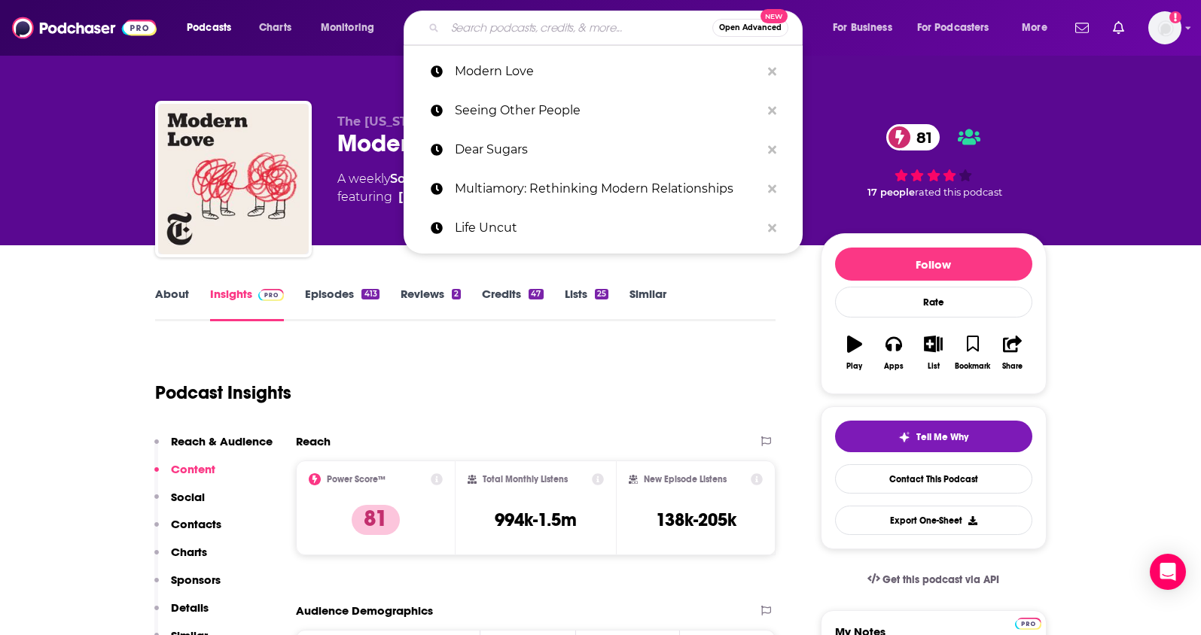
paste input "The Endless Honeymoon Podcast:"
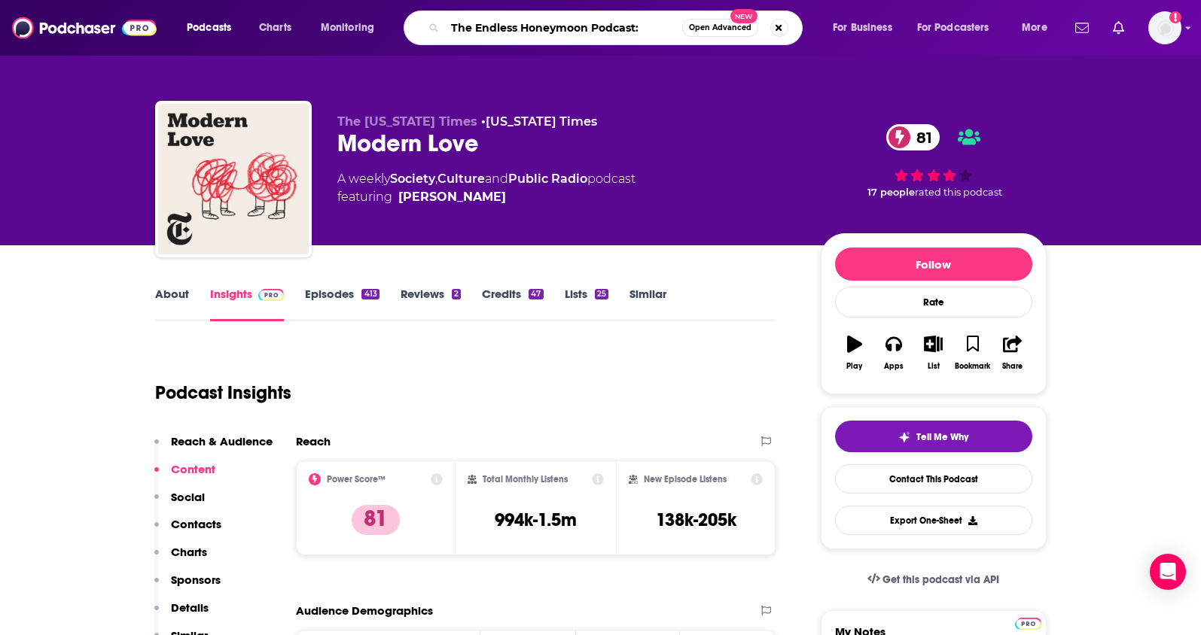
type input "The Endless Honeymoon Podcast"
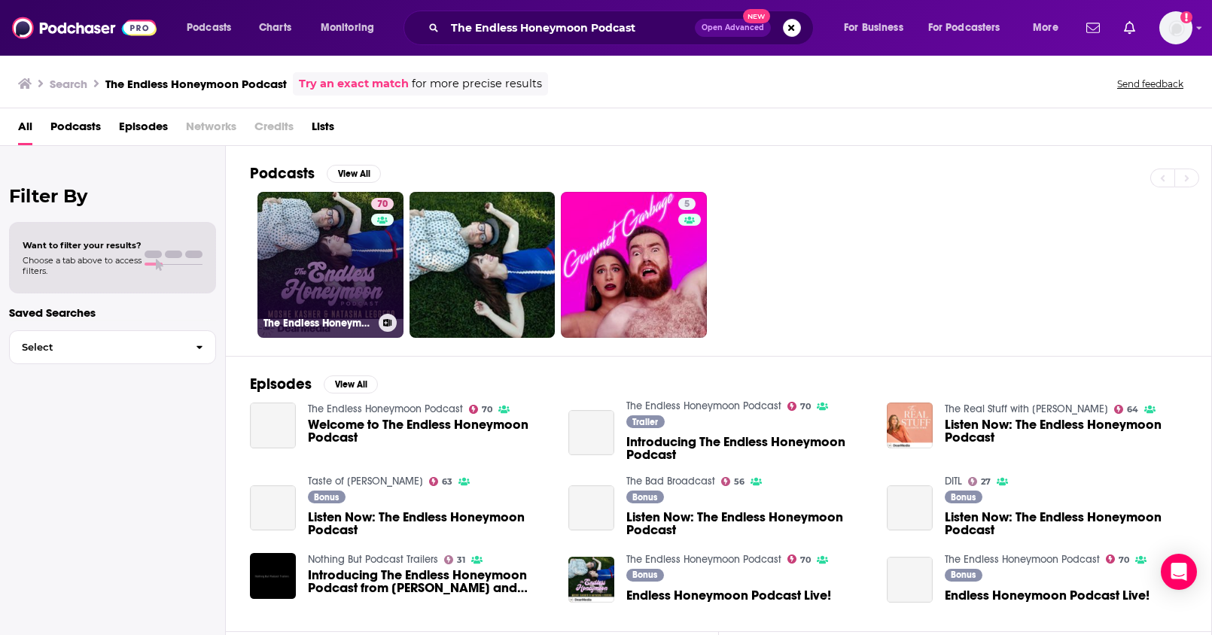
click at [315, 267] on link "70 The Endless Honeymoon Podcast" at bounding box center [330, 265] width 146 height 146
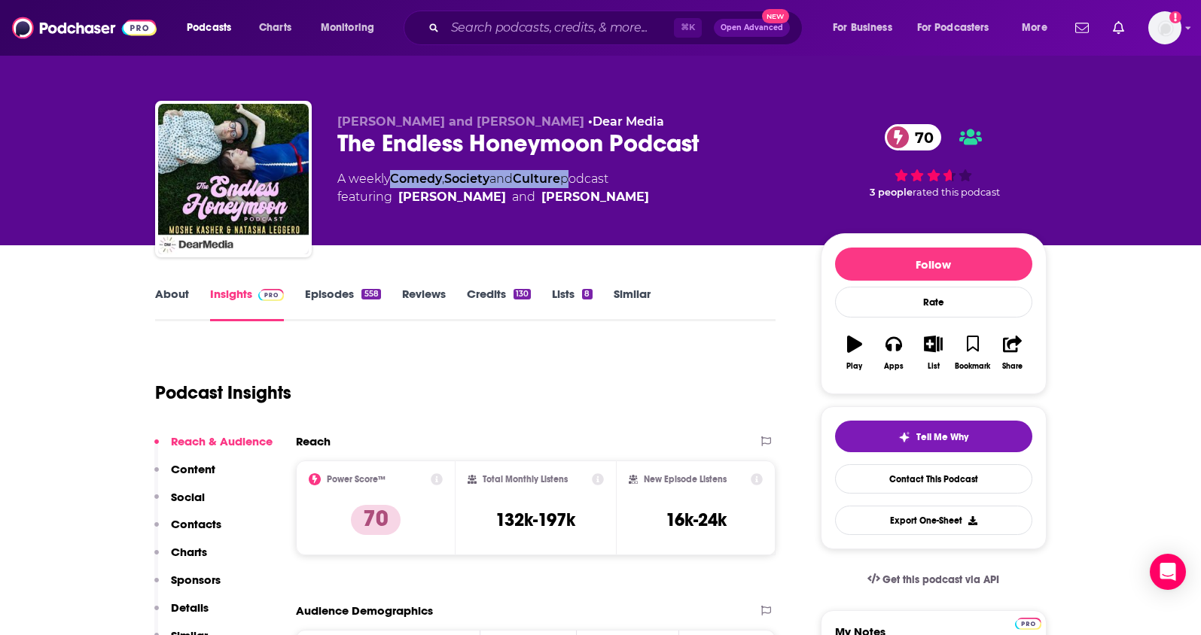
drag, startPoint x: 573, startPoint y: 177, endPoint x: 394, endPoint y: 181, distance: 178.5
click at [394, 181] on div "A weekly Comedy , Society and Culture podcast featuring [PERSON_NAME] and [PERS…" at bounding box center [493, 188] width 312 height 36
copy div "Comedy , Society and Culture"
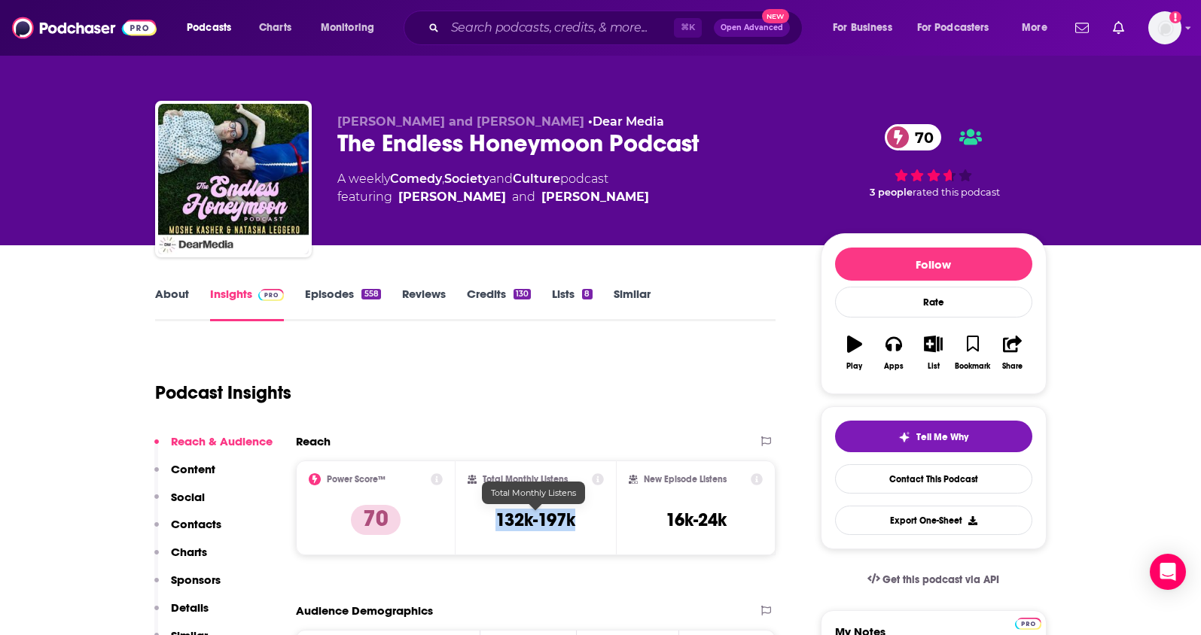
drag, startPoint x: 583, startPoint y: 523, endPoint x: 495, endPoint y: 526, distance: 88.1
click at [495, 526] on div "Total Monthly Listens 132k-197k" at bounding box center [536, 508] width 136 height 69
click at [177, 296] on link "About" at bounding box center [172, 304] width 34 height 35
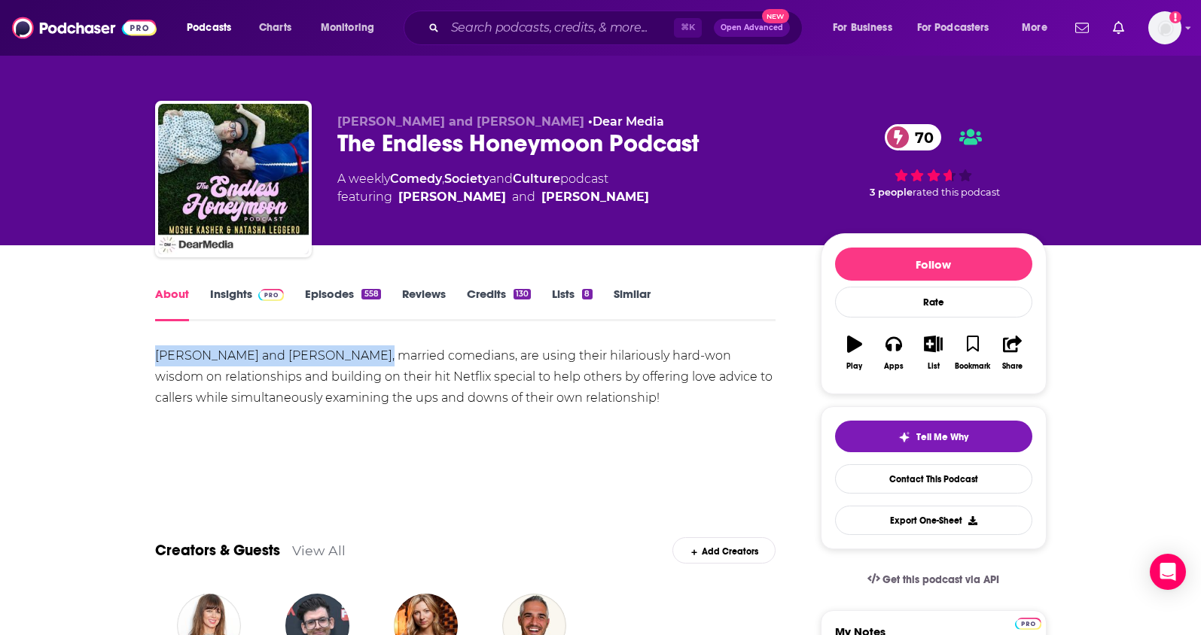
drag, startPoint x: 370, startPoint y: 357, endPoint x: 157, endPoint y: 359, distance: 212.3
click at [157, 359] on div "[PERSON_NAME] and [PERSON_NAME], married comedians, are using their hilariously…" at bounding box center [465, 377] width 621 height 63
click at [234, 298] on link "Insights" at bounding box center [247, 304] width 75 height 35
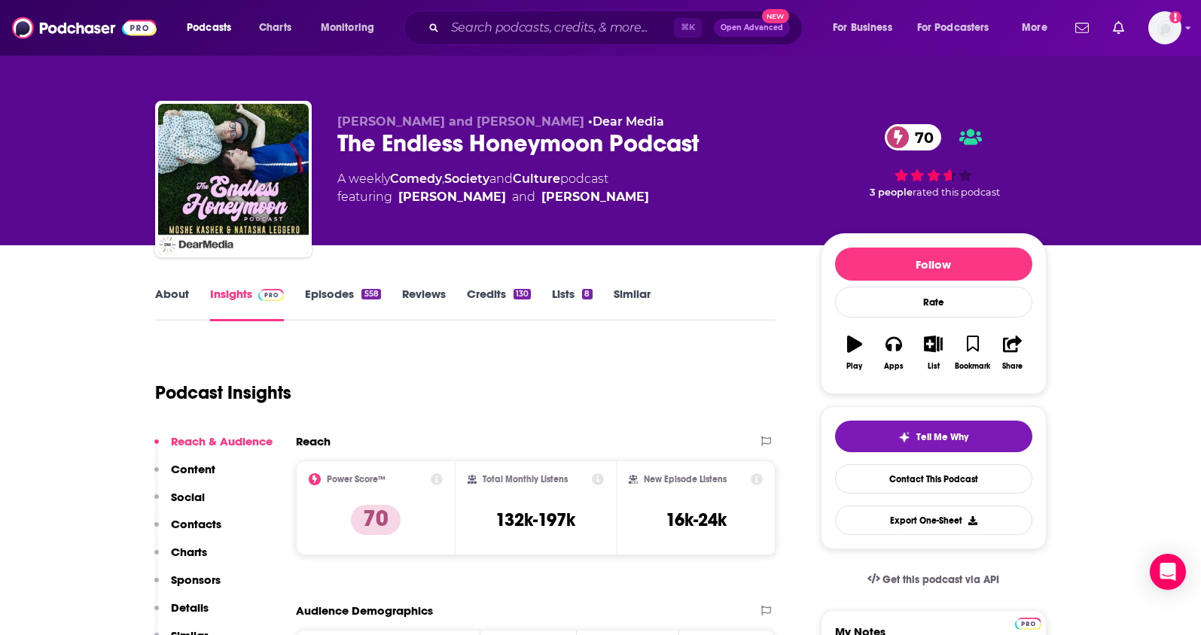
click at [209, 516] on div "Reach & Audience Content Social Contacts Charts Sponsors Details Similar" at bounding box center [213, 544] width 118 height 221
click at [206, 522] on p "Contacts" at bounding box center [196, 524] width 50 height 14
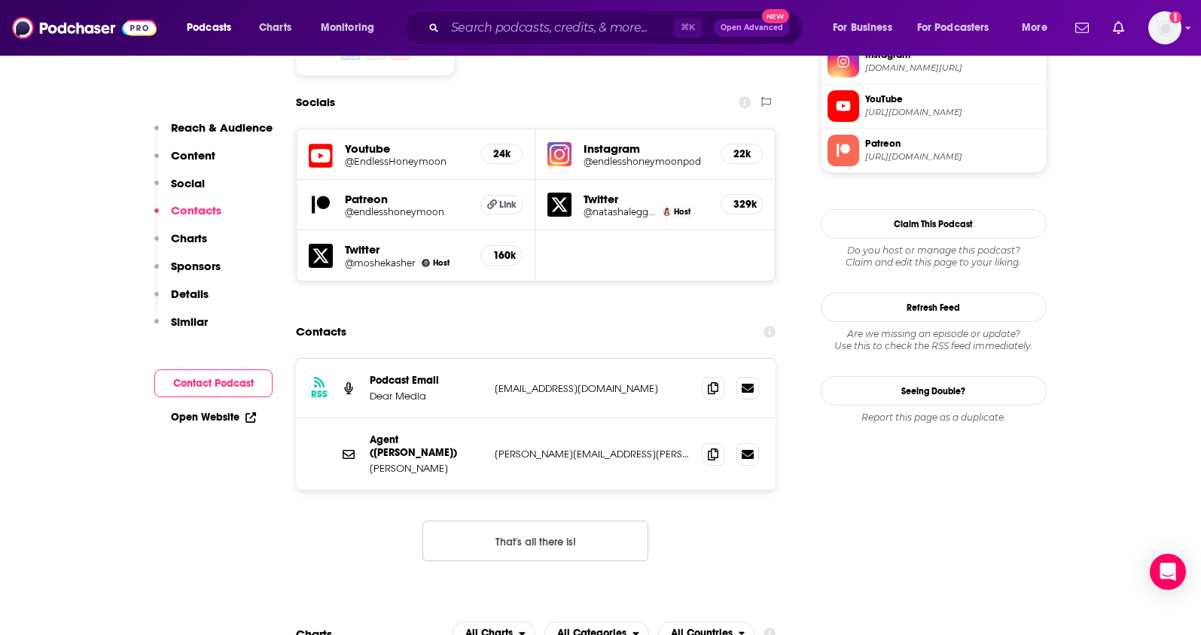
scroll to position [1342, 0]
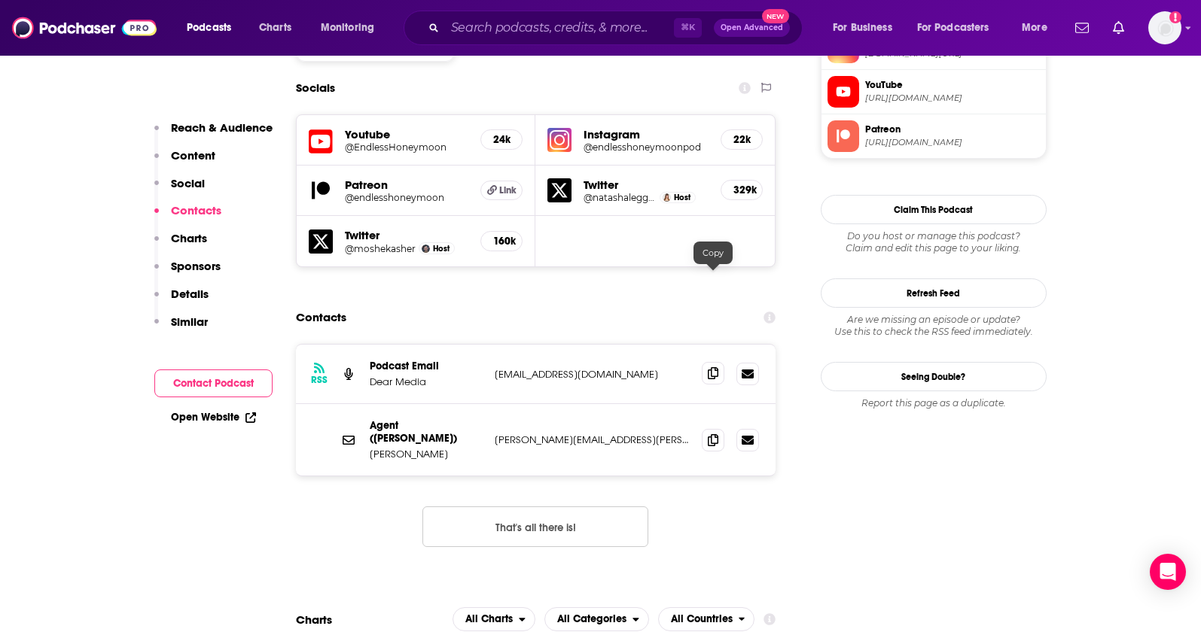
click at [716, 362] on span at bounding box center [713, 373] width 23 height 23
click at [713, 434] on icon at bounding box center [713, 440] width 11 height 12
click at [483, 26] on input "Search podcasts, credits, & more..." at bounding box center [559, 28] width 229 height 24
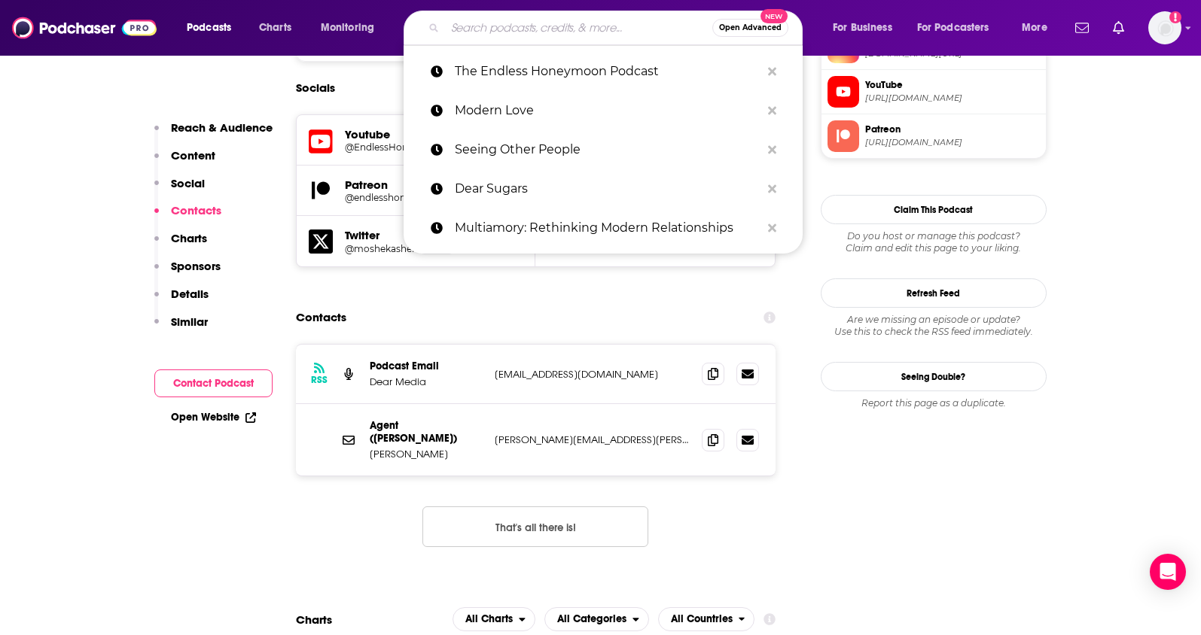
paste input "Where Should We Begin? with [PERSON_NAME]"
type input "Where Should We Begin? with [PERSON_NAME]"
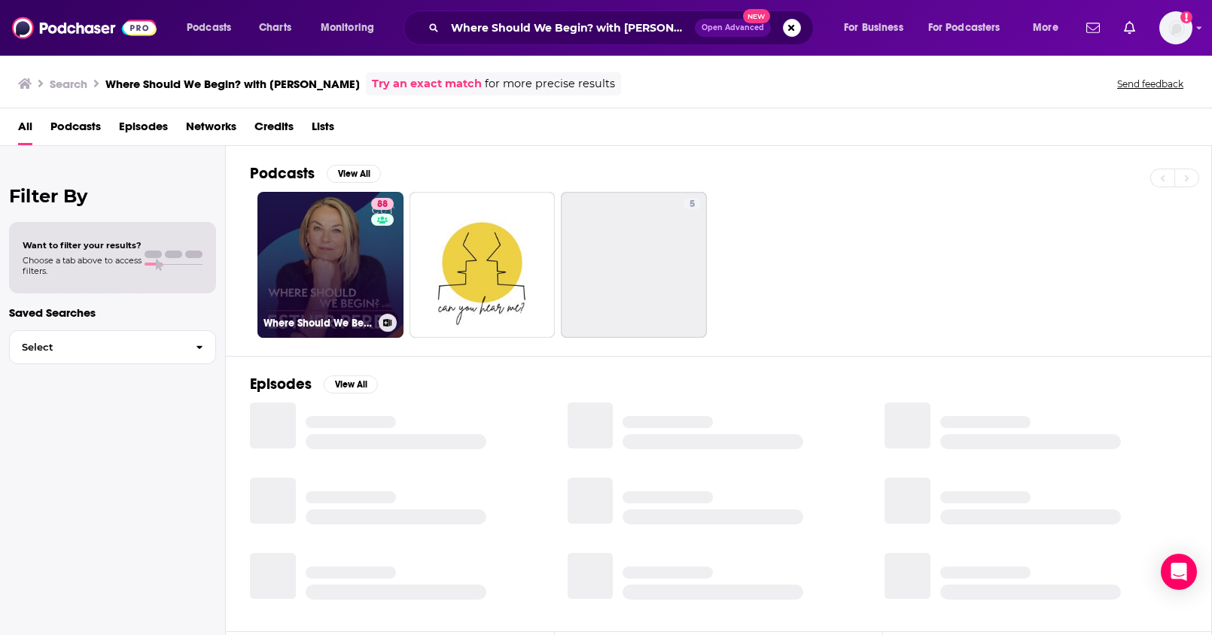
click at [344, 277] on link "88 Where Should We Begin? with [PERSON_NAME]" at bounding box center [330, 265] width 146 height 146
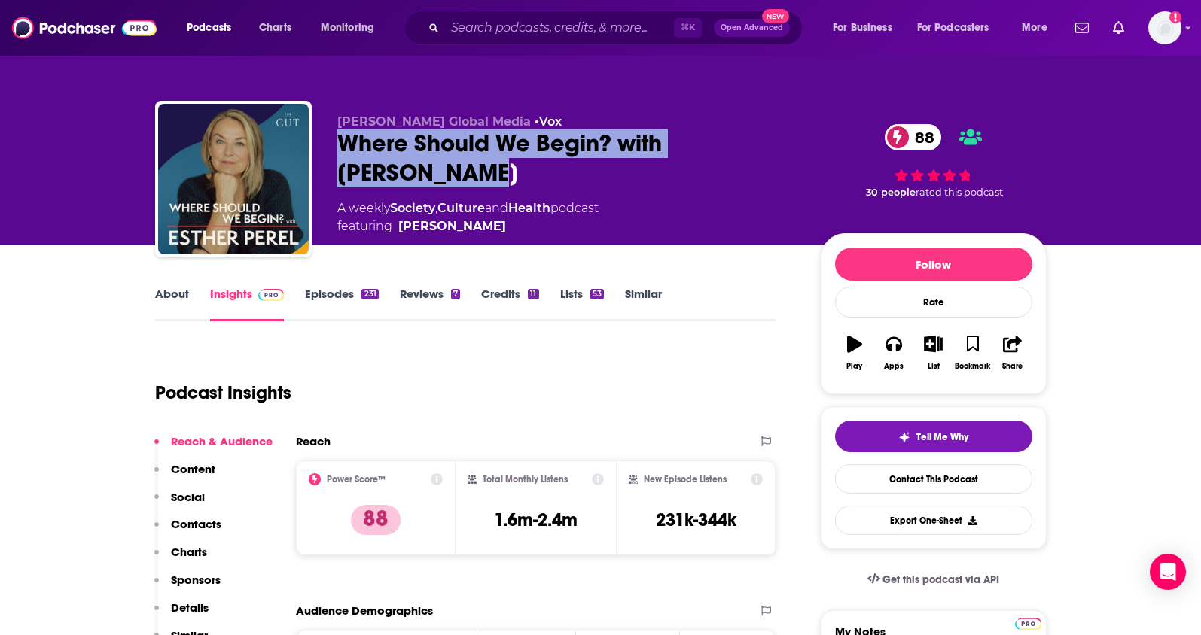
drag, startPoint x: 426, startPoint y: 172, endPoint x: 330, endPoint y: 151, distance: 98.8
click at [330, 151] on div "[PERSON_NAME] Global Media • Vox Where Should We Begin? with [PERSON_NAME] 88 A…" at bounding box center [600, 182] width 891 height 163
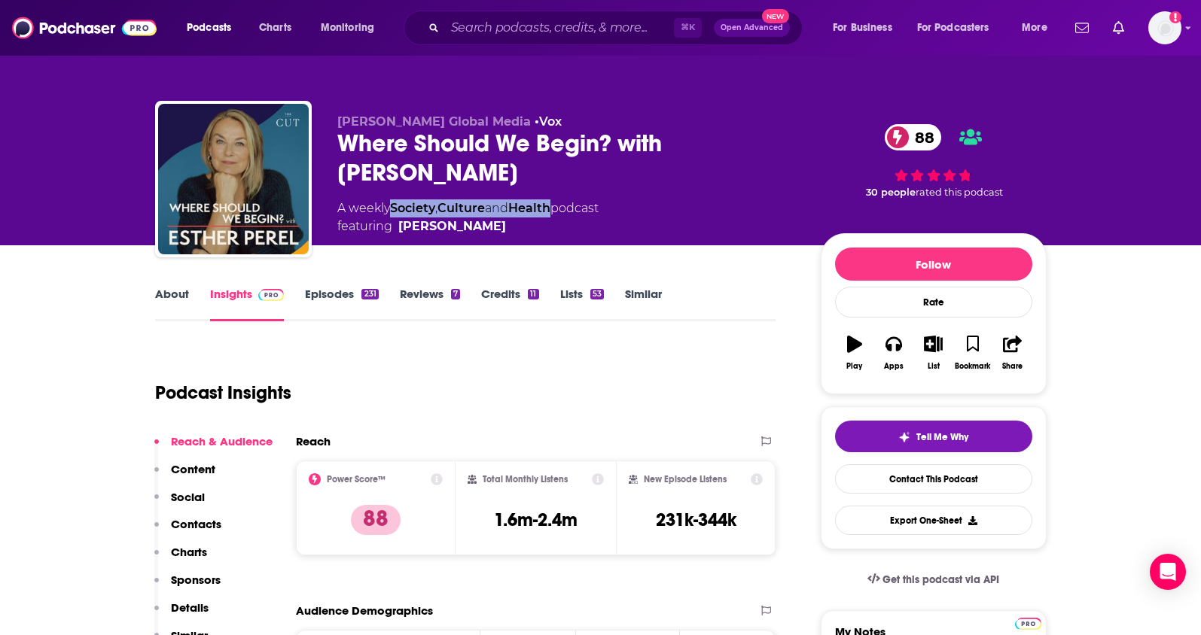
drag, startPoint x: 561, startPoint y: 209, endPoint x: 394, endPoint y: 214, distance: 167.2
click at [394, 214] on div "A weekly Society , Culture and Health podcast featuring [PERSON_NAME]" at bounding box center [467, 218] width 261 height 36
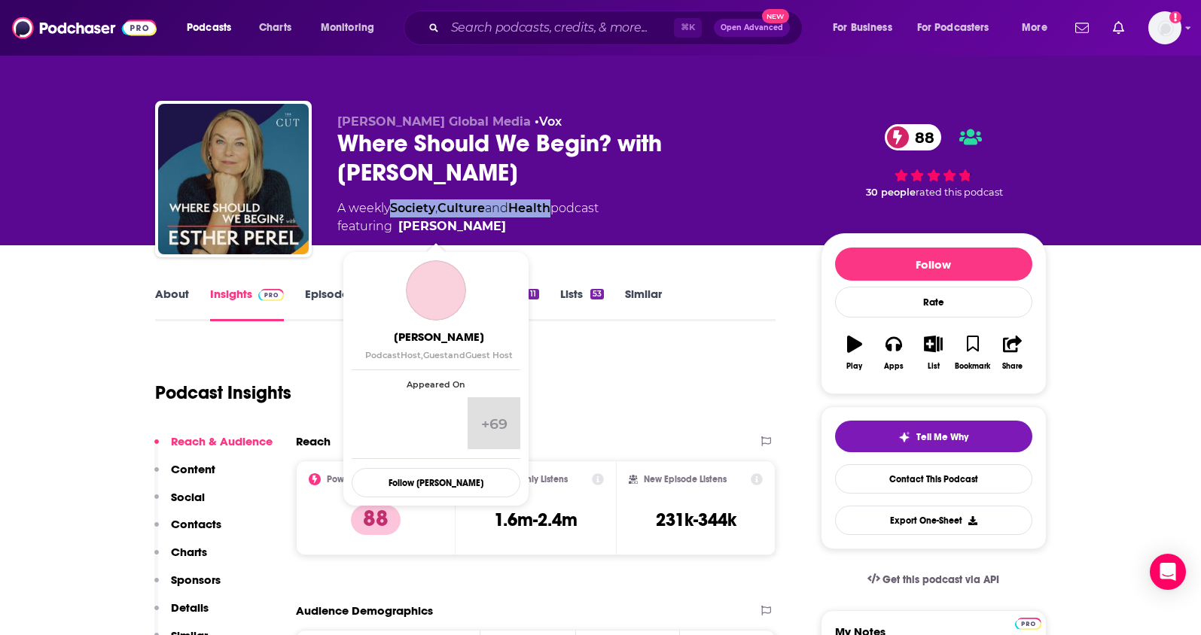
click at [474, 228] on span "featuring [PERSON_NAME]" at bounding box center [467, 227] width 261 height 18
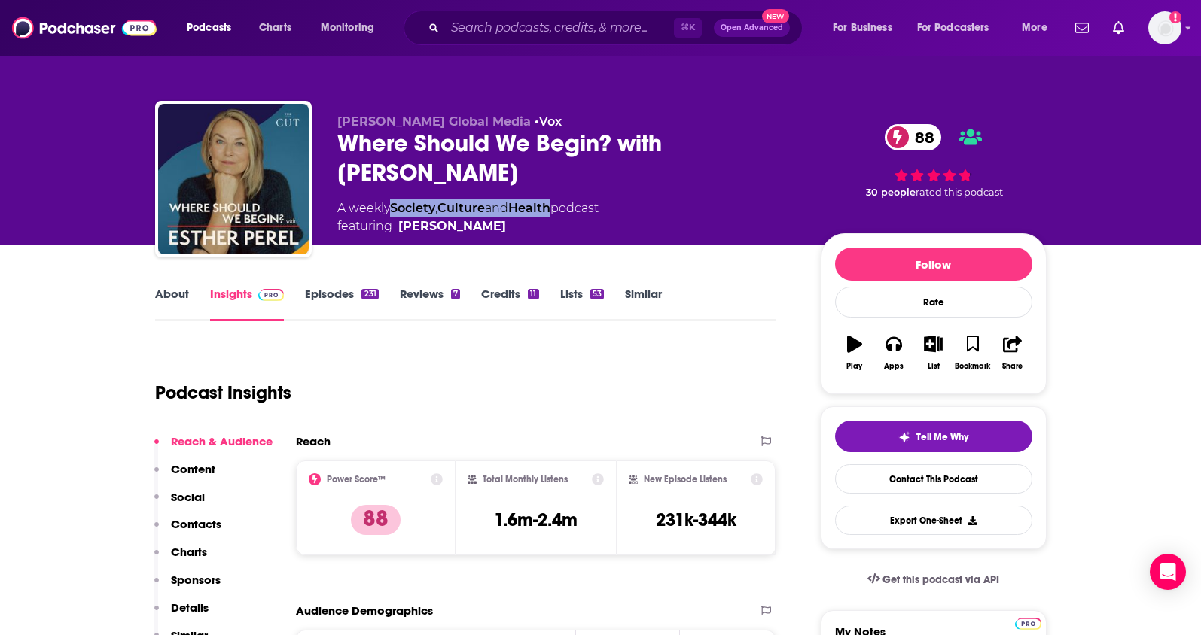
click at [197, 526] on p "Contacts" at bounding box center [196, 524] width 50 height 14
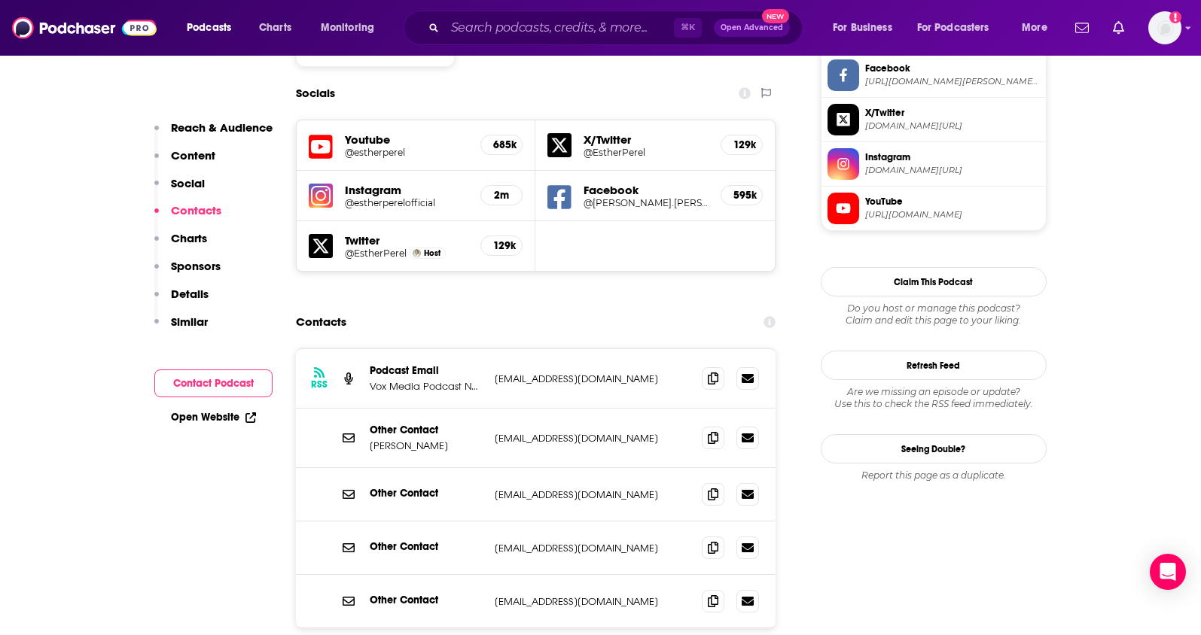
scroll to position [1324, 0]
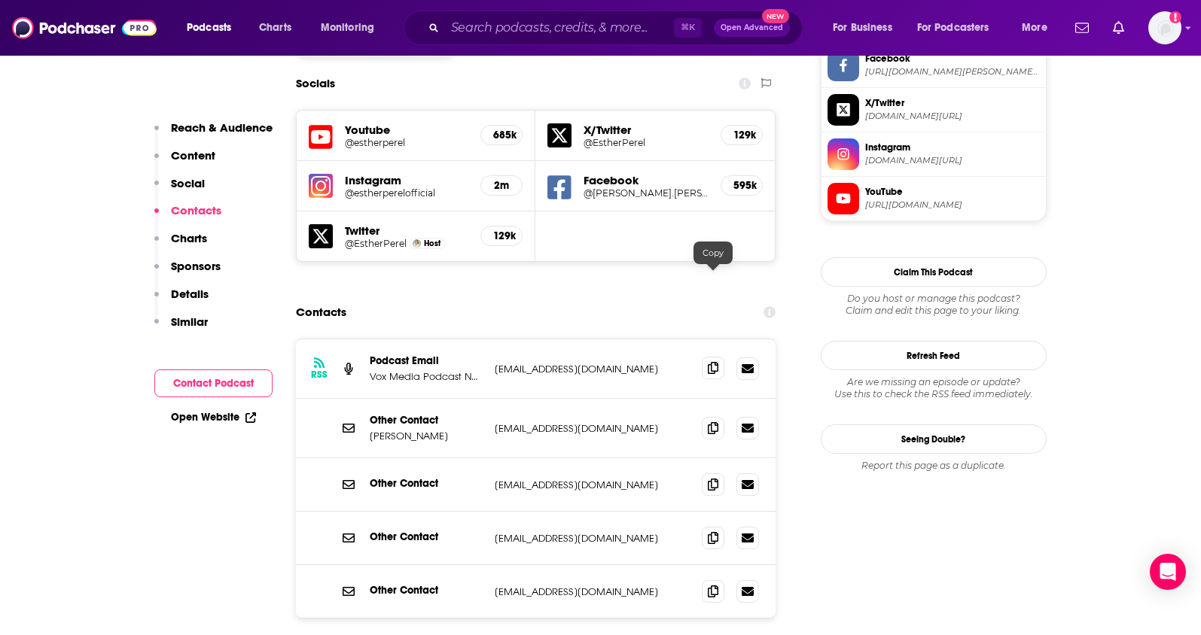
click at [708, 362] on icon at bounding box center [713, 368] width 11 height 12
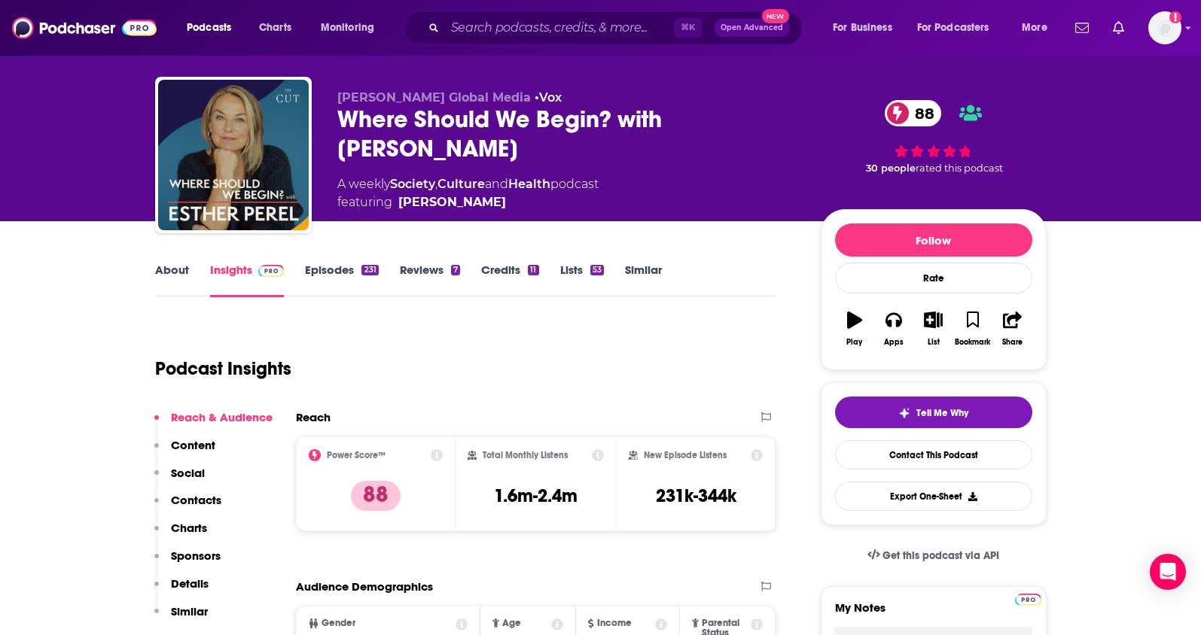
scroll to position [0, 0]
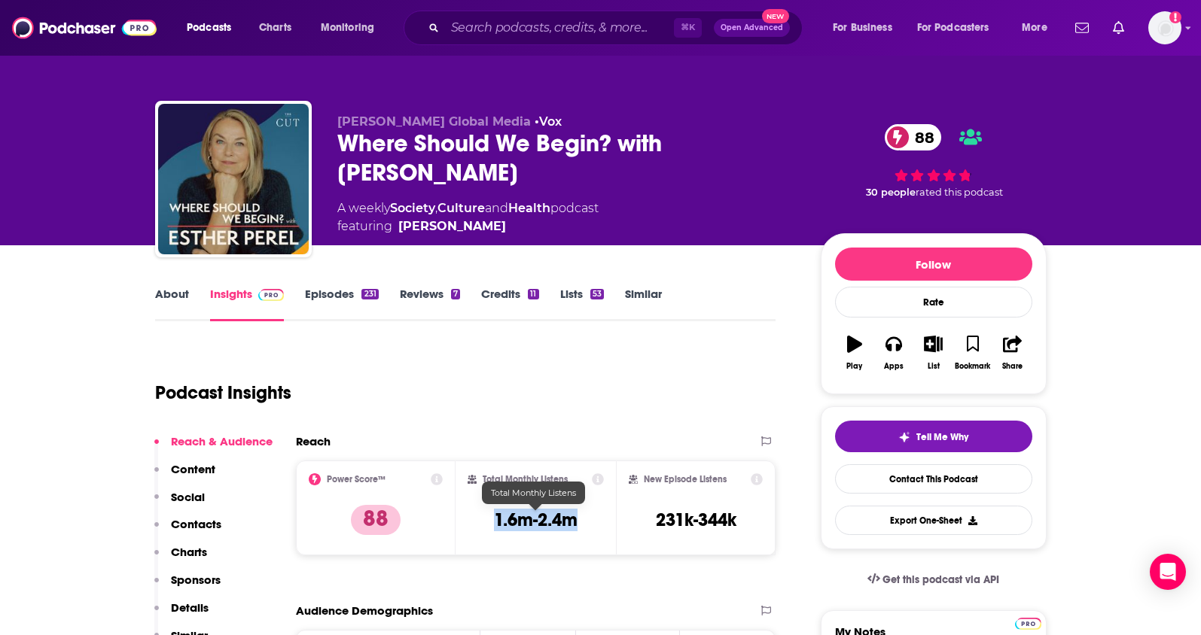
drag, startPoint x: 557, startPoint y: 522, endPoint x: 497, endPoint y: 524, distance: 60.2
click at [497, 524] on div "Total Monthly Listens 1.6m-2.4m" at bounding box center [536, 508] width 136 height 69
click at [483, 40] on div "⌘ K Open Advanced New" at bounding box center [603, 28] width 399 height 35
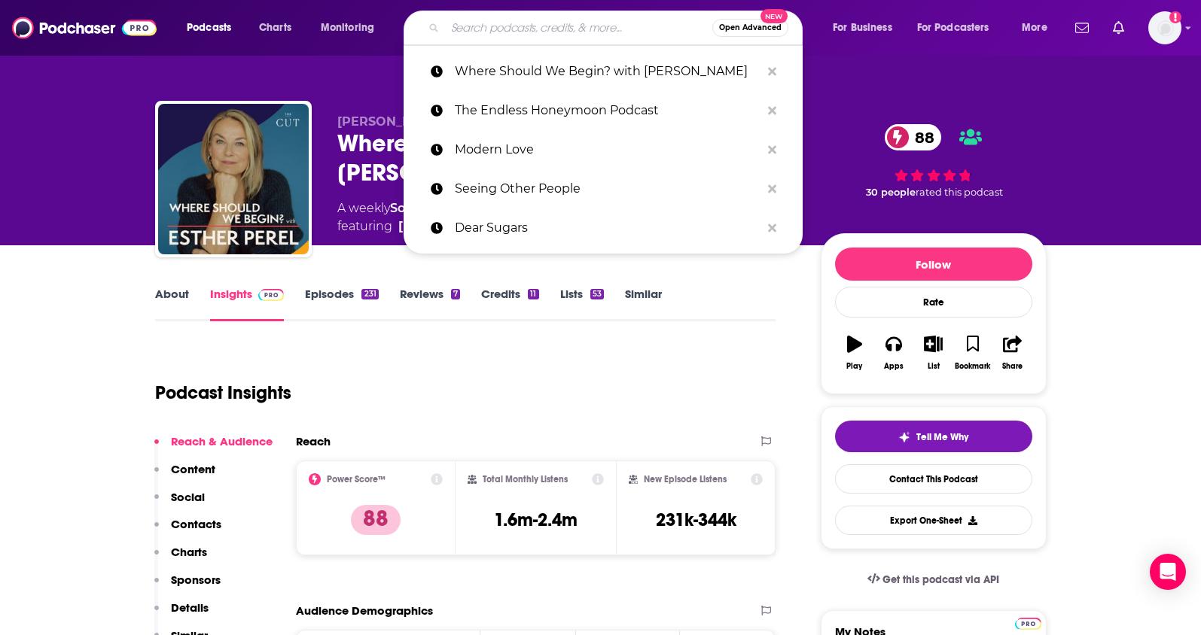
click at [492, 28] on input "Search podcasts, credits, & more..." at bounding box center [578, 28] width 267 height 24
paste input "Couples Therapy"
type input "Couples Therapy"
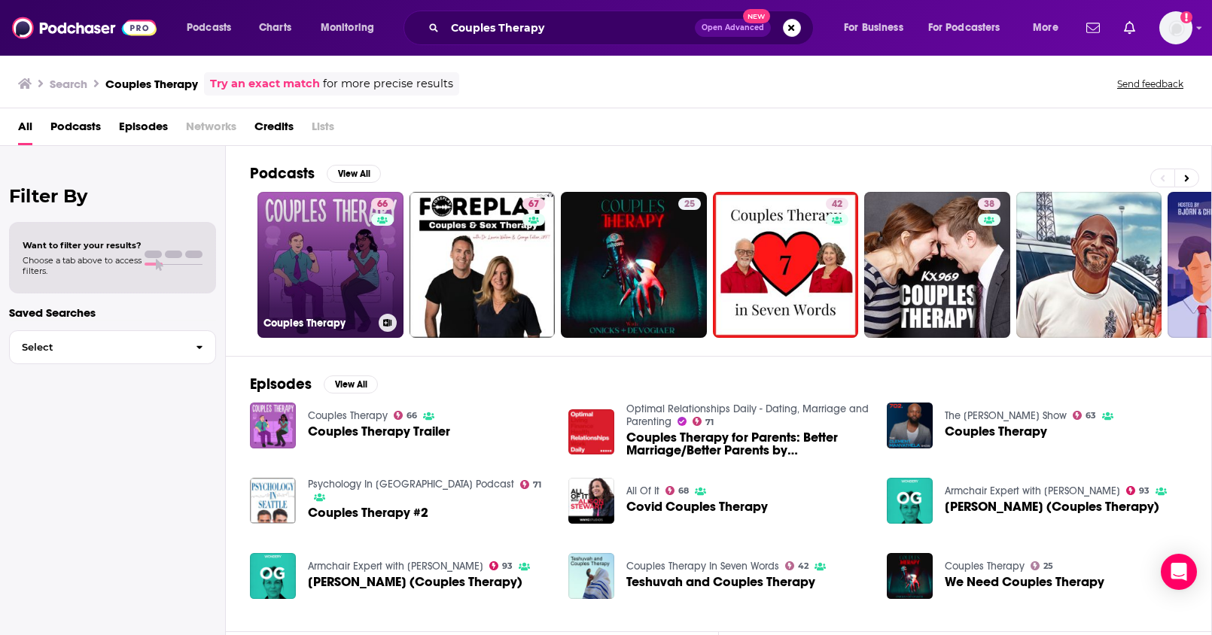
click at [330, 257] on link "66 Couples Therapy" at bounding box center [330, 265] width 146 height 146
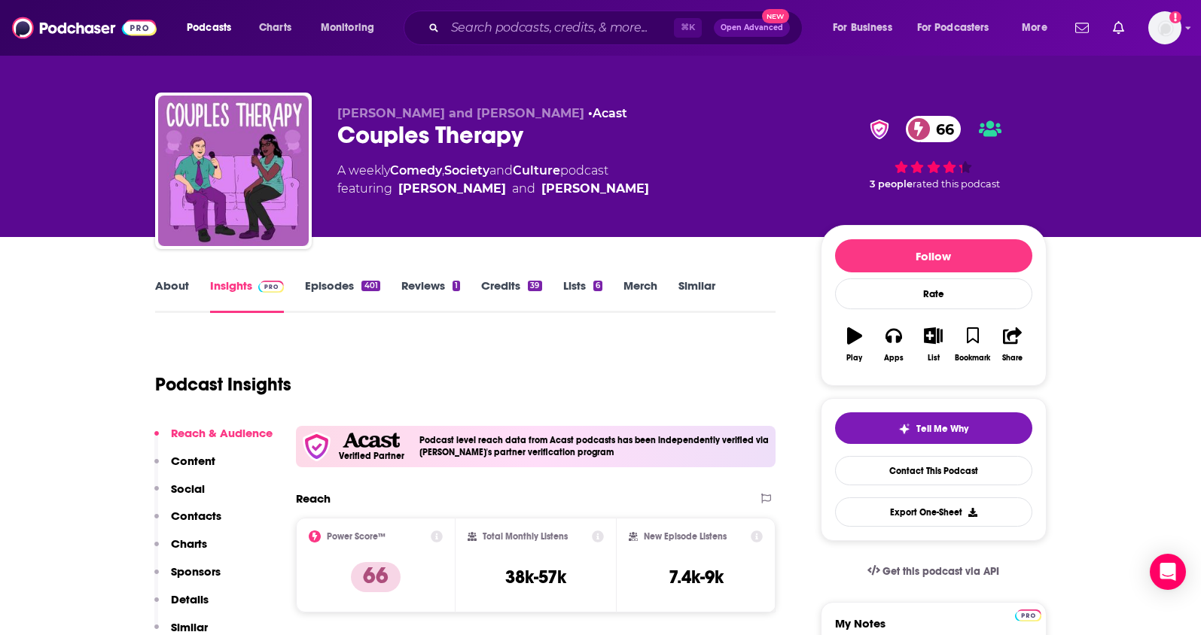
scroll to position [11, 0]
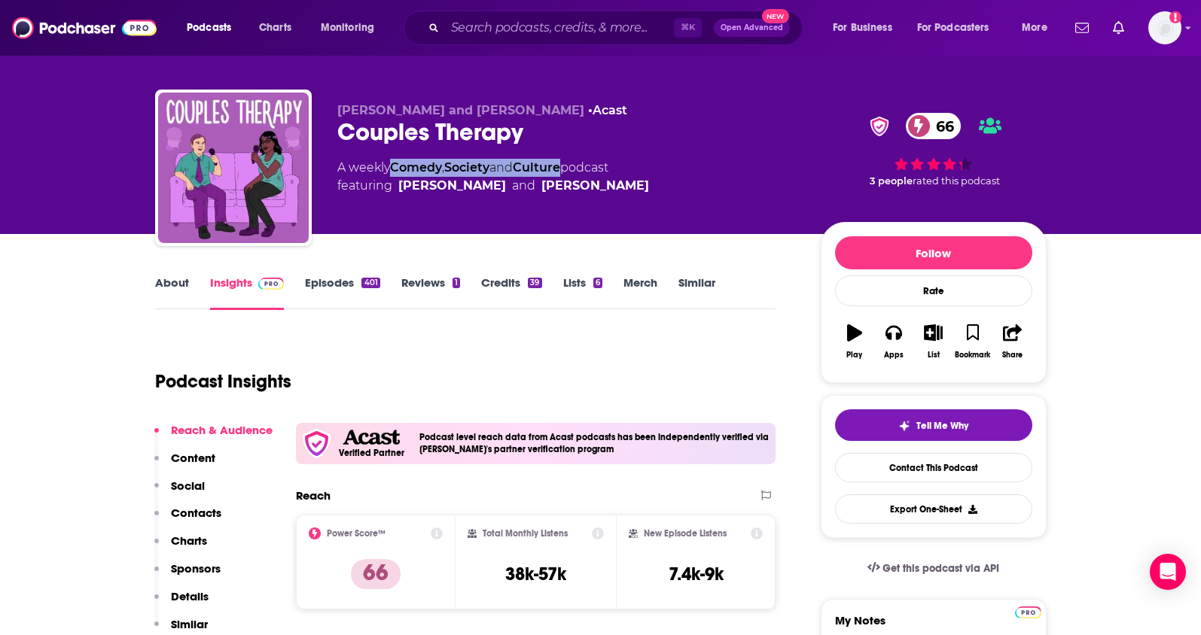
drag, startPoint x: 571, startPoint y: 166, endPoint x: 396, endPoint y: 171, distance: 175.5
click at [396, 171] on div "A weekly Comedy , Society and Culture podcast featuring [PERSON_NAME] and [PERS…" at bounding box center [493, 177] width 312 height 36
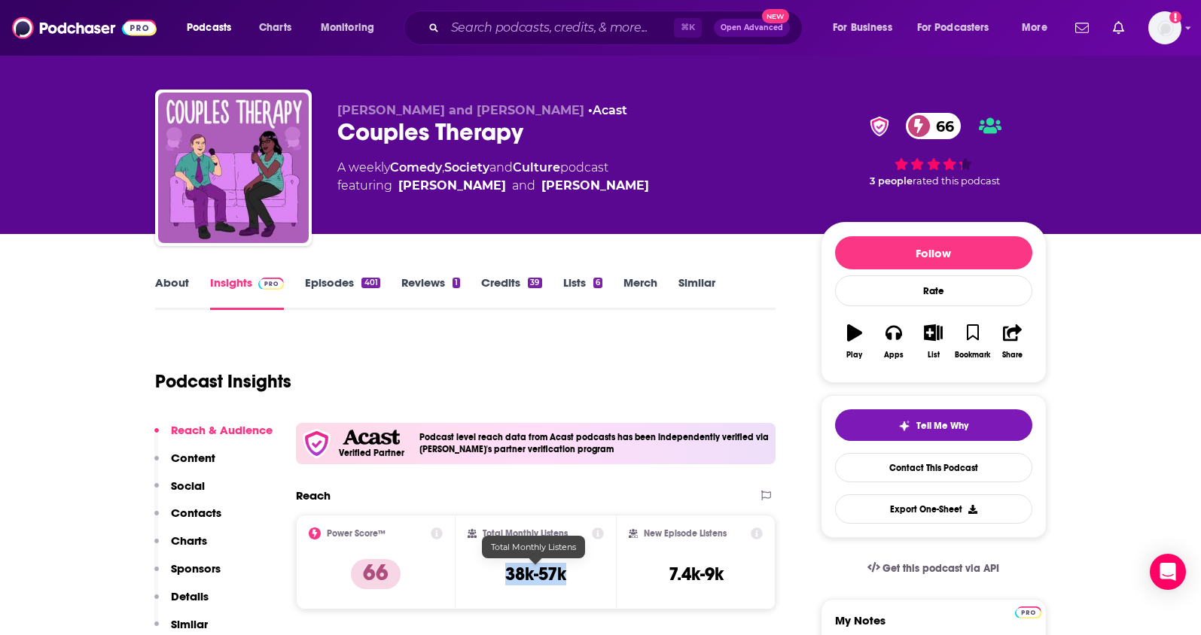
drag, startPoint x: 577, startPoint y: 568, endPoint x: 501, endPoint y: 573, distance: 76.2
click at [501, 573] on div "Total Monthly Listens 38k-57k" at bounding box center [536, 562] width 136 height 69
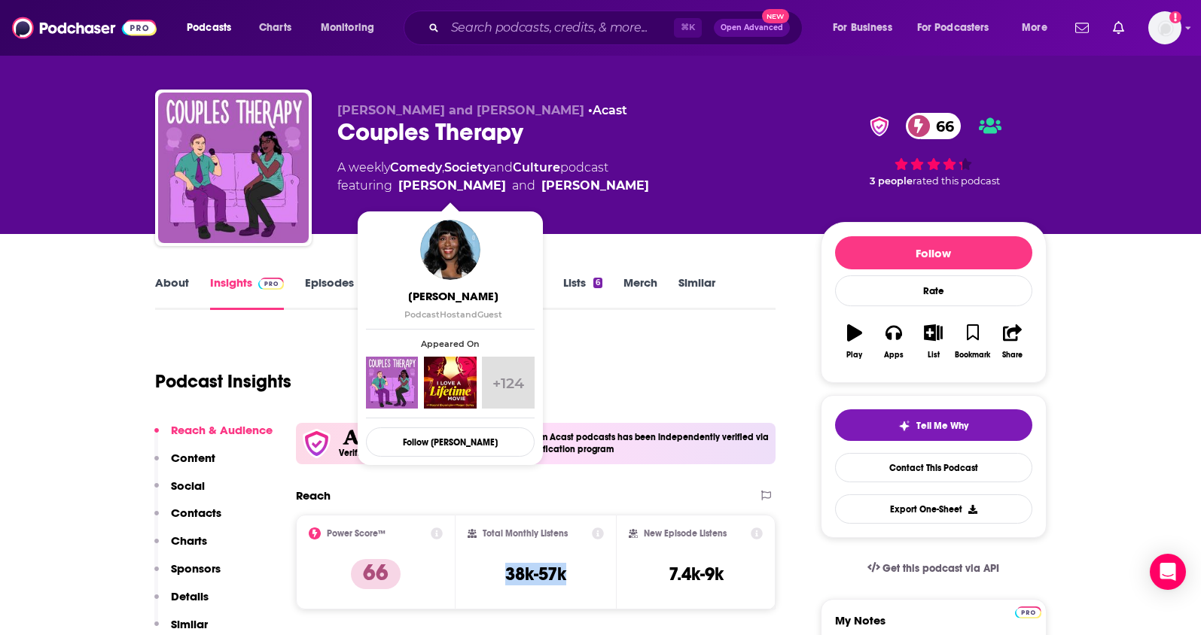
drag, startPoint x: 644, startPoint y: 184, endPoint x: 402, endPoint y: 188, distance: 242.5
click at [402, 188] on div "A weekly Comedy , Society and Culture podcast featuring [PERSON_NAME] and [PERS…" at bounding box center [566, 177] width 459 height 36
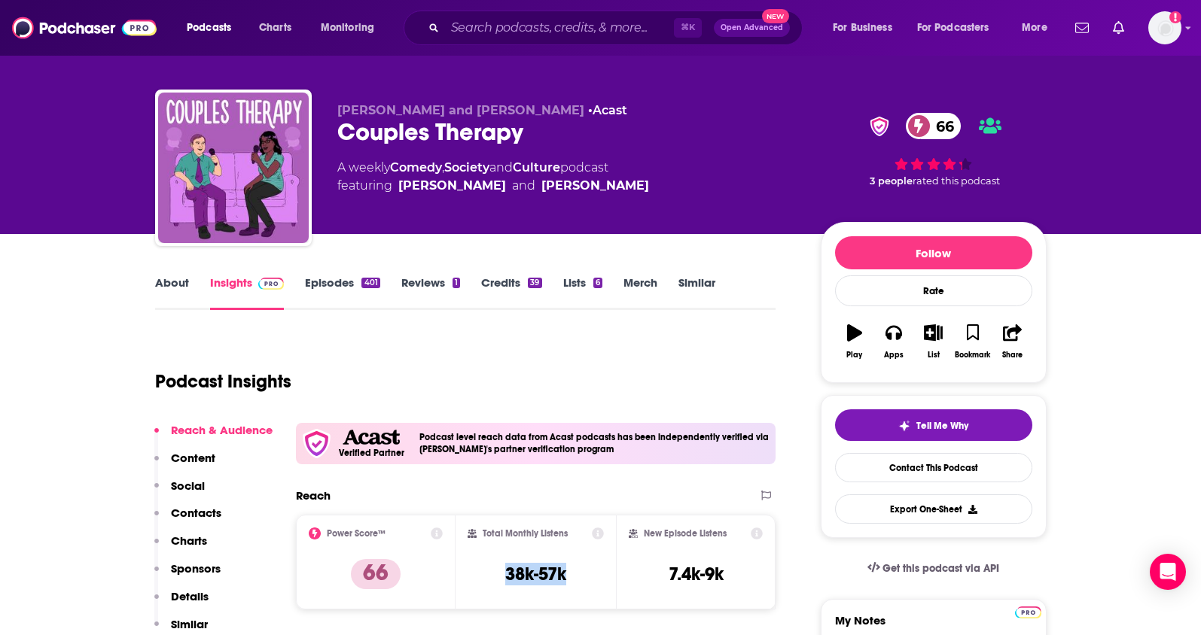
click at [197, 510] on p "Contacts" at bounding box center [196, 513] width 50 height 14
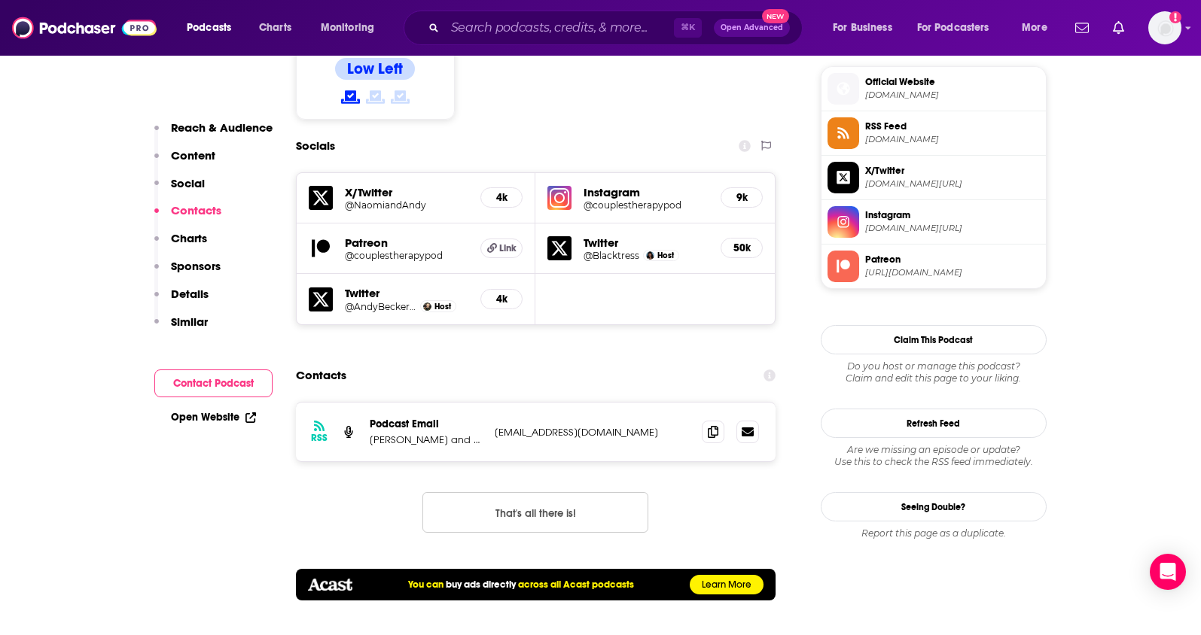
scroll to position [1318, 0]
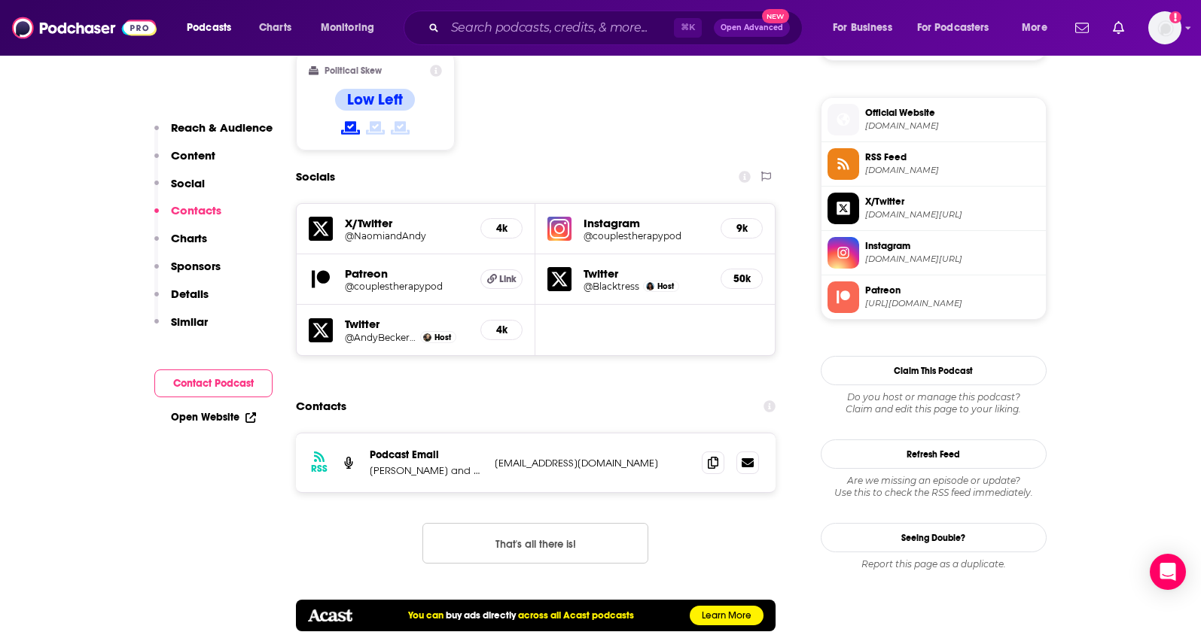
click at [613, 216] on h5 "Instagram" at bounding box center [645, 223] width 125 height 14
click at [614, 216] on h5 "Instagram" at bounding box center [645, 223] width 125 height 14
click at [614, 230] on h5 "@couplestherapypod" at bounding box center [645, 235] width 125 height 11
click at [553, 38] on input "Search podcasts, credits, & more..." at bounding box center [559, 28] width 229 height 24
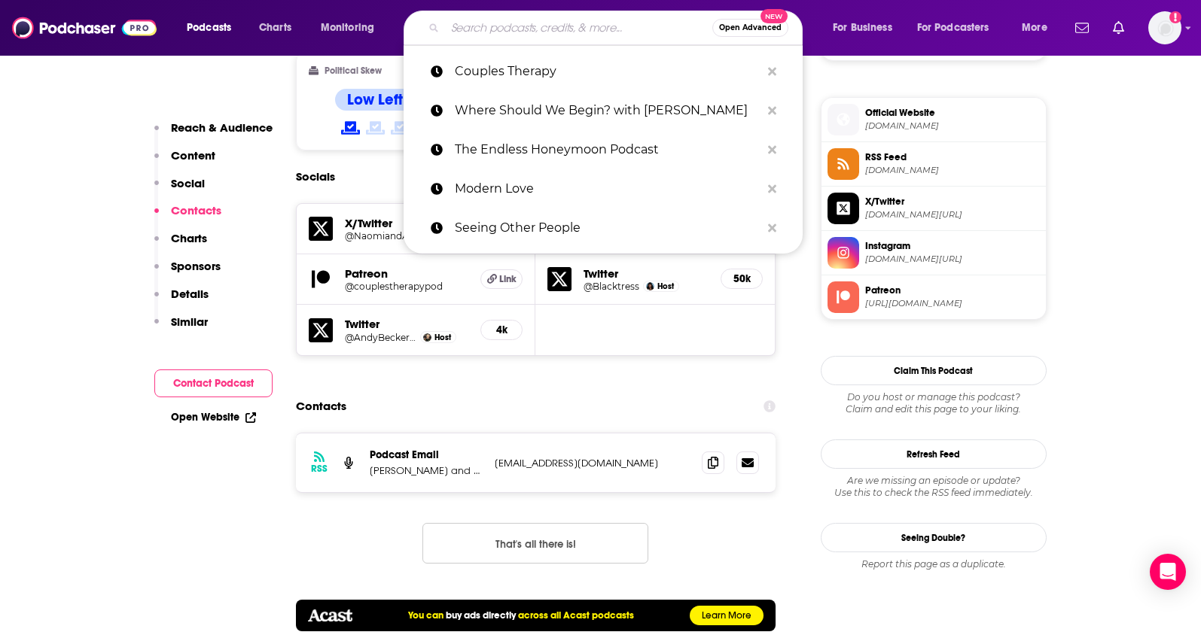
paste input "It's Not Normal It's Toxic"
type input "It's Not Normal It's Toxic"
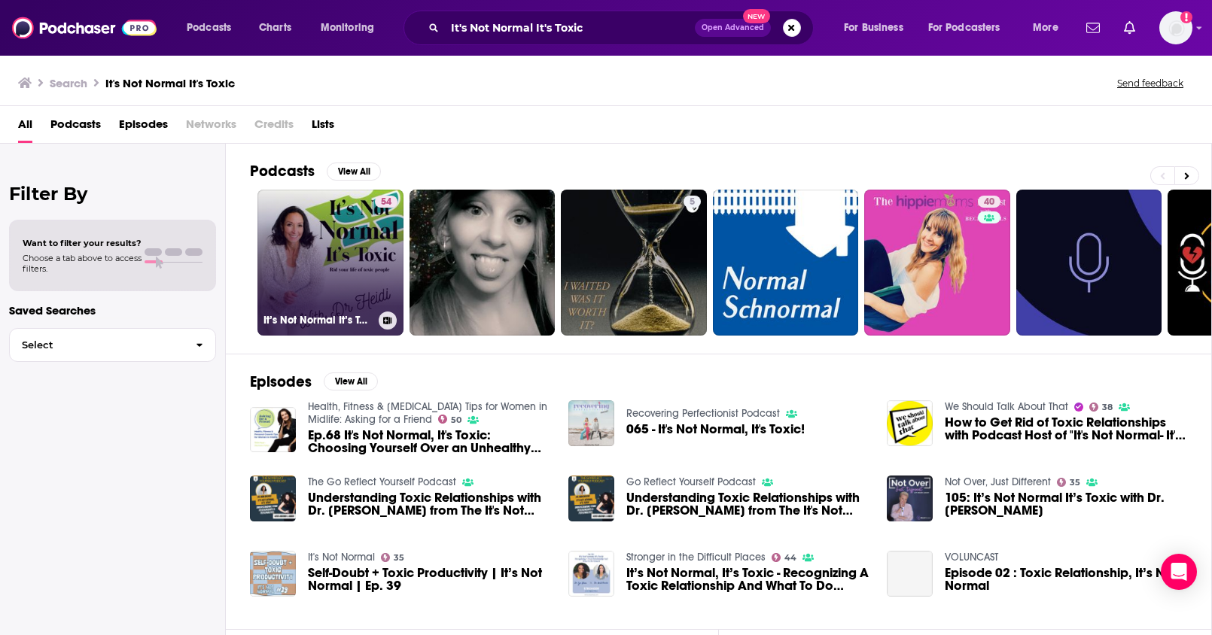
click at [349, 240] on link "54 It’s Not Normal It’s Toxic: Rid Your Life of Toxic People" at bounding box center [330, 263] width 146 height 146
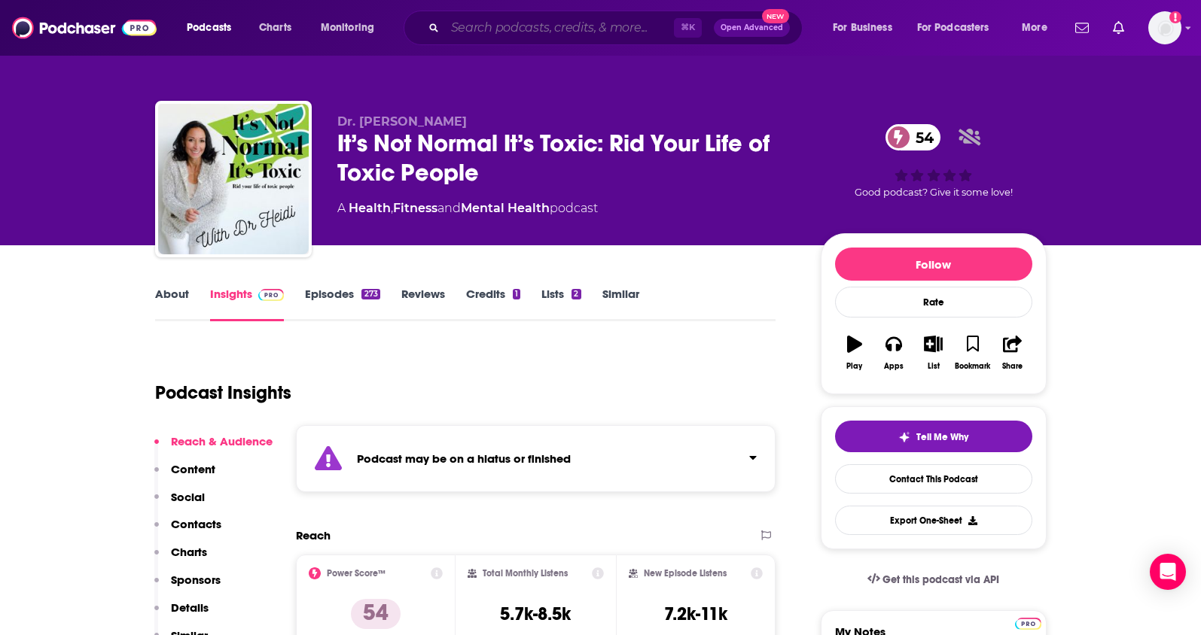
click at [605, 25] on input "Search podcasts, credits, & more..." at bounding box center [559, 28] width 229 height 24
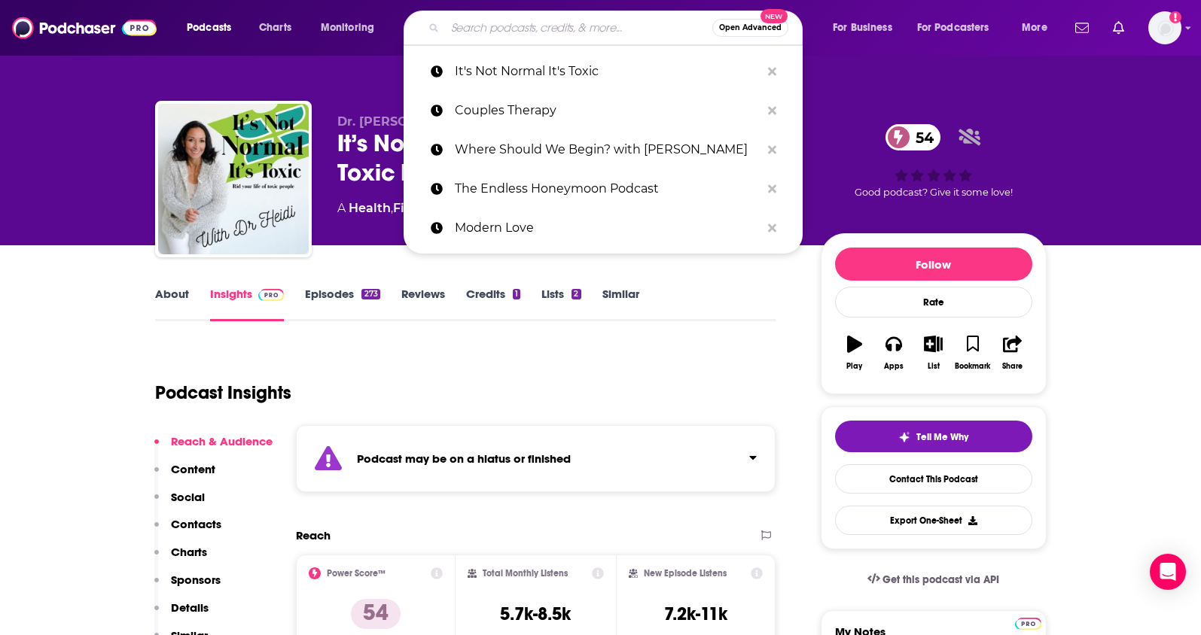
paste input "It's Not Normal It's Toxic"
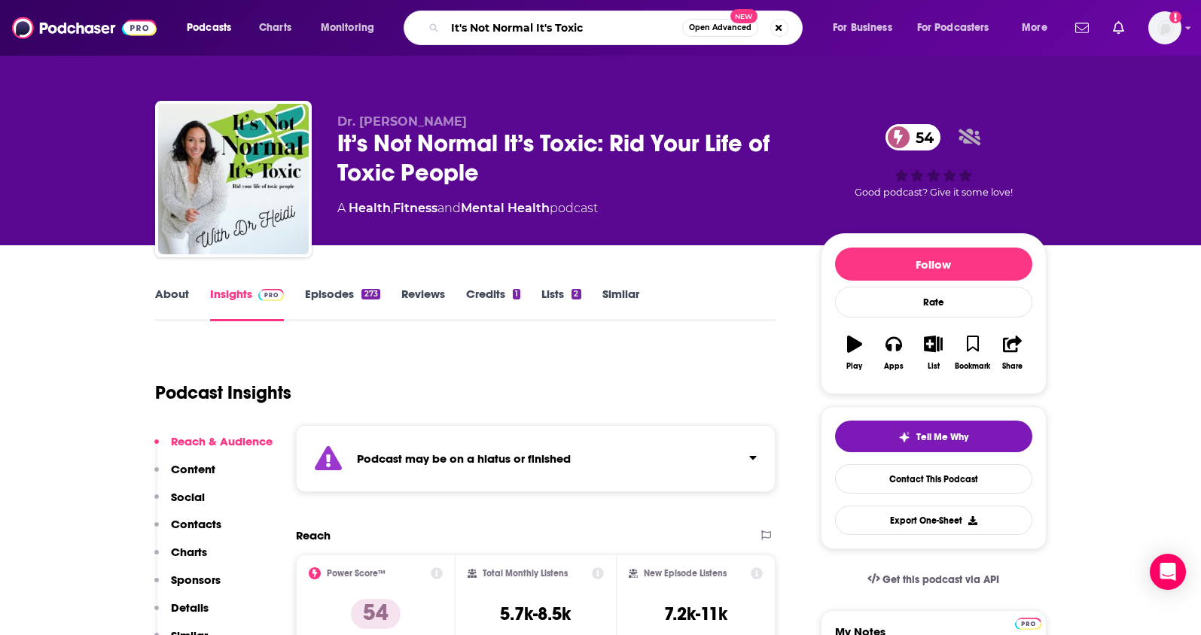
drag, startPoint x: 605, startPoint y: 25, endPoint x: 449, endPoint y: 20, distance: 155.9
click at [449, 20] on input "It's Not Normal It's Toxic" at bounding box center [563, 28] width 237 height 24
type input "Sex with [PERSON_NAME]"
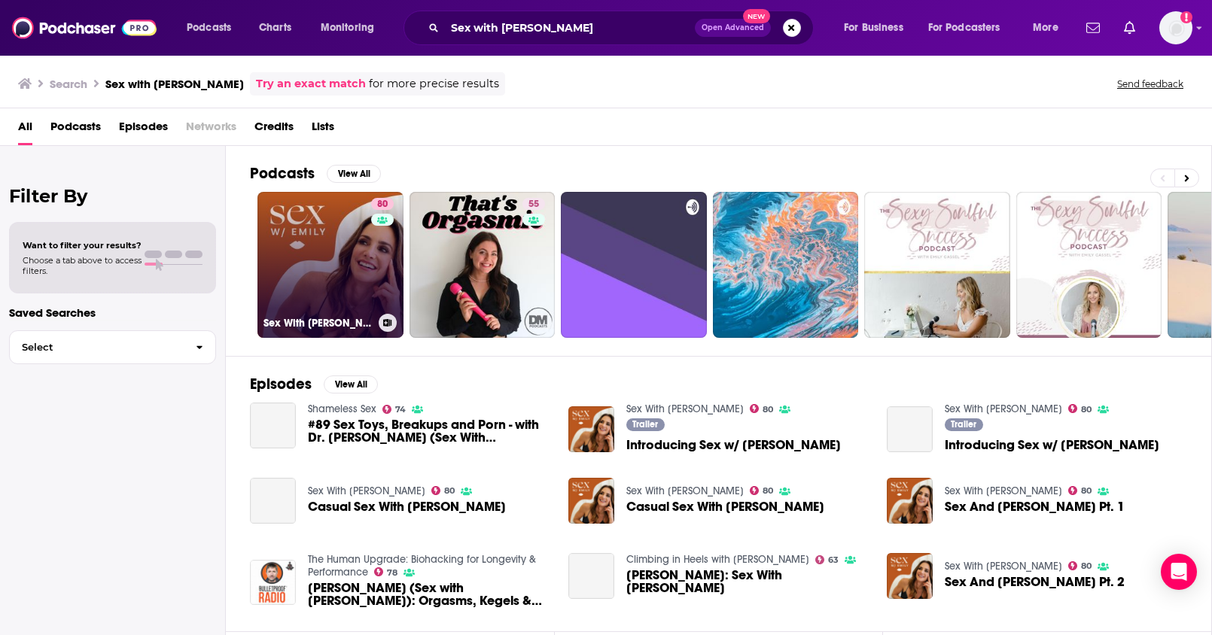
click at [281, 238] on link "80 Sex With [PERSON_NAME]" at bounding box center [330, 265] width 146 height 146
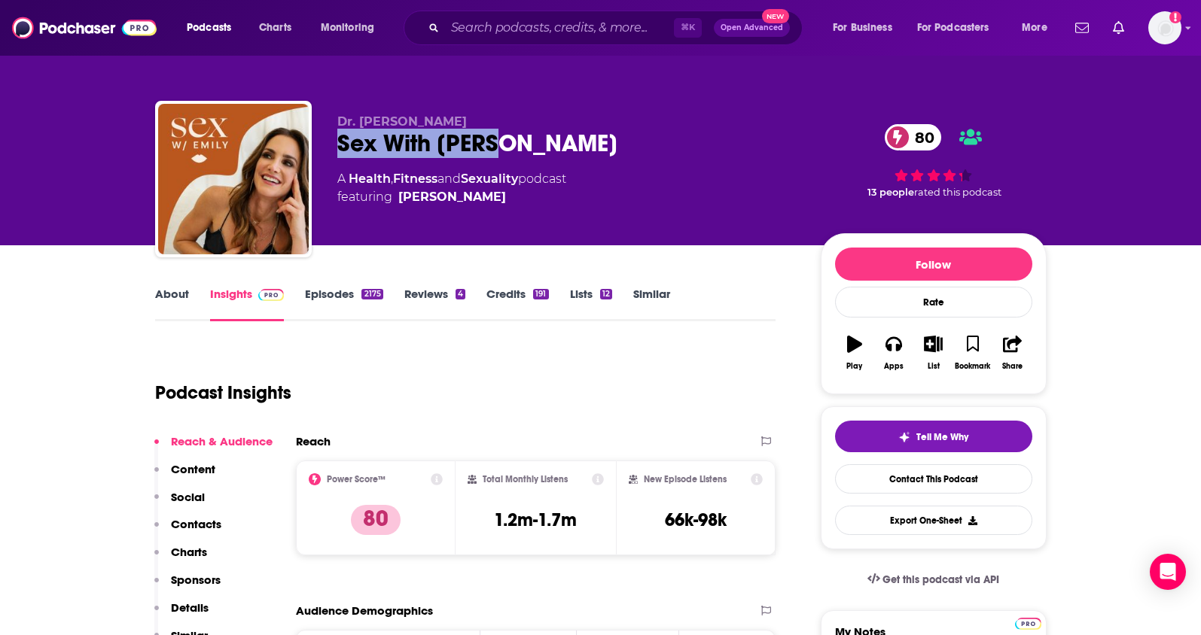
drag, startPoint x: 522, startPoint y: 150, endPoint x: 337, endPoint y: 150, distance: 184.5
click at [337, 150] on div "Sex With [PERSON_NAME] 80" at bounding box center [566, 143] width 459 height 29
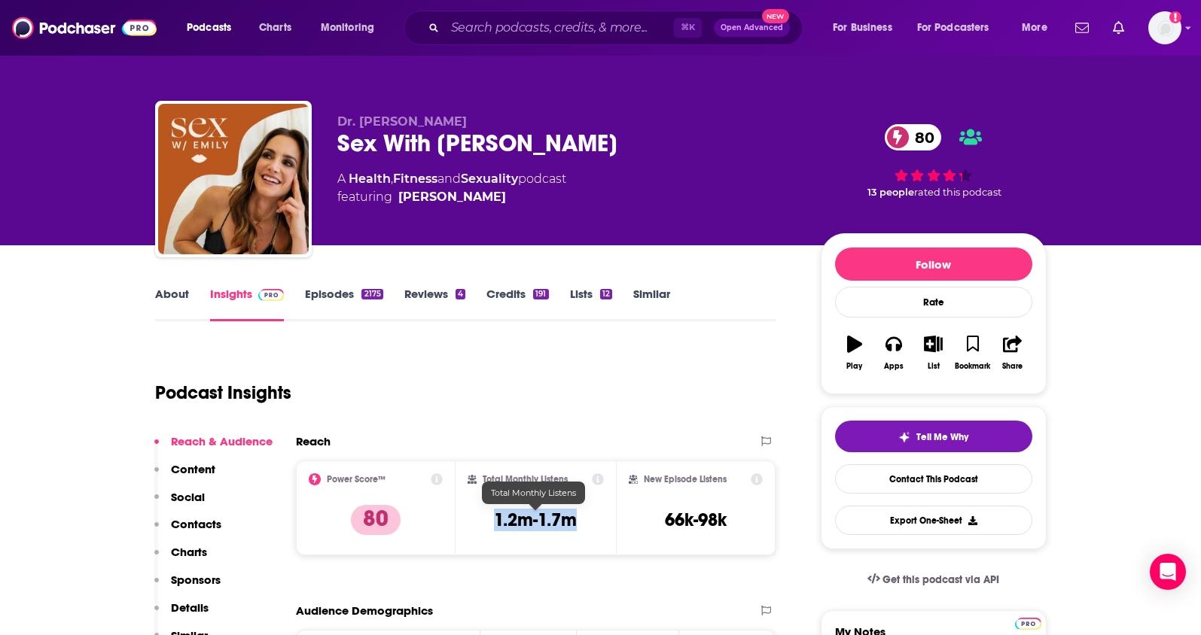
drag, startPoint x: 589, startPoint y: 512, endPoint x: 486, endPoint y: 518, distance: 104.1
click at [486, 518] on div "Total Monthly Listens 1.2m-1.7m" at bounding box center [536, 508] width 136 height 69
drag, startPoint x: 504, startPoint y: 196, endPoint x: 472, endPoint y: 201, distance: 32.7
click at [472, 201] on span "featuring [PERSON_NAME]" at bounding box center [451, 197] width 229 height 18
click at [189, 520] on p "Contacts" at bounding box center [196, 524] width 50 height 14
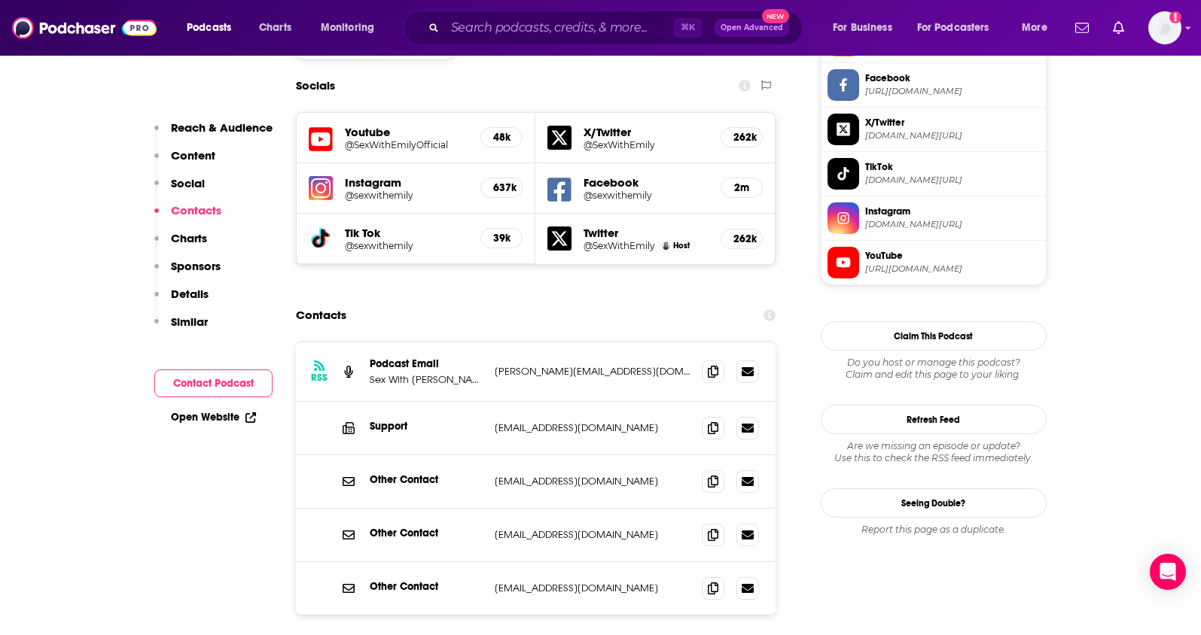
scroll to position [1307, 0]
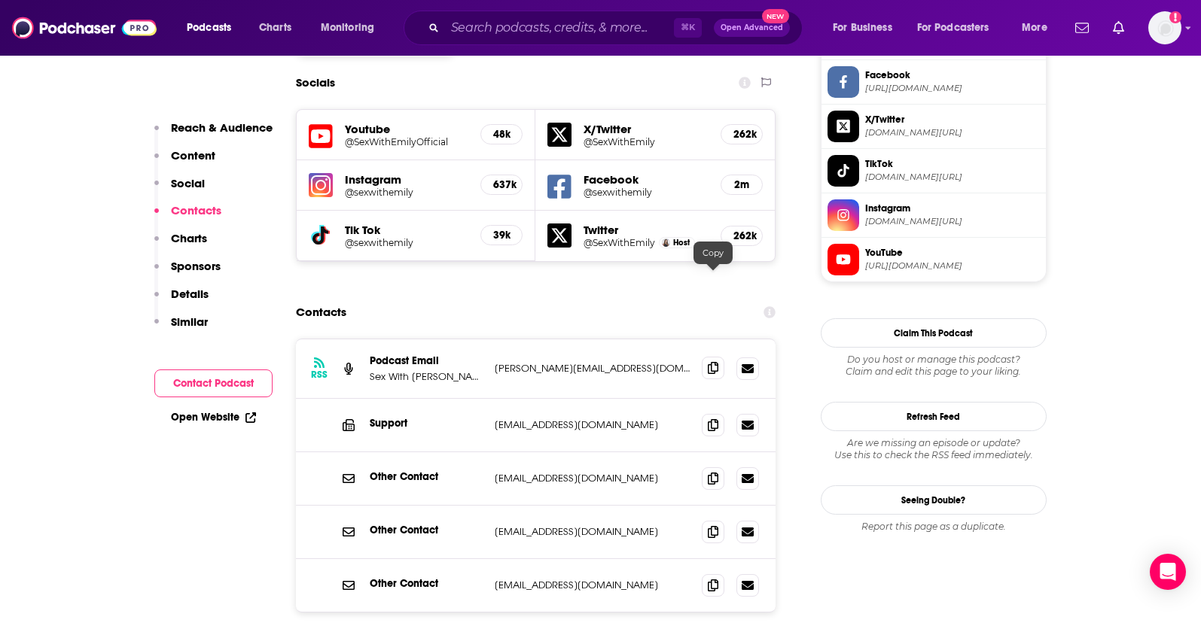
click at [715, 362] on icon at bounding box center [713, 368] width 11 height 12
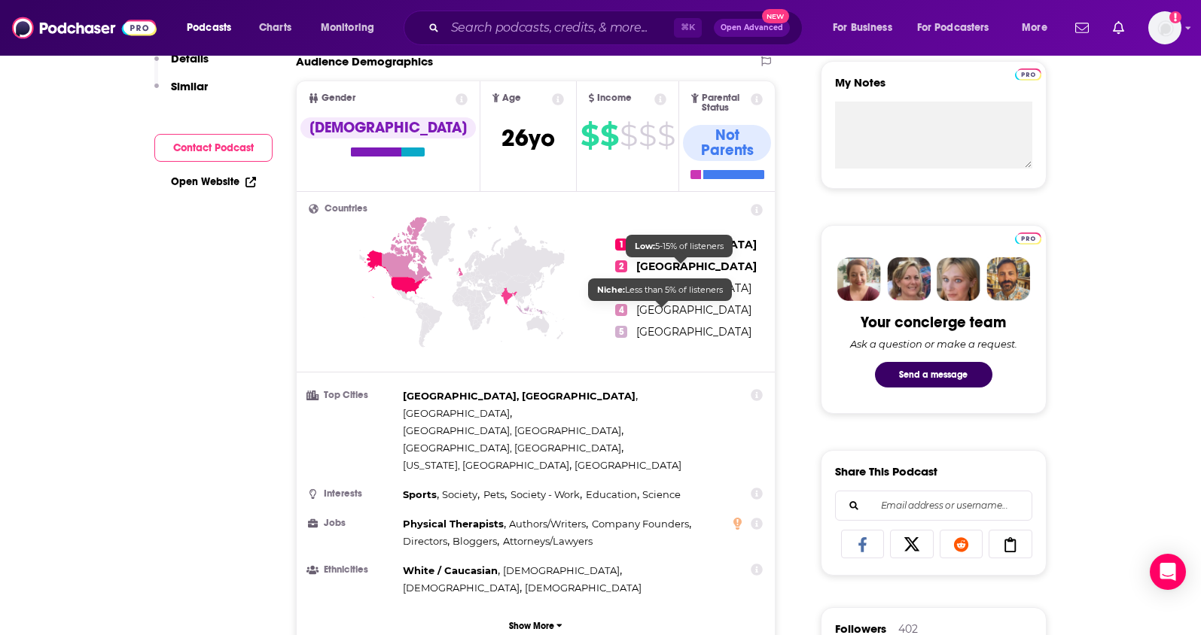
scroll to position [0, 0]
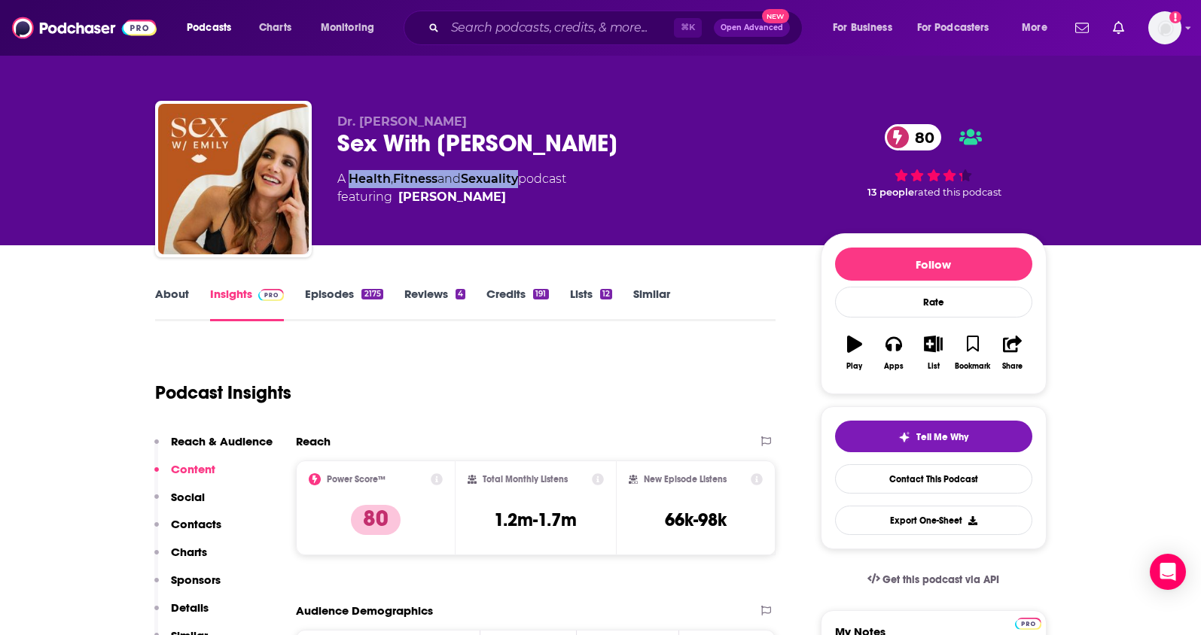
drag, startPoint x: 526, startPoint y: 176, endPoint x: 353, endPoint y: 183, distance: 173.3
click at [353, 183] on div "A Health , Fitness and Sexuality podcast featuring [PERSON_NAME]" at bounding box center [451, 188] width 229 height 36
